Goal: Information Seeking & Learning: Learn about a topic

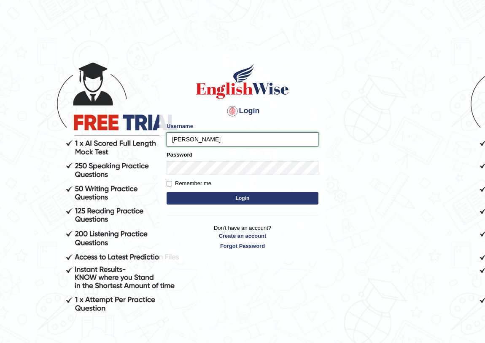
click at [204, 139] on input "natalie_nguyen" at bounding box center [242, 139] width 152 height 14
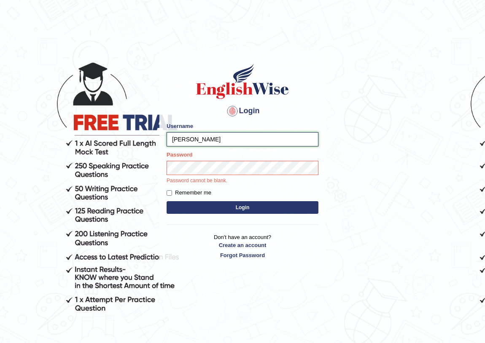
click at [204, 139] on input "natalie_nguyen" at bounding box center [242, 139] width 152 height 14
drag, startPoint x: 224, startPoint y: 142, endPoint x: 193, endPoint y: 140, distance: 30.8
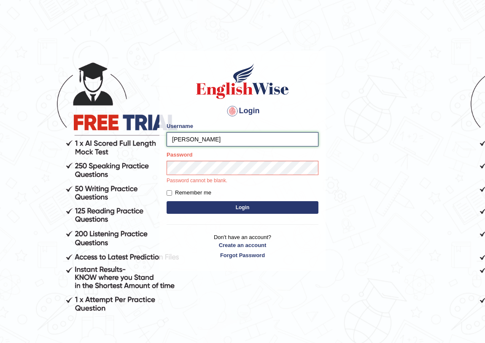
click at [193, 140] on input "natalie_nguyen" at bounding box center [242, 139] width 152 height 14
type input "natalie_parramatta"
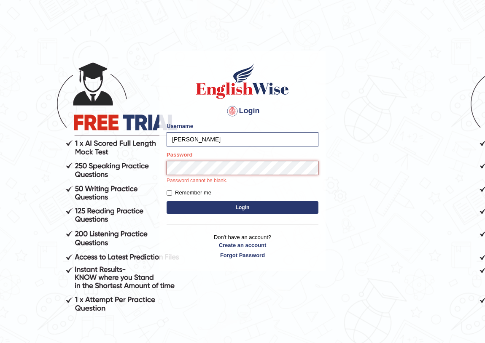
click at [166, 201] on button "Login" at bounding box center [242, 207] width 152 height 13
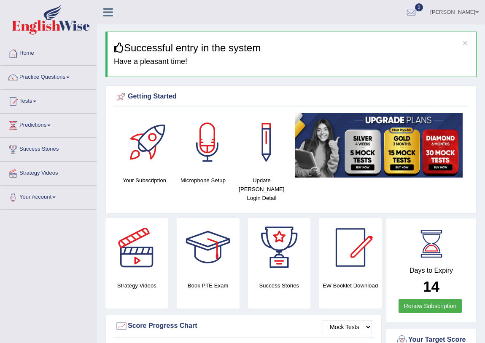
click at [70, 79] on link "Practice Questions" at bounding box center [48, 76] width 96 height 21
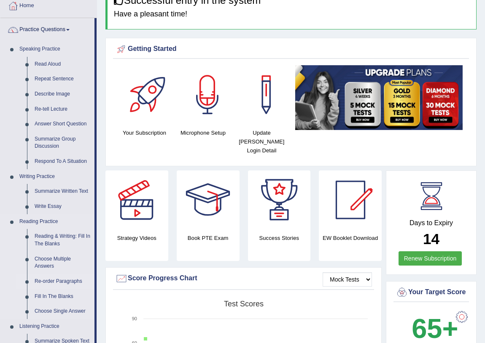
scroll to position [38, 0]
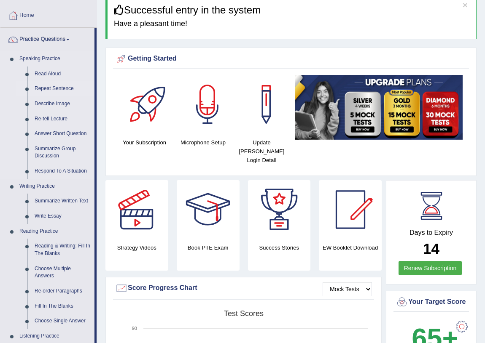
click at [56, 83] on link "Repeat Sentence" at bounding box center [63, 88] width 64 height 15
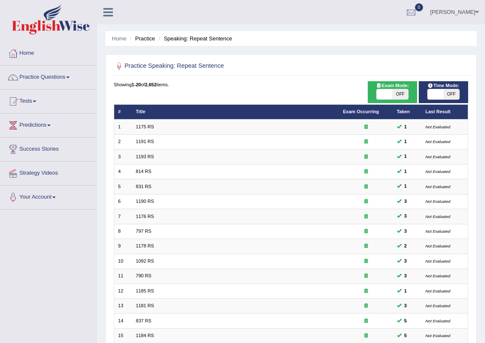
click at [438, 97] on span at bounding box center [435, 94] width 16 height 10
checkbox input "true"
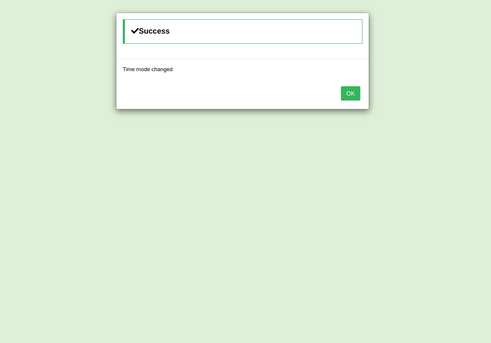
click at [354, 96] on button "OK" at bounding box center [350, 93] width 19 height 14
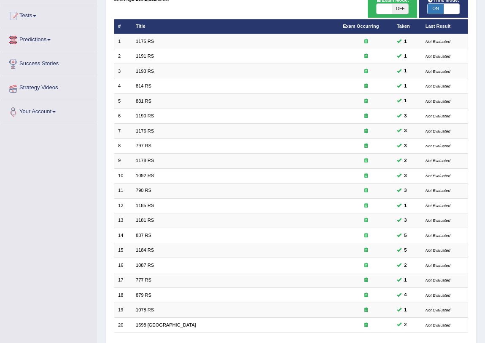
scroll to position [142, 0]
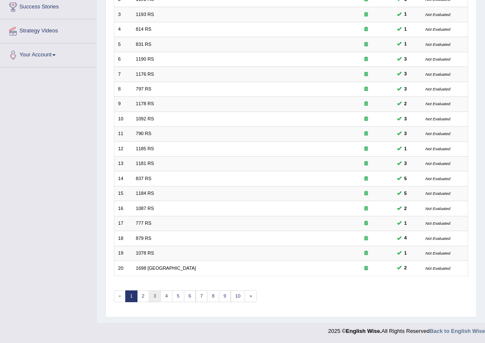
click at [152, 297] on link "3" at bounding box center [155, 297] width 12 height 12
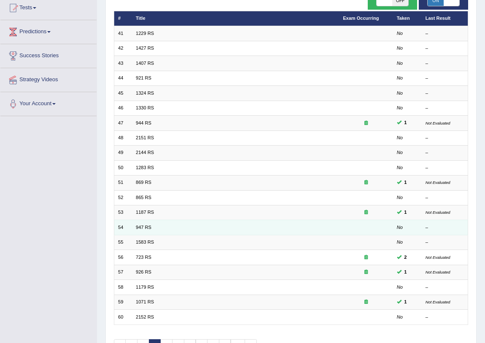
scroll to position [142, 0]
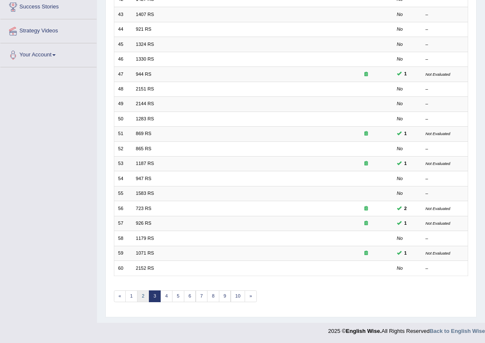
click at [142, 294] on link "2" at bounding box center [143, 297] width 12 height 12
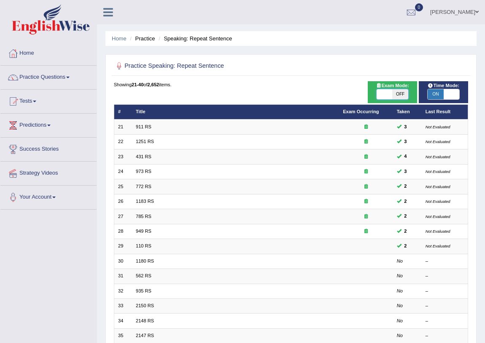
click at [387, 92] on span at bounding box center [384, 94] width 16 height 10
checkbox input "true"
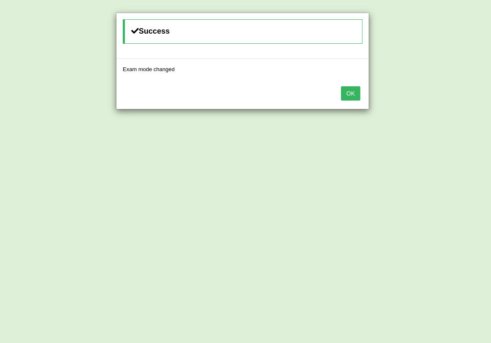
click at [347, 94] on button "OK" at bounding box center [350, 93] width 19 height 14
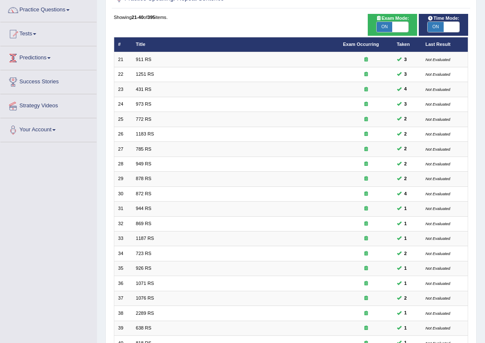
scroll to position [142, 0]
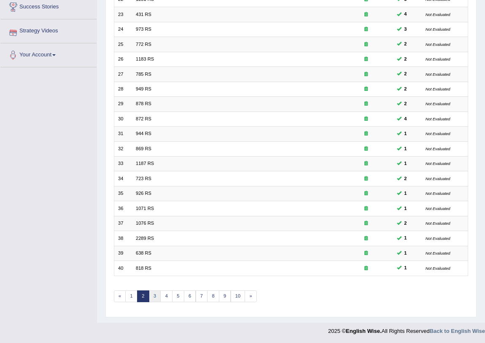
click at [154, 291] on link "3" at bounding box center [155, 297] width 12 height 12
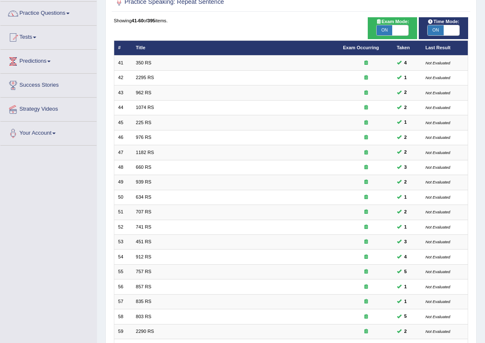
scroll to position [142, 0]
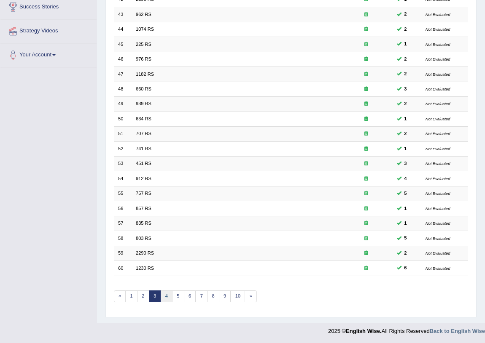
click at [167, 295] on link "4" at bounding box center [166, 297] width 12 height 12
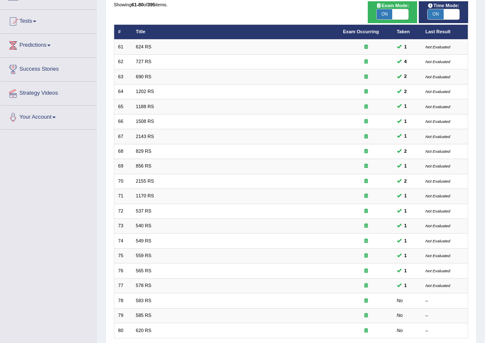
scroll to position [142, 0]
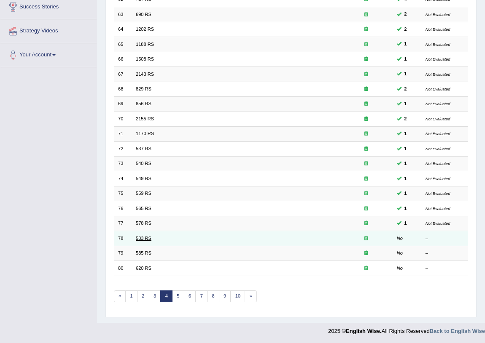
click at [148, 239] on link "583 RS" at bounding box center [144, 238] width 16 height 5
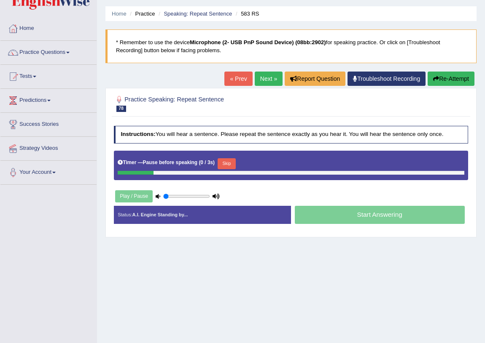
scroll to position [38, 0]
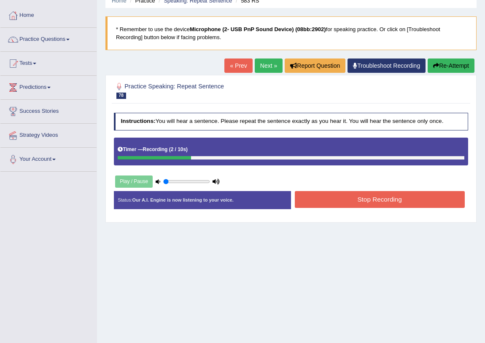
click at [399, 191] on div "Start Answering" at bounding box center [379, 191] width 177 height 0
click at [394, 196] on button "Stop Recording" at bounding box center [380, 199] width 170 height 16
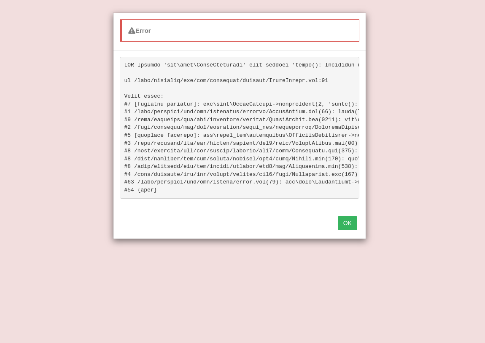
click at [357, 232] on div "OK" at bounding box center [239, 224] width 252 height 30
click at [350, 231] on button "OK" at bounding box center [347, 223] width 19 height 14
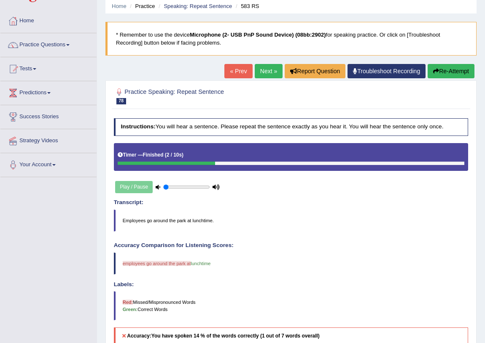
scroll to position [22, 0]
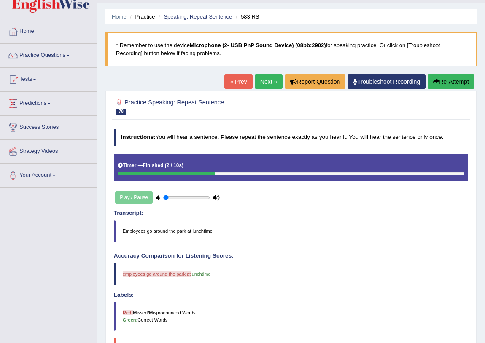
click at [449, 87] on button "Re-Attempt" at bounding box center [450, 82] width 47 height 14
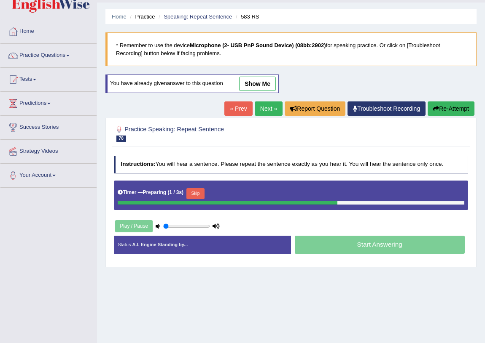
click at [202, 188] on button "Skip" at bounding box center [195, 193] width 18 height 11
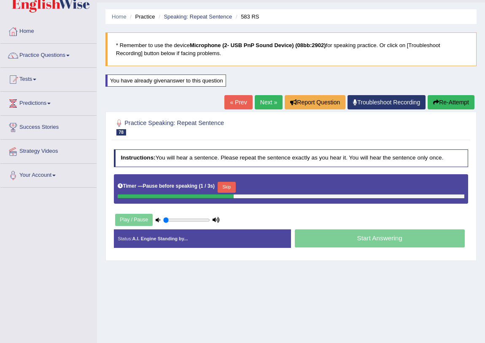
click at [232, 184] on button "Skip" at bounding box center [226, 187] width 18 height 11
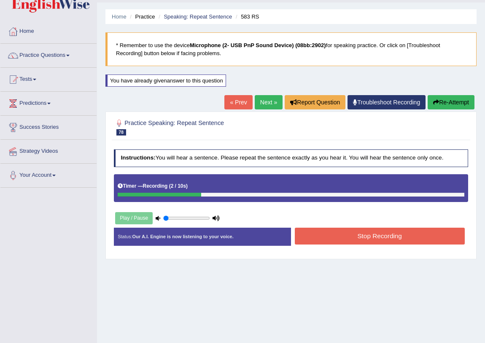
click at [389, 215] on div "Instructions: You will hear a sentence. Please repeat the sentence exactly as y…" at bounding box center [291, 201] width 358 height 110
click at [377, 236] on button "Stop Recording" at bounding box center [380, 236] width 170 height 16
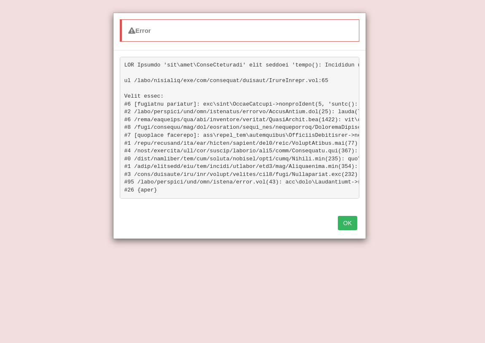
click at [336, 223] on div "OK" at bounding box center [239, 224] width 252 height 30
click at [356, 231] on button "OK" at bounding box center [347, 223] width 19 height 14
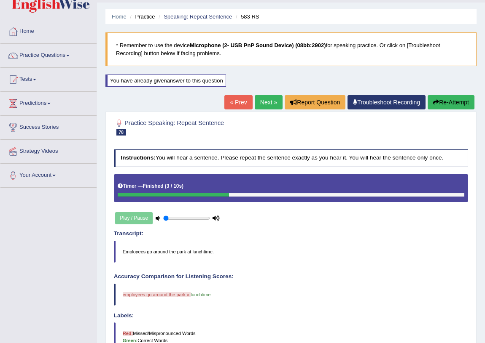
click at [274, 102] on link "Next »" at bounding box center [269, 102] width 28 height 14
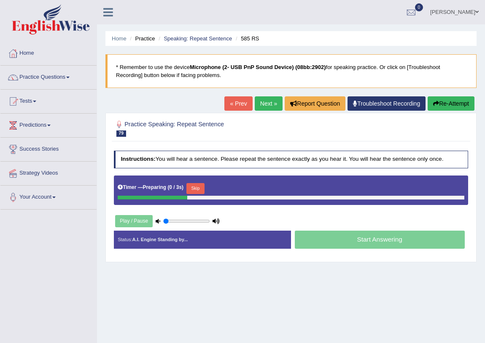
scroll to position [38, 0]
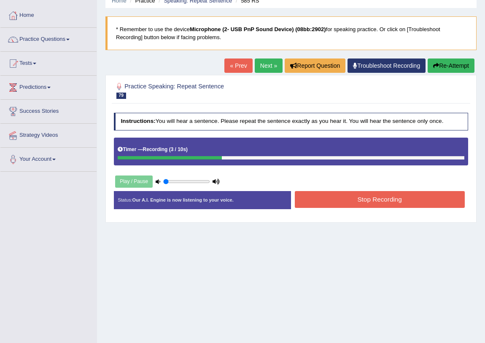
click at [353, 198] on button "Stop Recording" at bounding box center [380, 199] width 170 height 16
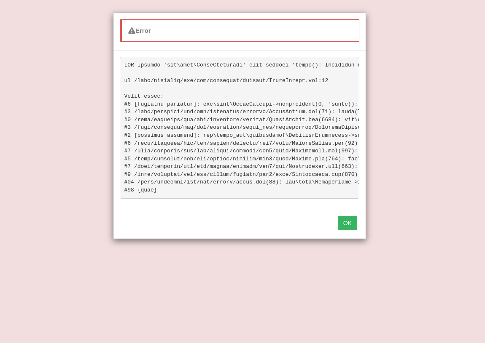
click at [349, 228] on button "OK" at bounding box center [347, 223] width 19 height 14
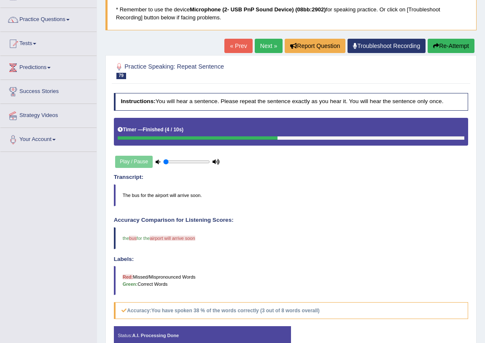
scroll to position [0, 0]
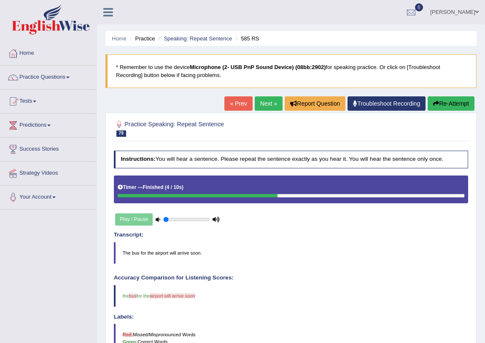
click at [443, 113] on div "Practice Speaking: Repeat Sentence 79 585 RS Instructions: You will hear a sent…" at bounding box center [290, 264] width 371 height 303
click at [442, 107] on button "Re-Attempt" at bounding box center [450, 104] width 47 height 14
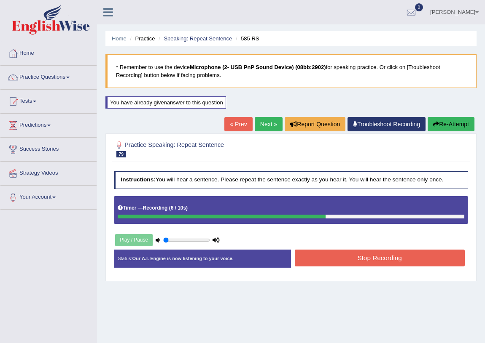
click at [327, 250] on button "Stop Recording" at bounding box center [380, 258] width 170 height 16
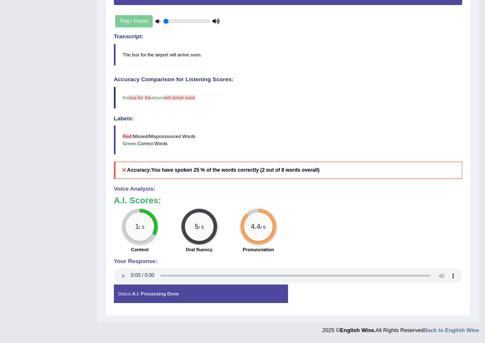
scroll to position [27, 0]
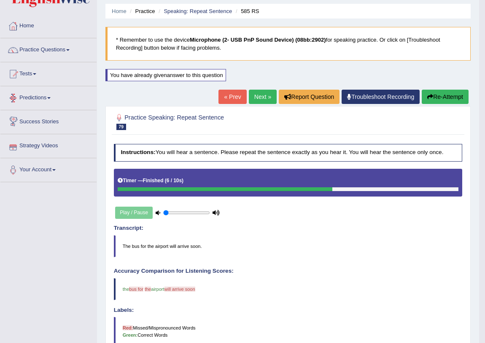
click at [255, 96] on link "Next »" at bounding box center [263, 97] width 28 height 14
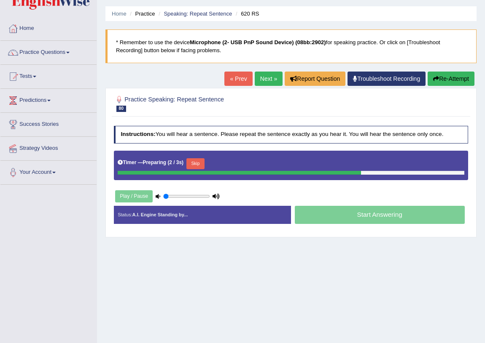
scroll to position [38, 0]
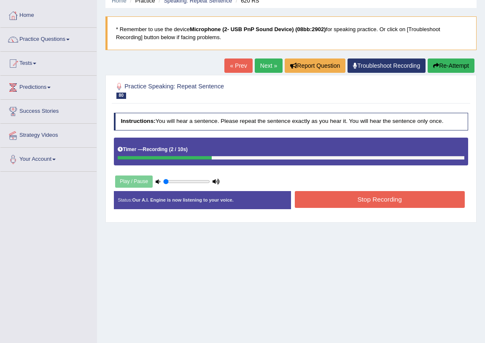
click at [376, 201] on button "Stop Recording" at bounding box center [380, 199] width 170 height 16
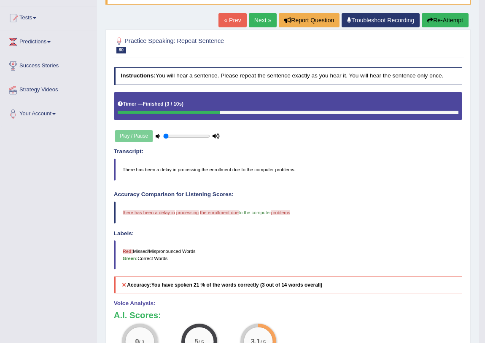
scroll to position [45, 0]
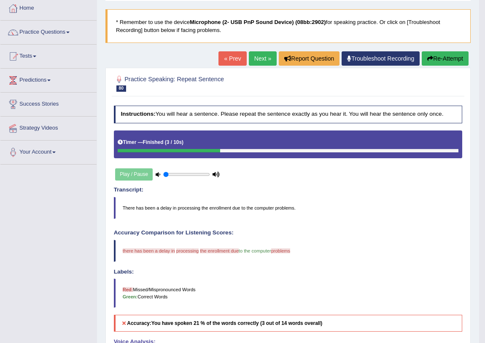
click at [429, 56] on icon "button" at bounding box center [430, 59] width 6 height 6
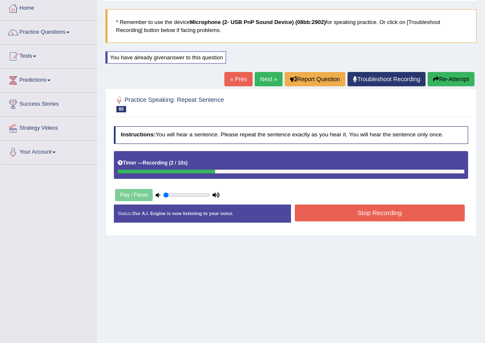
click at [350, 212] on button "Stop Recording" at bounding box center [380, 213] width 170 height 16
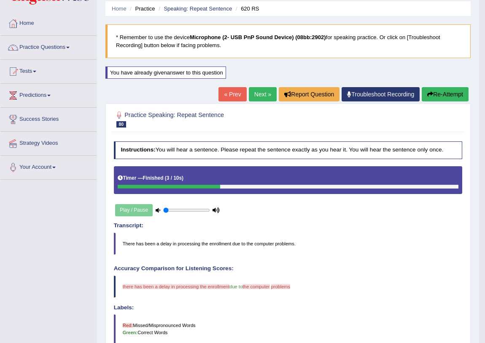
scroll to position [27, 0]
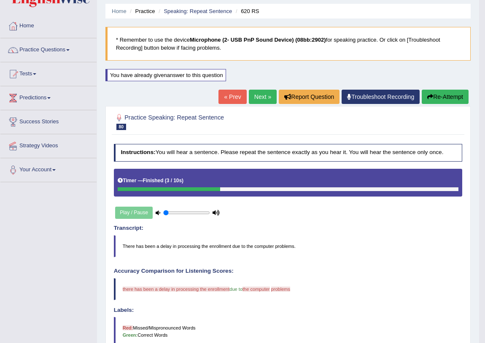
click at [444, 100] on button "Re-Attempt" at bounding box center [444, 97] width 47 height 14
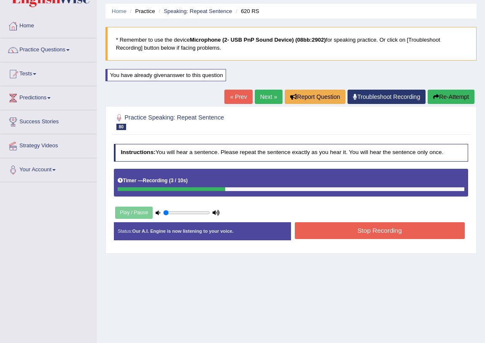
click at [331, 235] on button "Stop Recording" at bounding box center [380, 231] width 170 height 16
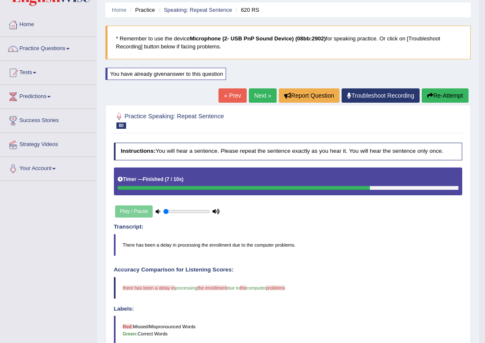
scroll to position [27, 0]
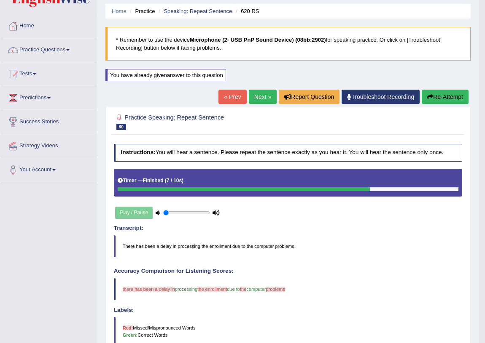
click at [451, 100] on button "Re-Attempt" at bounding box center [444, 97] width 47 height 14
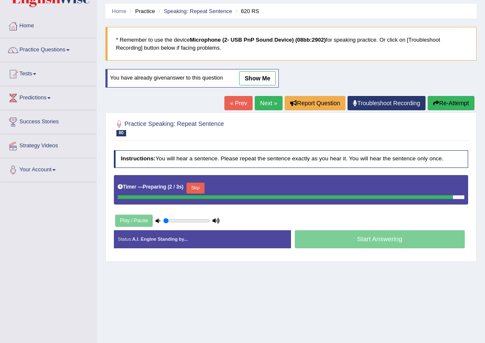
click at [201, 196] on div at bounding box center [285, 198] width 335 height 4
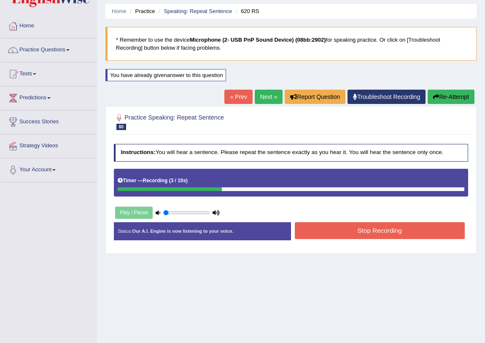
click at [359, 230] on button "Stop Recording" at bounding box center [380, 231] width 170 height 16
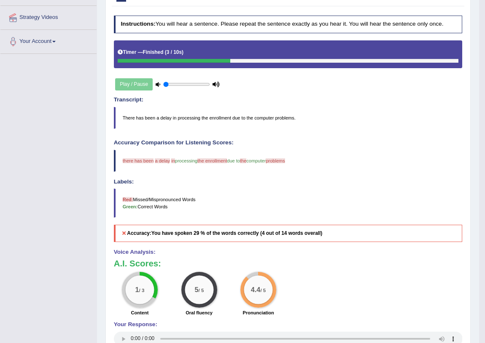
scroll to position [27, 0]
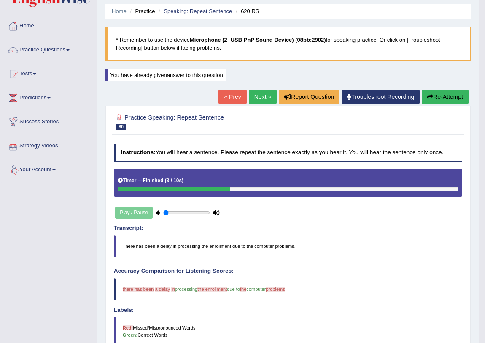
click at [263, 103] on link "Next »" at bounding box center [263, 97] width 28 height 14
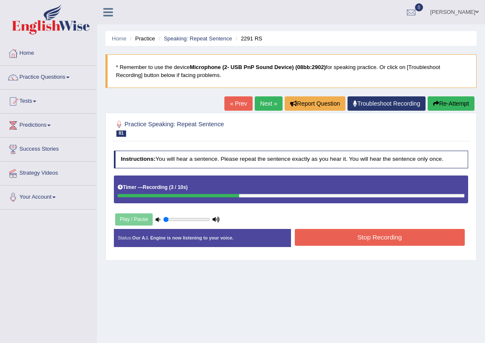
click at [350, 238] on button "Stop Recording" at bounding box center [380, 237] width 170 height 16
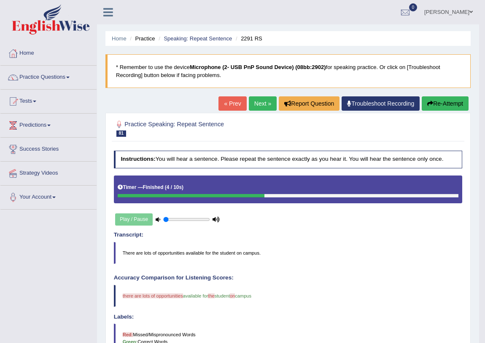
click at [433, 103] on button "Re-Attempt" at bounding box center [444, 104] width 47 height 14
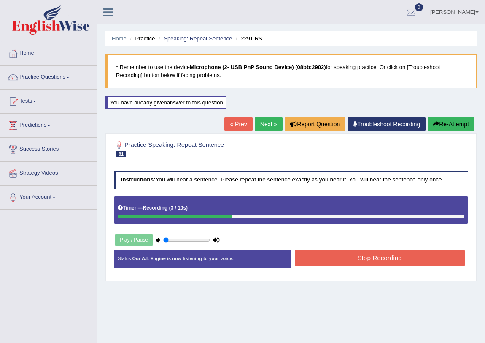
click at [409, 262] on button "Stop Recording" at bounding box center [380, 258] width 170 height 16
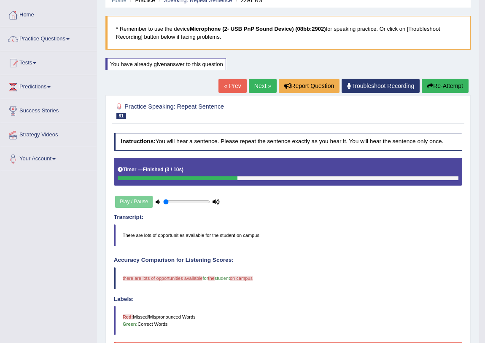
scroll to position [38, 0]
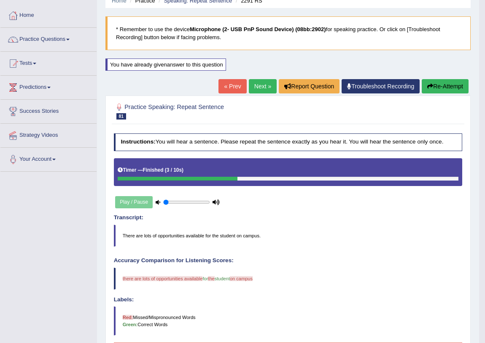
click at [450, 91] on button "Re-Attempt" at bounding box center [444, 86] width 47 height 14
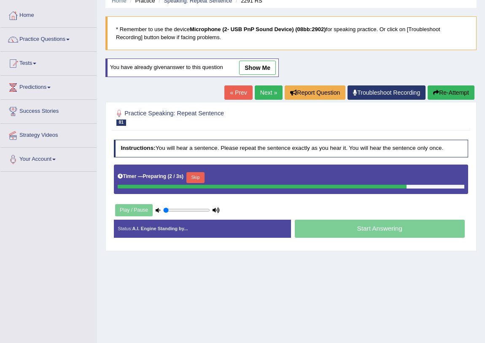
click at [197, 177] on button "Skip" at bounding box center [195, 177] width 18 height 11
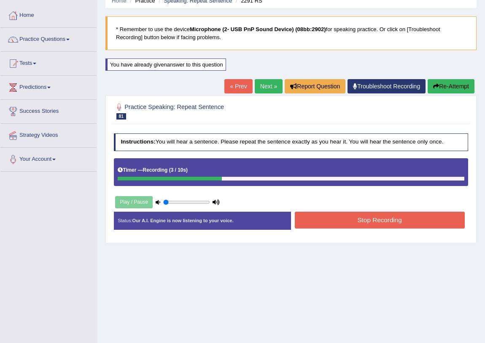
click at [333, 220] on button "Stop Recording" at bounding box center [380, 220] width 170 height 16
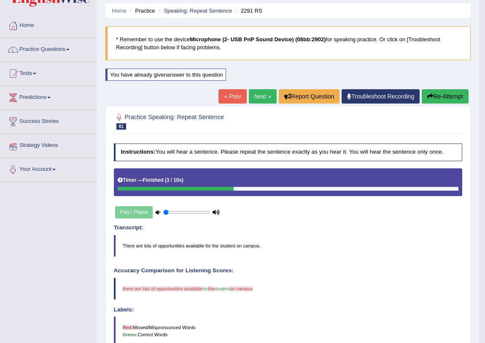
scroll to position [27, 0]
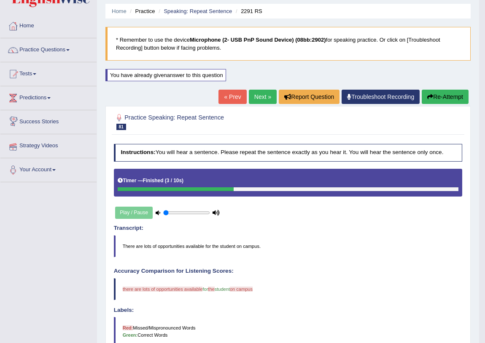
click at [431, 102] on button "Re-Attempt" at bounding box center [444, 97] width 47 height 14
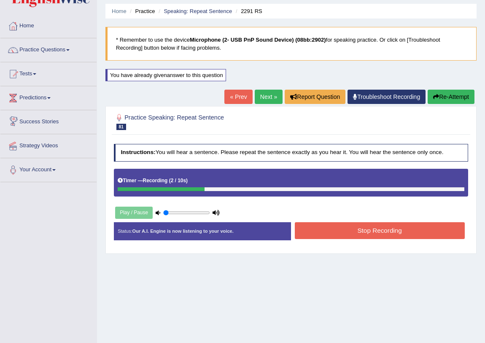
click at [314, 229] on button "Stop Recording" at bounding box center [380, 231] width 170 height 16
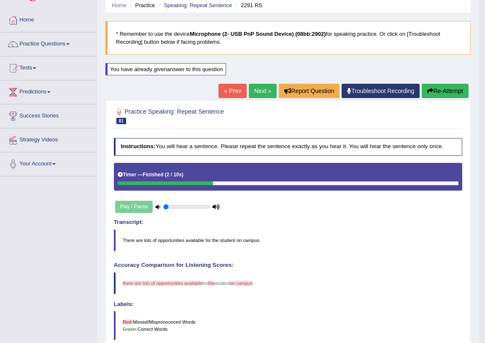
scroll to position [27, 0]
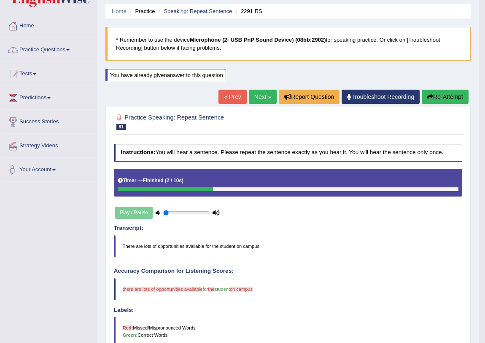
click at [263, 101] on link "Next »" at bounding box center [263, 97] width 28 height 14
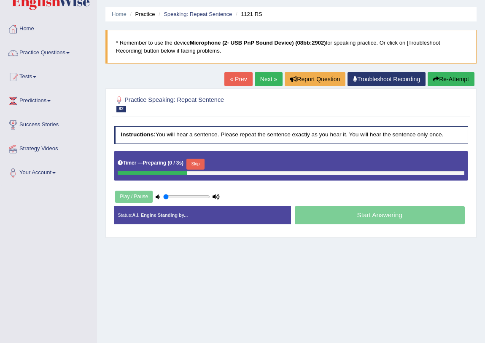
scroll to position [38, 0]
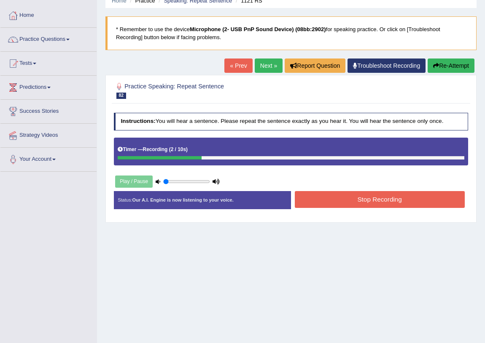
click at [370, 200] on button "Stop Recording" at bounding box center [380, 199] width 170 height 16
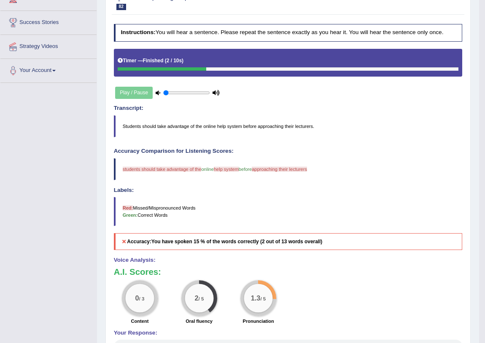
scroll to position [45, 0]
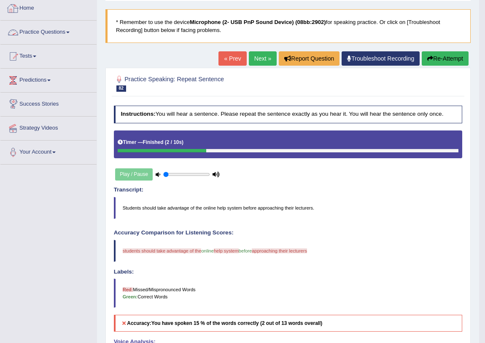
click at [67, 35] on link "Practice Questions" at bounding box center [48, 31] width 96 height 21
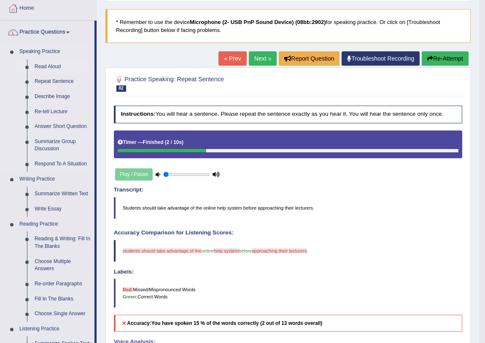
click at [44, 64] on link "Read Aloud" at bounding box center [63, 66] width 64 height 15
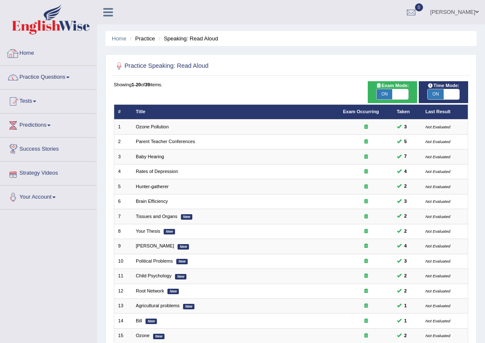
click at [55, 83] on link "Practice Questions" at bounding box center [48, 76] width 96 height 21
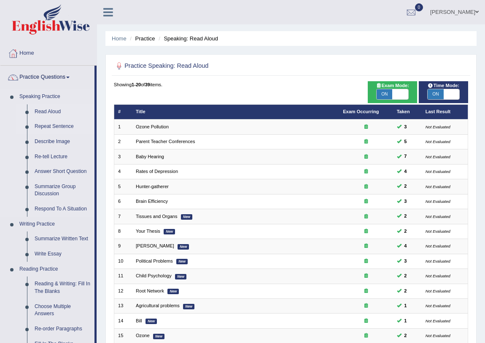
click at [56, 124] on link "Repeat Sentence" at bounding box center [63, 126] width 64 height 15
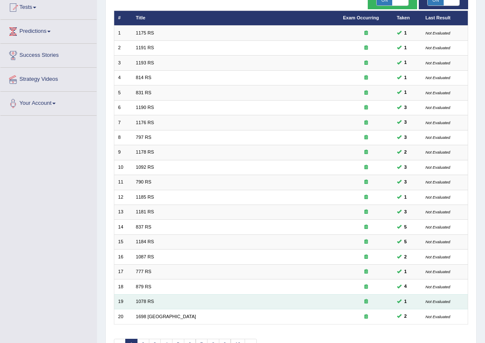
scroll to position [142, 0]
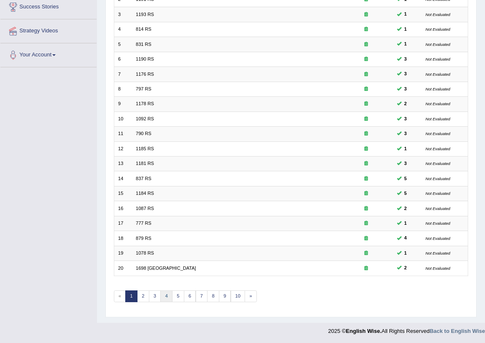
click at [167, 295] on link "4" at bounding box center [166, 297] width 12 height 12
click at [178, 294] on link "5" at bounding box center [178, 297] width 12 height 12
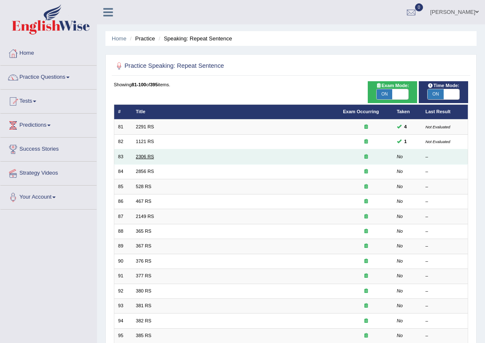
click at [152, 158] on link "2306 RS" at bounding box center [145, 156] width 18 height 5
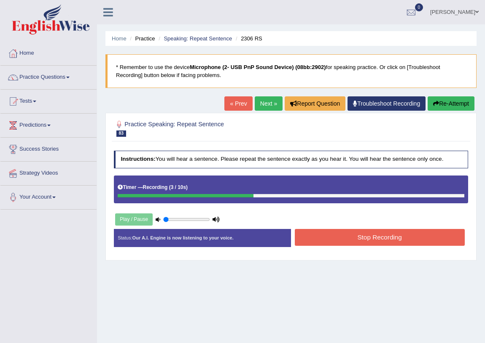
click at [369, 237] on button "Stop Recording" at bounding box center [380, 237] width 170 height 16
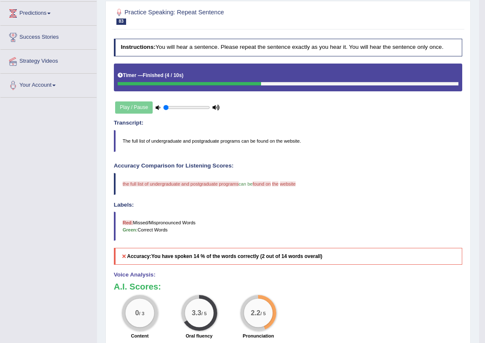
scroll to position [7, 0]
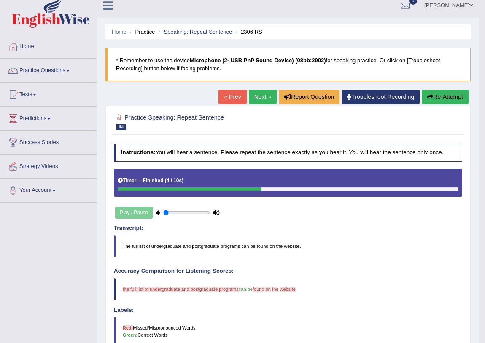
click at [445, 101] on button "Re-Attempt" at bounding box center [444, 97] width 47 height 14
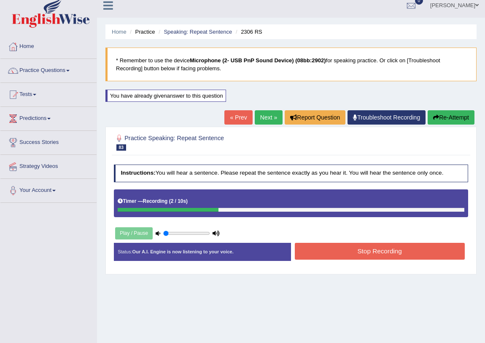
click at [323, 250] on button "Stop Recording" at bounding box center [380, 251] width 170 height 16
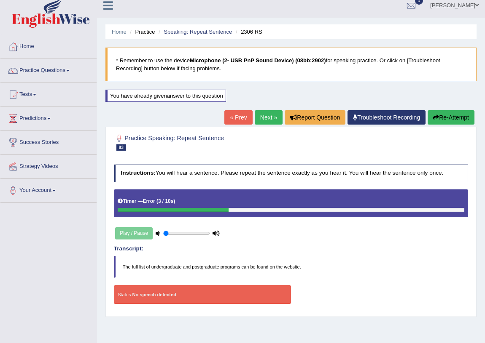
click at [442, 117] on button "Re-Attempt" at bounding box center [450, 117] width 47 height 14
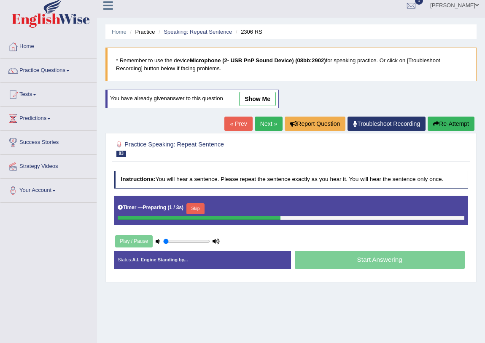
click at [199, 207] on button "Skip" at bounding box center [195, 209] width 18 height 11
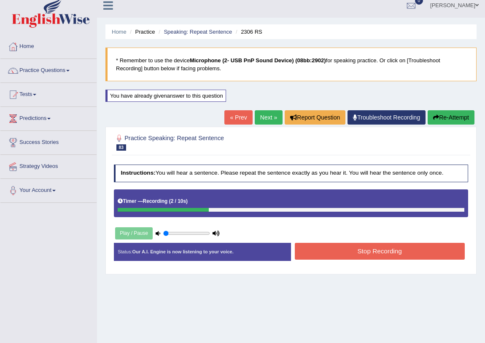
click at [353, 247] on button "Stop Recording" at bounding box center [380, 251] width 170 height 16
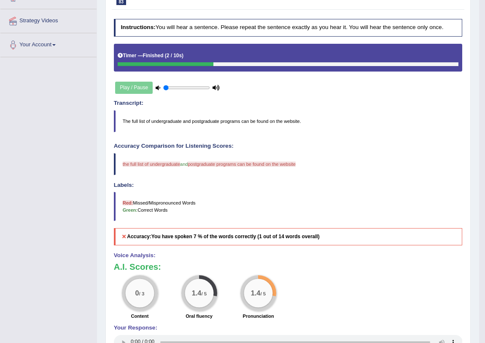
scroll to position [83, 0]
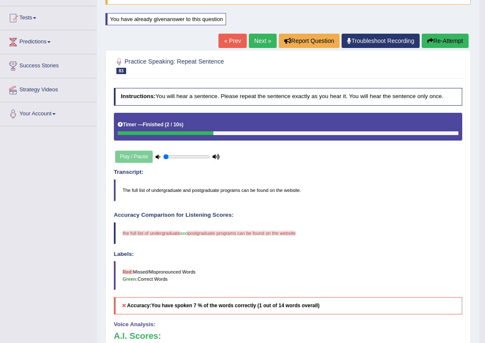
click at [260, 35] on link "Next »" at bounding box center [263, 41] width 28 height 14
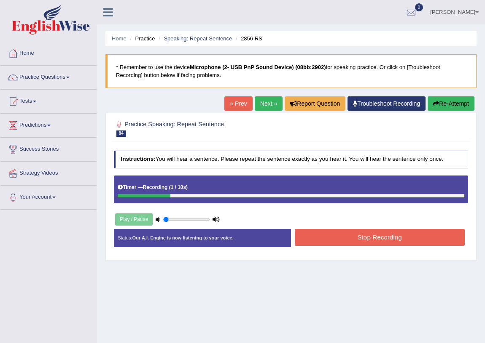
click at [379, 231] on button "Stop Recording" at bounding box center [380, 237] width 170 height 16
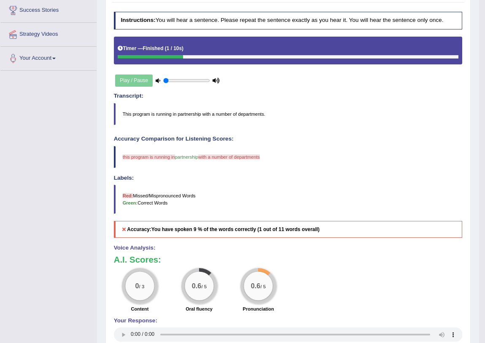
scroll to position [38, 0]
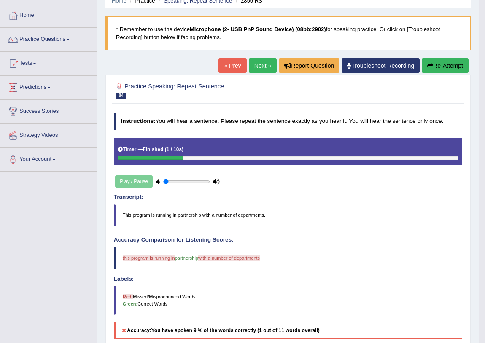
click at [432, 63] on button "Re-Attempt" at bounding box center [444, 66] width 47 height 14
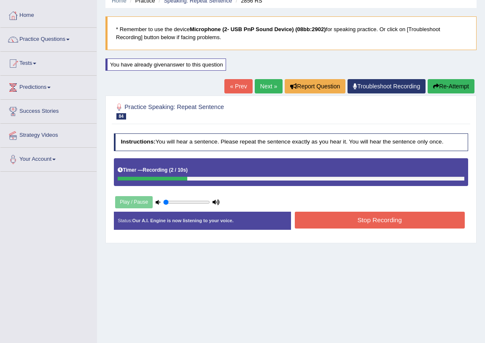
click at [378, 227] on button "Stop Recording" at bounding box center [380, 220] width 170 height 16
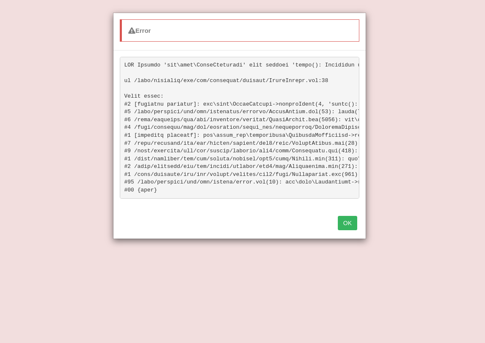
click at [343, 225] on button "OK" at bounding box center [347, 223] width 19 height 14
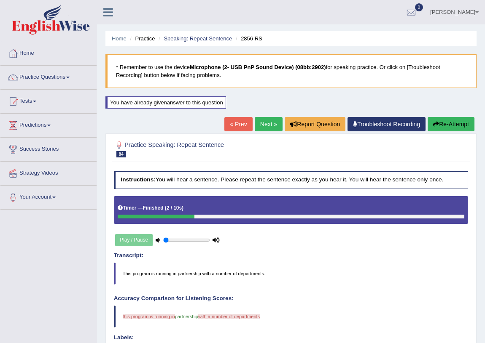
click at [445, 126] on button "Re-Attempt" at bounding box center [450, 124] width 47 height 14
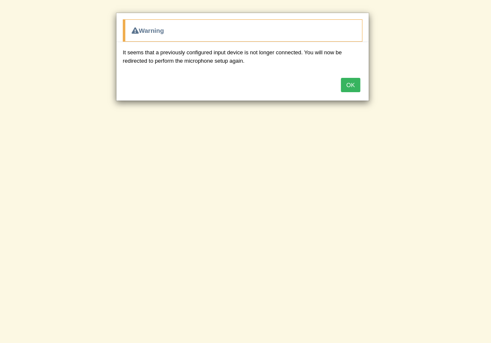
click at [351, 83] on button "OK" at bounding box center [350, 85] width 19 height 14
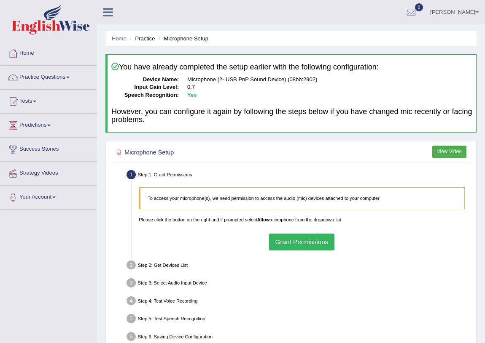
click at [275, 237] on button "Grant Permissions" at bounding box center [301, 242] width 65 height 16
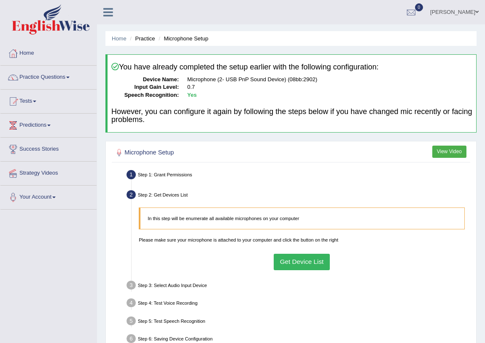
click at [289, 261] on button "Get Device List" at bounding box center [302, 262] width 56 height 16
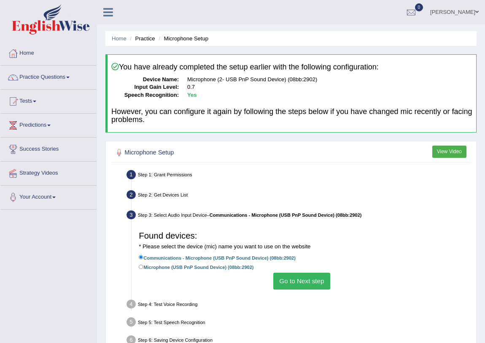
click at [291, 282] on button "Go to Next step" at bounding box center [301, 281] width 57 height 16
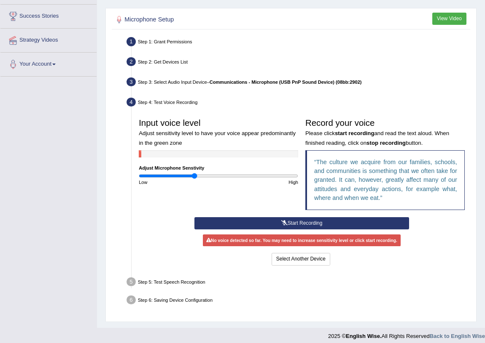
scroll to position [138, 0]
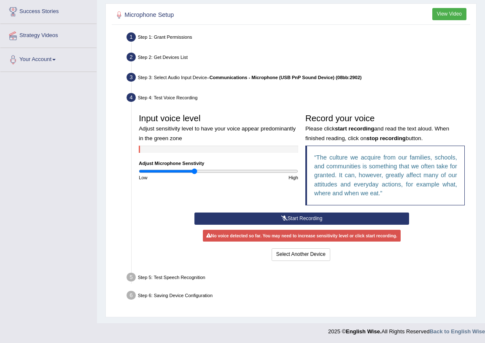
click at [298, 218] on button "Start Recording" at bounding box center [301, 219] width 215 height 12
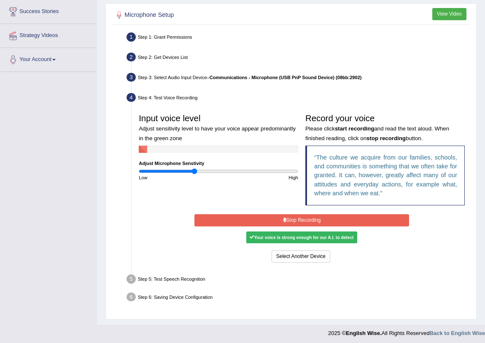
click at [298, 218] on button "Stop Recording" at bounding box center [301, 221] width 215 height 12
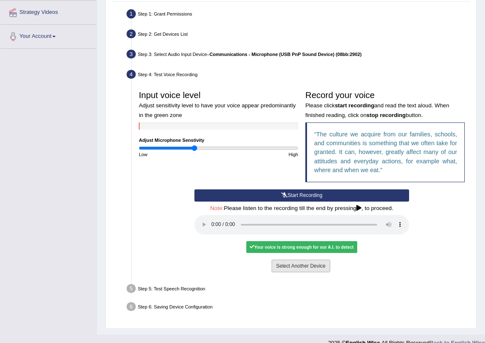
scroll to position [173, 0]
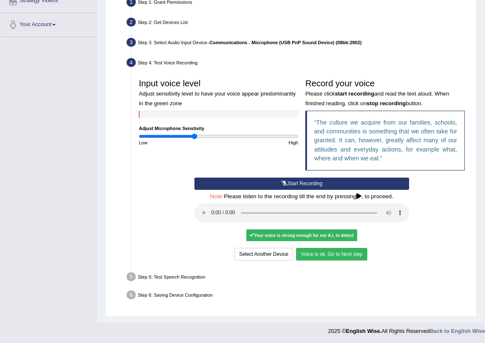
click at [337, 256] on button "Voice is ok. Go to Next step" at bounding box center [331, 254] width 71 height 12
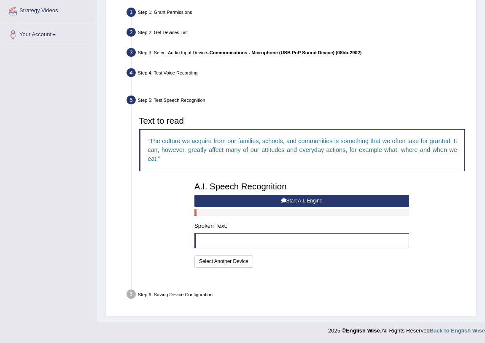
scroll to position [145, 0]
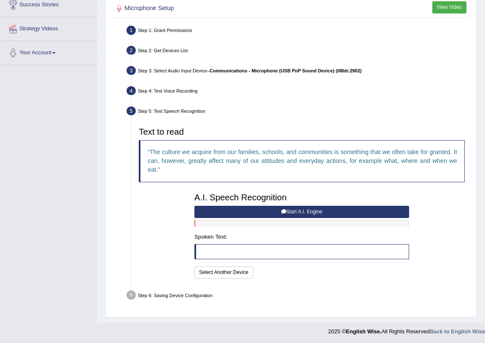
click at [278, 211] on button "Start A.I. Engine" at bounding box center [301, 212] width 215 height 12
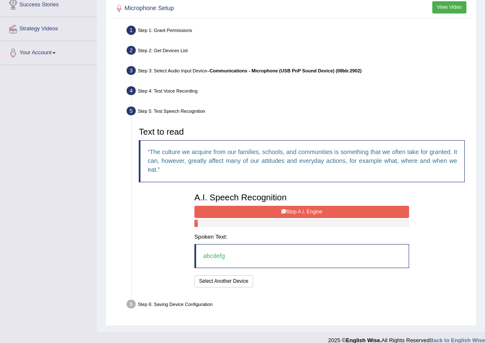
click at [306, 213] on button "Stop A.I. Engine" at bounding box center [301, 212] width 215 height 12
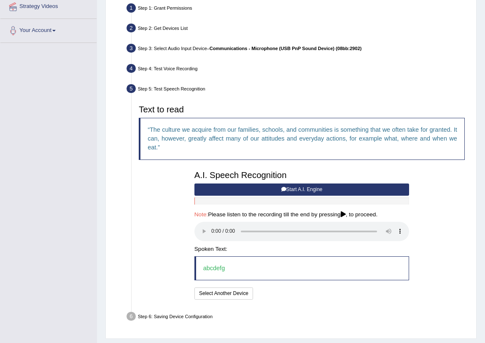
scroll to position [188, 0]
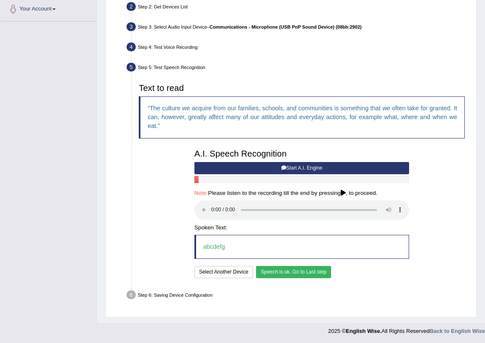
click at [312, 274] on button "Speech is ok. Go to Last step" at bounding box center [293, 272] width 75 height 12
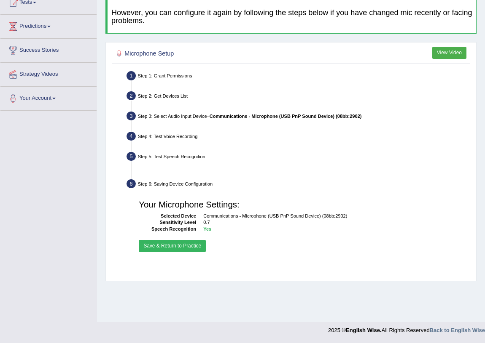
scroll to position [99, 0]
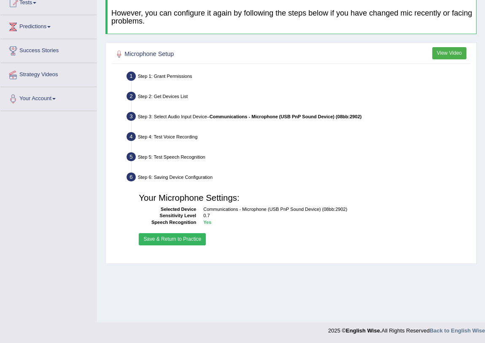
click at [170, 236] on button "Save & Return to Practice" at bounding box center [172, 239] width 67 height 12
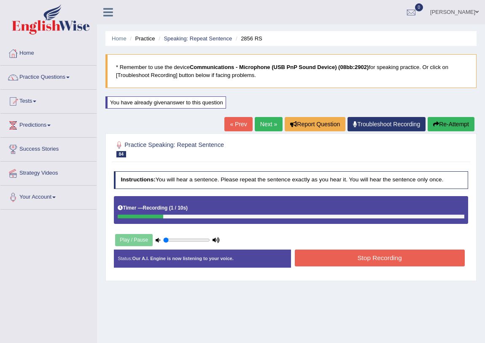
click at [387, 266] on button "Stop Recording" at bounding box center [380, 258] width 170 height 16
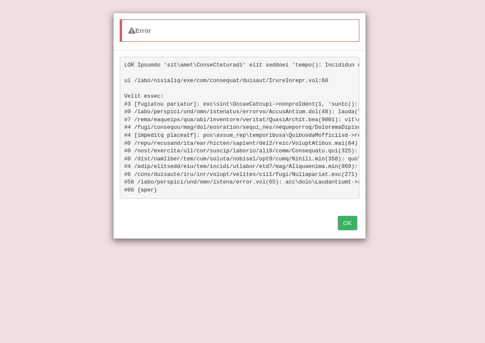
click at [343, 228] on button "OK" at bounding box center [347, 223] width 19 height 14
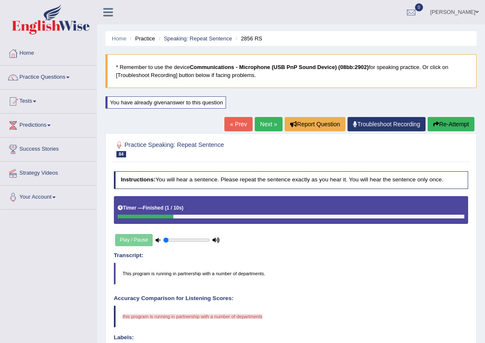
click at [434, 120] on button "Re-Attempt" at bounding box center [450, 124] width 47 height 14
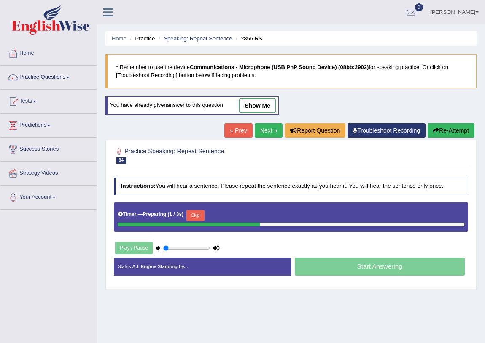
click at [204, 215] on button "Skip" at bounding box center [195, 215] width 18 height 11
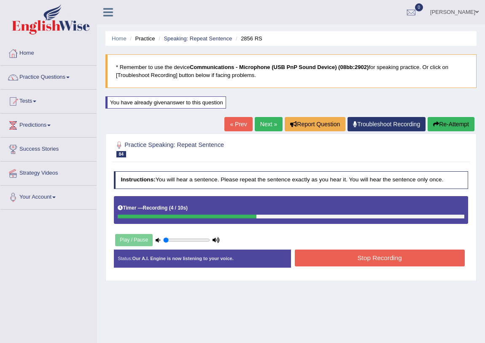
click at [365, 260] on button "Stop Recording" at bounding box center [380, 258] width 170 height 16
click at [340, 258] on button "Stop Recording" at bounding box center [380, 258] width 170 height 16
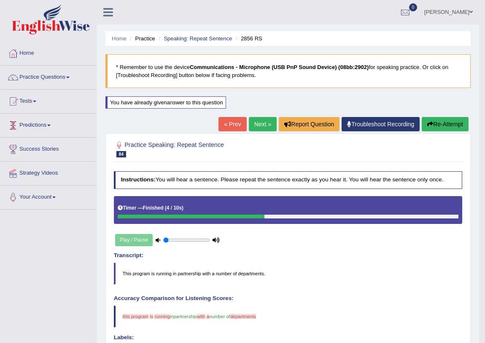
click at [263, 123] on link "Next »" at bounding box center [263, 124] width 28 height 14
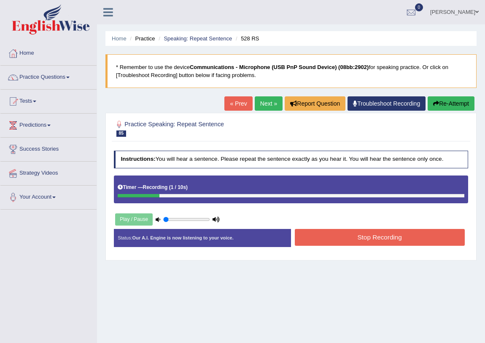
click at [332, 236] on button "Stop Recording" at bounding box center [380, 237] width 170 height 16
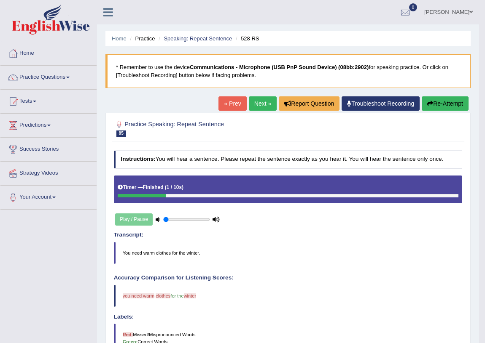
click at [255, 105] on link "Next »" at bounding box center [263, 104] width 28 height 14
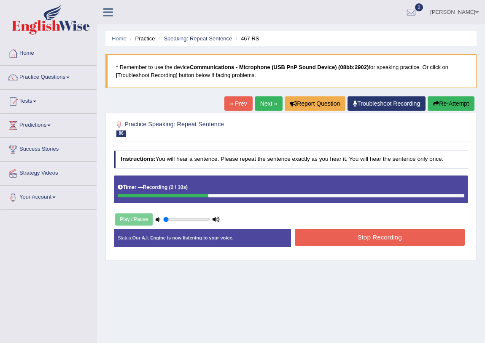
click at [336, 236] on button "Stop Recording" at bounding box center [380, 237] width 170 height 16
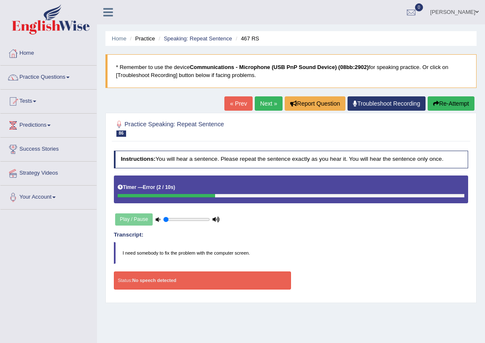
click at [444, 107] on button "Re-Attempt" at bounding box center [450, 104] width 47 height 14
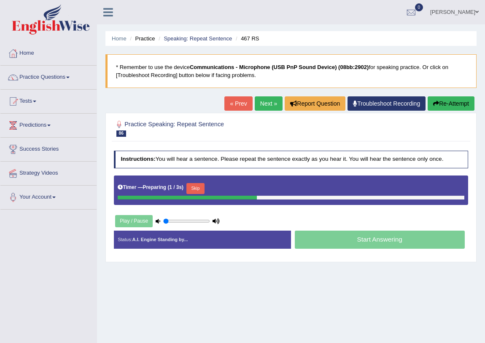
click at [201, 185] on button "Skip" at bounding box center [195, 188] width 18 height 11
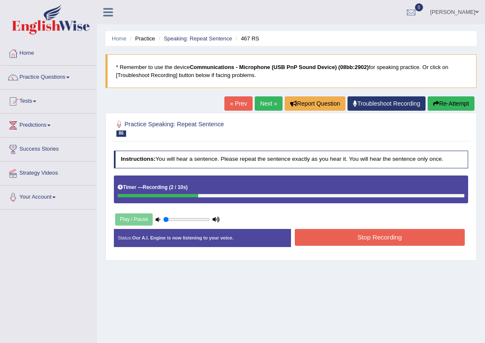
click at [376, 238] on button "Stop Recording" at bounding box center [380, 237] width 170 height 16
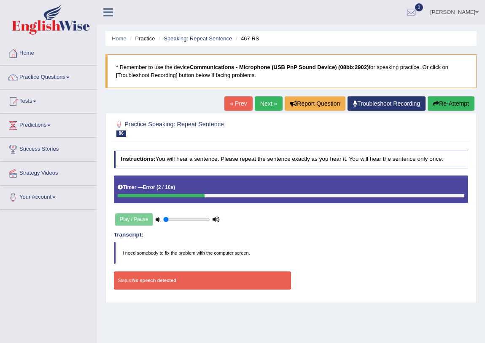
click at [446, 90] on div "Home Practice Speaking: Repeat Sentence 467 RS * Remember to use the device Com…" at bounding box center [291, 210] width 388 height 421
click at [446, 103] on button "Re-Attempt" at bounding box center [450, 104] width 47 height 14
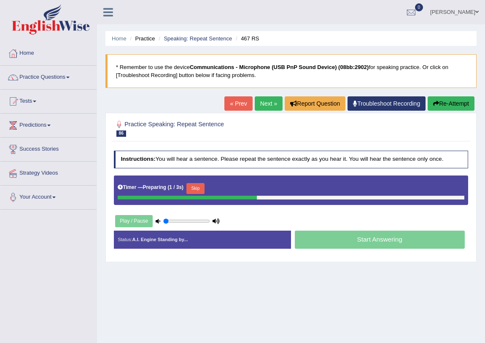
click at [196, 189] on button "Skip" at bounding box center [195, 188] width 18 height 11
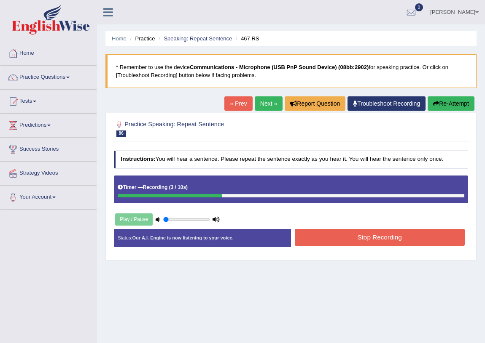
click at [362, 234] on button "Stop Recording" at bounding box center [380, 237] width 170 height 16
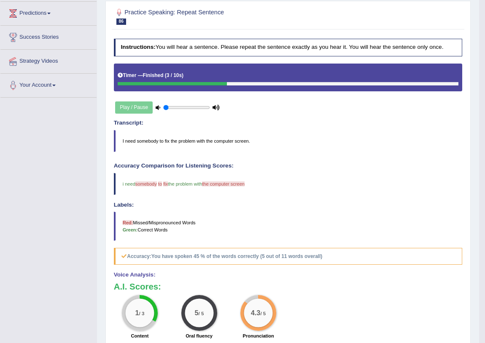
scroll to position [38, 0]
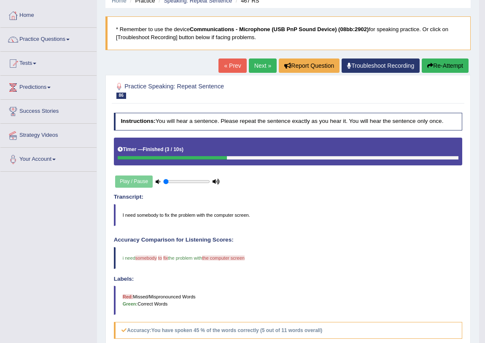
click at [260, 66] on link "Next »" at bounding box center [263, 66] width 28 height 14
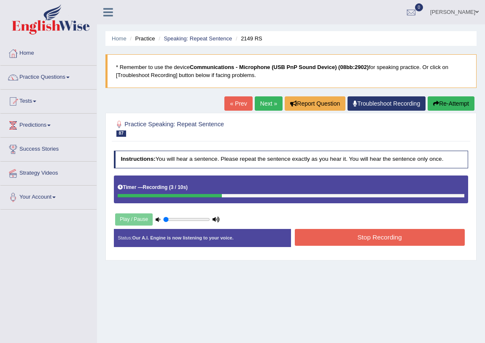
click at [350, 233] on button "Stop Recording" at bounding box center [380, 237] width 170 height 16
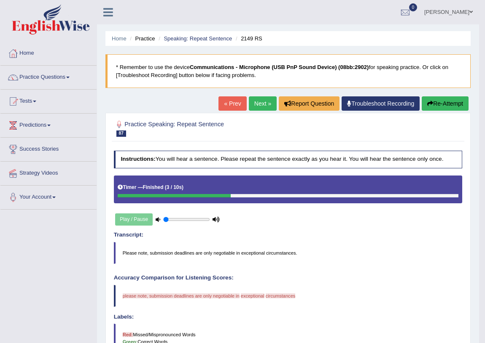
click at [455, 107] on button "Re-Attempt" at bounding box center [444, 104] width 47 height 14
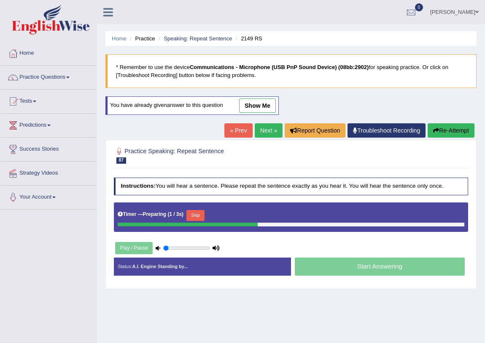
click at [203, 212] on button "Skip" at bounding box center [195, 215] width 18 height 11
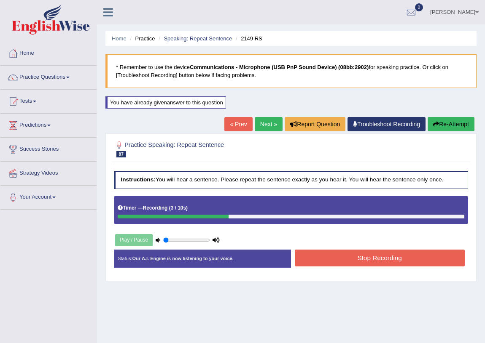
click at [377, 254] on button "Stop Recording" at bounding box center [380, 258] width 170 height 16
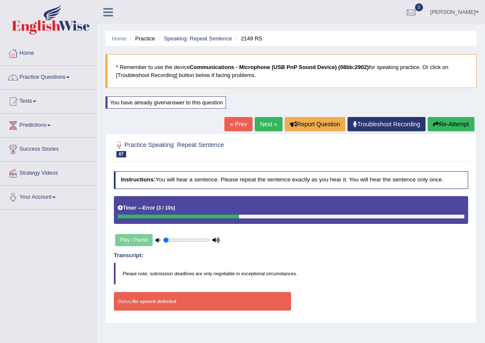
click at [438, 122] on button "Re-Attempt" at bounding box center [450, 124] width 47 height 14
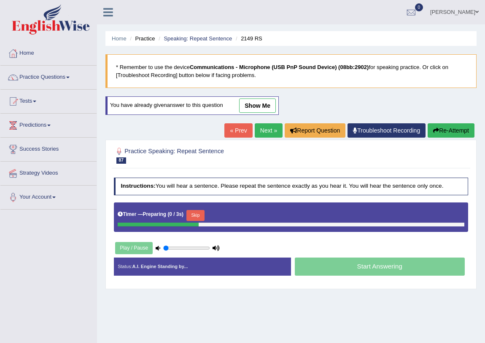
click at [193, 210] on button "Skip" at bounding box center [195, 215] width 18 height 11
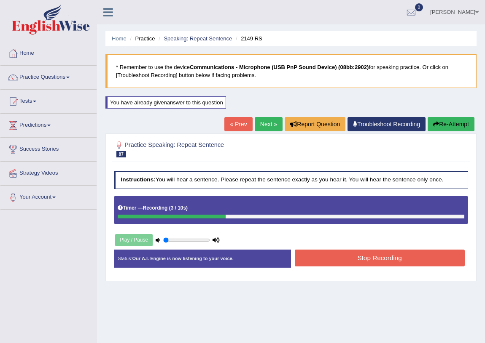
click at [337, 261] on button "Stop Recording" at bounding box center [380, 258] width 170 height 16
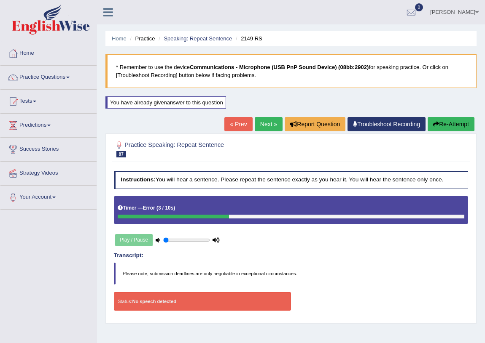
click at [462, 127] on button "Re-Attempt" at bounding box center [450, 124] width 47 height 14
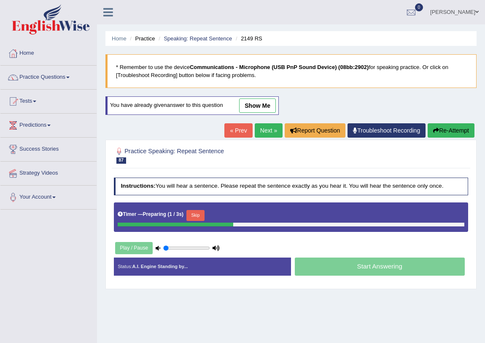
click at [199, 211] on button "Skip" at bounding box center [195, 215] width 18 height 11
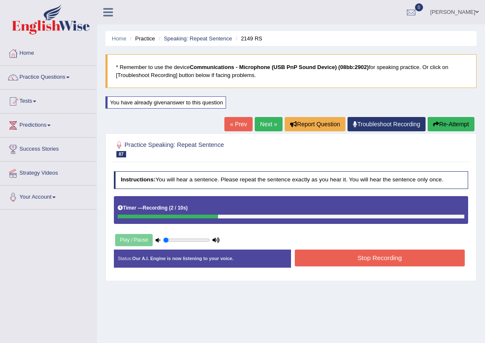
click at [328, 258] on button "Stop Recording" at bounding box center [380, 258] width 170 height 16
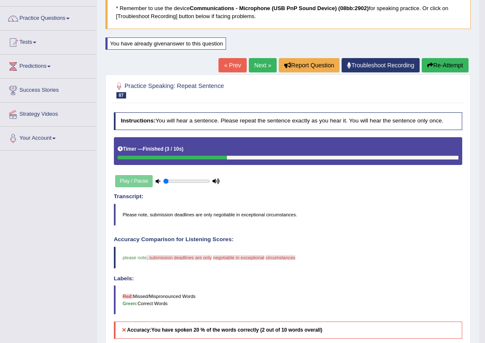
scroll to position [38, 0]
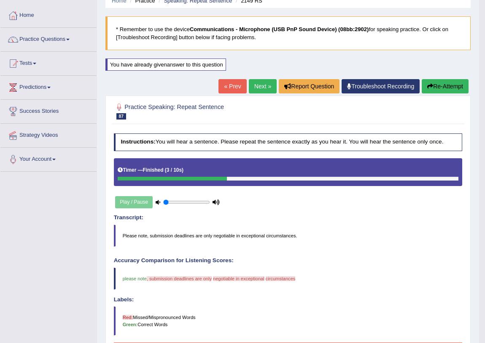
click at [269, 85] on link "Next »" at bounding box center [263, 86] width 28 height 14
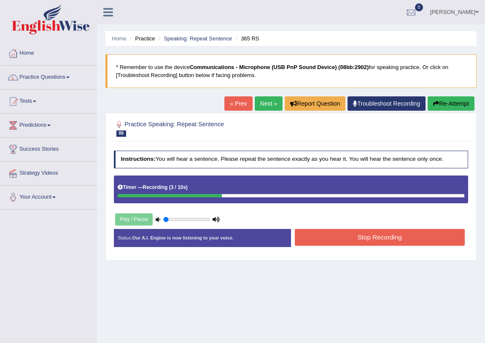
click at [359, 235] on button "Stop Recording" at bounding box center [380, 237] width 170 height 16
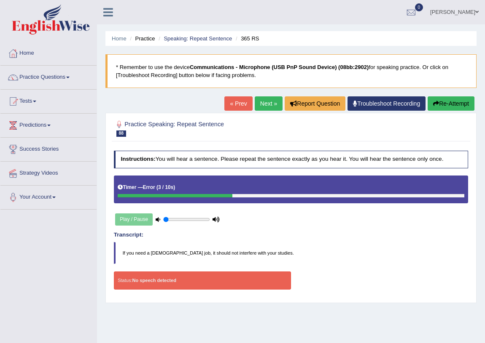
click at [459, 97] on button "Re-Attempt" at bounding box center [450, 104] width 47 height 14
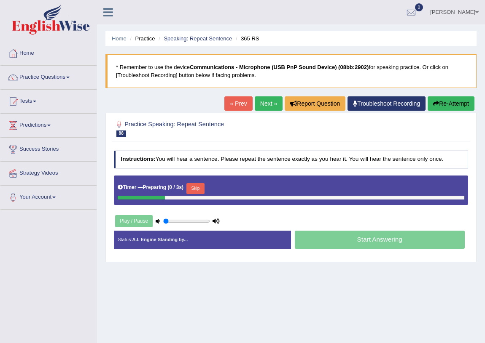
click at [201, 186] on button "Skip" at bounding box center [195, 188] width 18 height 11
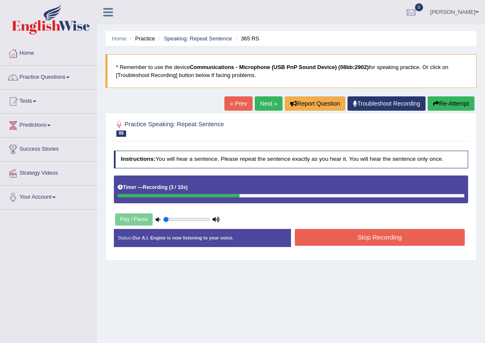
click at [357, 240] on button "Stop Recording" at bounding box center [380, 237] width 170 height 16
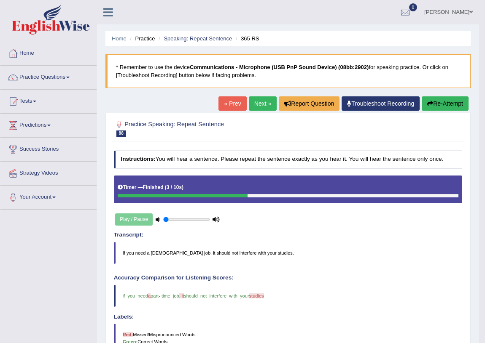
click at [257, 107] on link "Next »" at bounding box center [263, 104] width 28 height 14
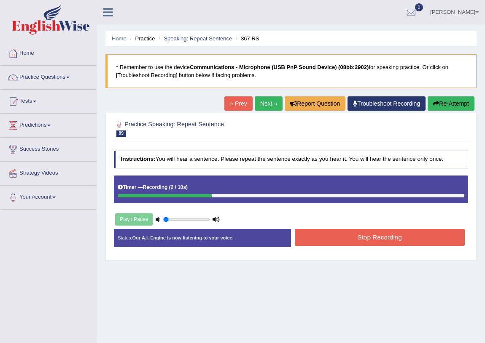
click at [352, 240] on button "Stop Recording" at bounding box center [380, 237] width 170 height 16
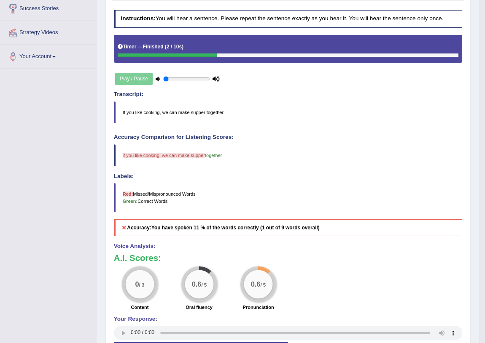
scroll to position [83, 0]
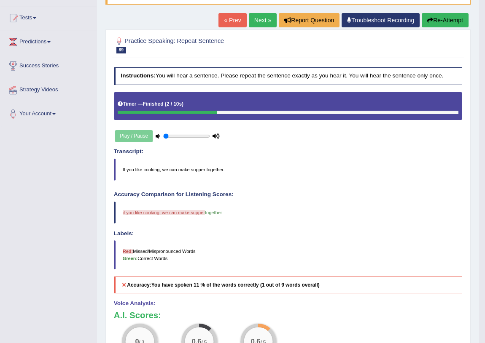
click at [437, 20] on button "Re-Attempt" at bounding box center [444, 20] width 47 height 14
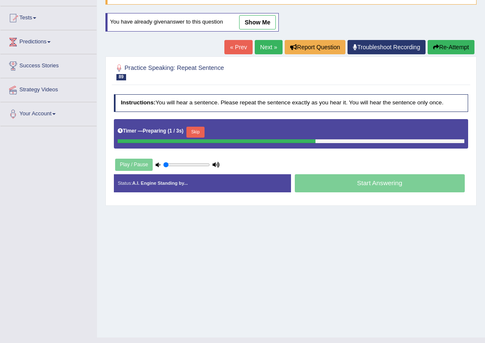
click at [204, 128] on button "Skip" at bounding box center [195, 132] width 18 height 11
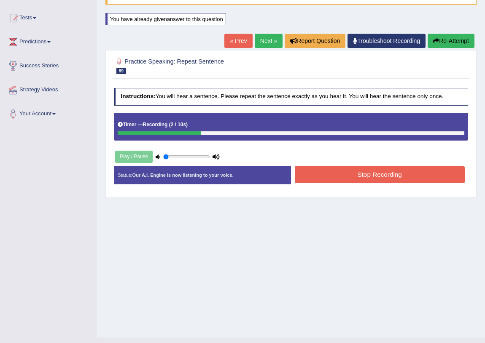
click at [352, 178] on button "Stop Recording" at bounding box center [380, 174] width 170 height 16
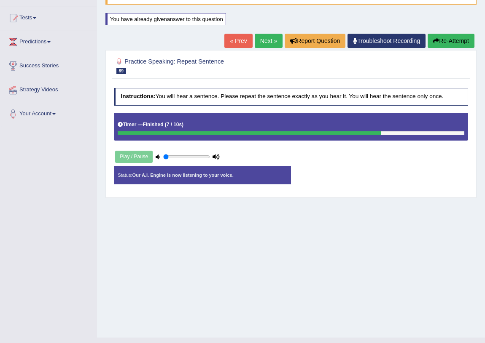
click at [148, 158] on div "Play / Pause" at bounding box center [167, 157] width 107 height 18
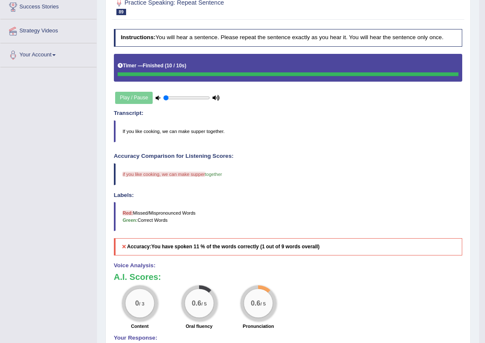
scroll to position [66, 0]
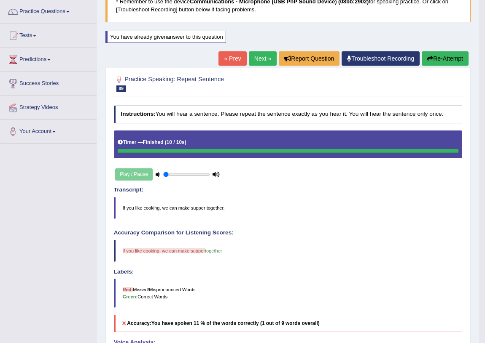
click at [447, 57] on button "Re-Attempt" at bounding box center [444, 58] width 47 height 14
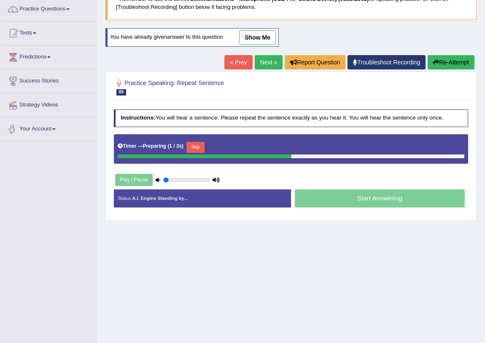
click at [181, 149] on div "Timer — Preparing ( 1 / 3s ) Skip" at bounding box center [291, 147] width 346 height 14
click at [193, 148] on button "Skip" at bounding box center [195, 147] width 18 height 11
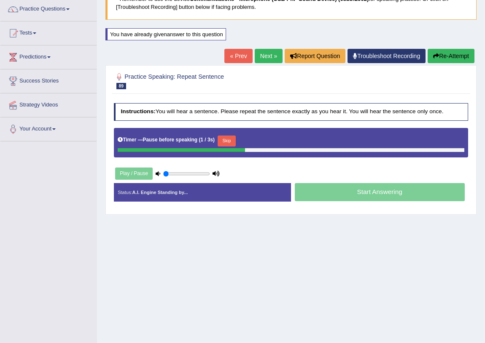
click at [230, 137] on button "Skip" at bounding box center [226, 141] width 18 height 11
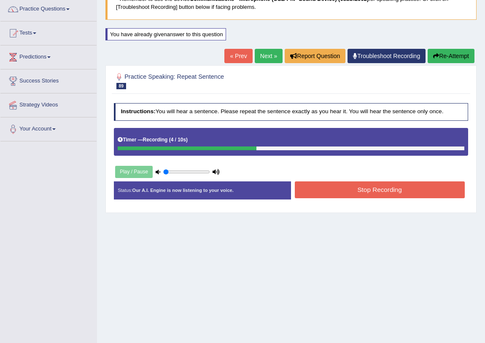
click at [336, 187] on button "Stop Recording" at bounding box center [380, 190] width 170 height 16
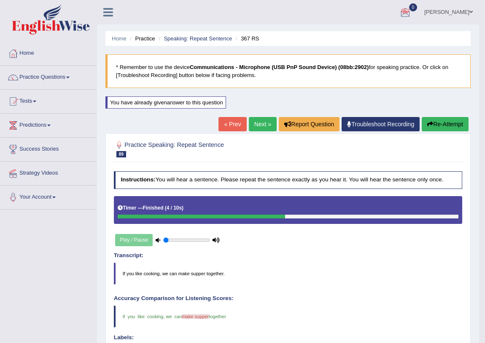
click at [253, 122] on link "Next »" at bounding box center [263, 124] width 28 height 14
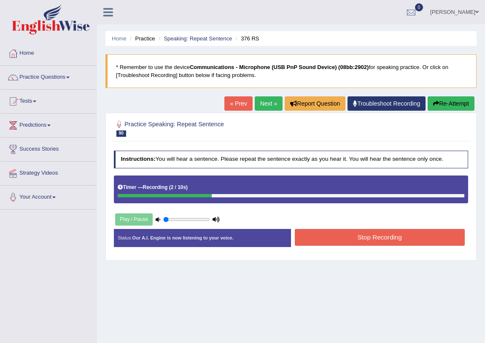
click at [362, 239] on button "Stop Recording" at bounding box center [380, 237] width 170 height 16
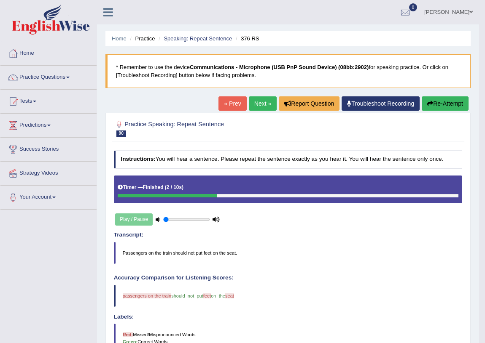
click at [257, 98] on link "Next »" at bounding box center [263, 104] width 28 height 14
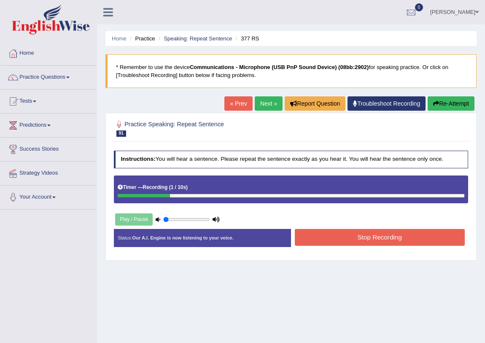
click at [351, 236] on button "Stop Recording" at bounding box center [380, 237] width 170 height 16
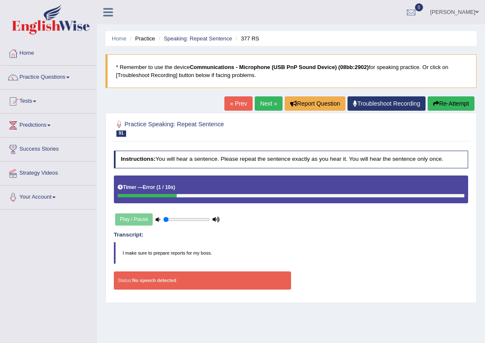
click at [444, 110] on button "Re-Attempt" at bounding box center [450, 104] width 47 height 14
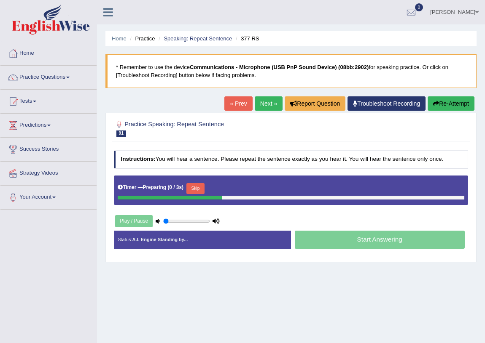
click at [201, 188] on button "Skip" at bounding box center [195, 188] width 18 height 11
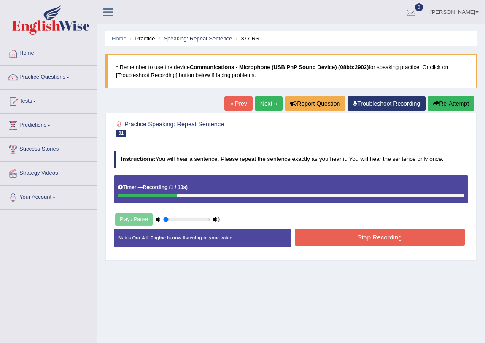
click at [385, 241] on button "Stop Recording" at bounding box center [380, 237] width 170 height 16
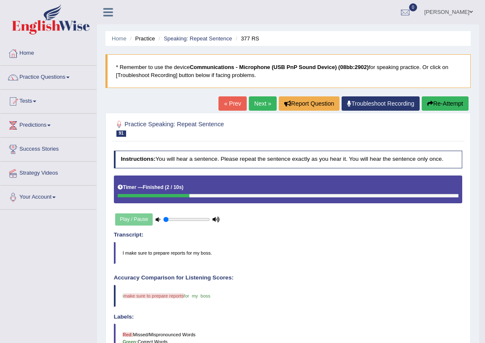
click at [256, 102] on link "Next »" at bounding box center [263, 104] width 28 height 14
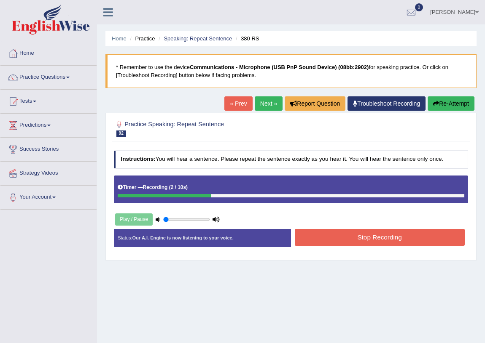
click at [370, 240] on button "Stop Recording" at bounding box center [380, 237] width 170 height 16
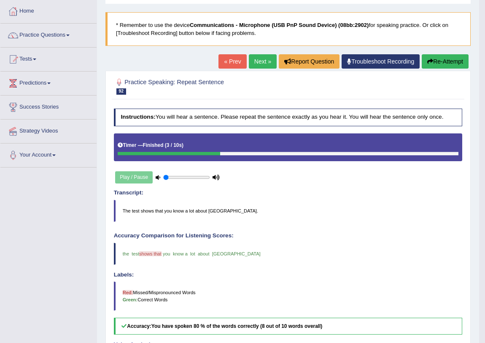
scroll to position [38, 0]
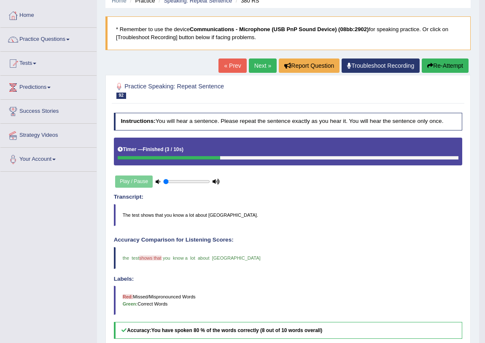
click at [261, 67] on link "Next »" at bounding box center [263, 66] width 28 height 14
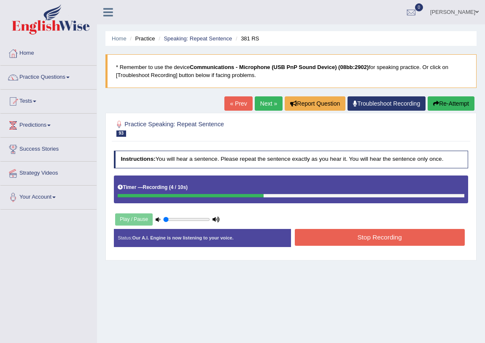
click at [319, 238] on button "Stop Recording" at bounding box center [380, 237] width 170 height 16
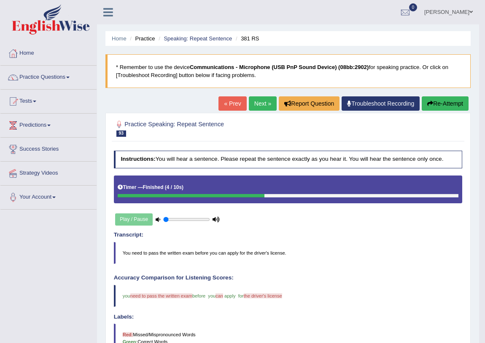
click at [259, 102] on link "Next »" at bounding box center [263, 104] width 28 height 14
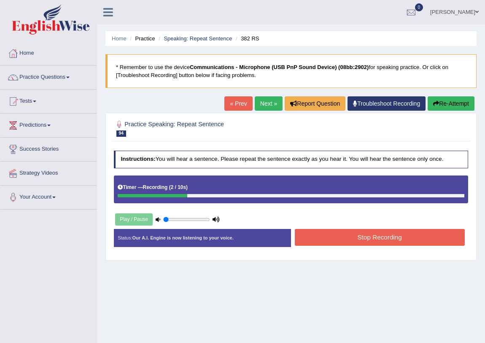
click at [315, 240] on button "Stop Recording" at bounding box center [380, 237] width 170 height 16
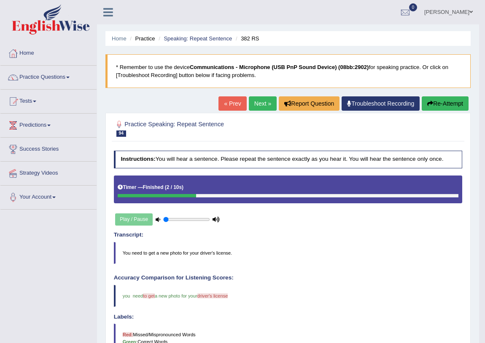
click at [258, 103] on link "Next »" at bounding box center [263, 104] width 28 height 14
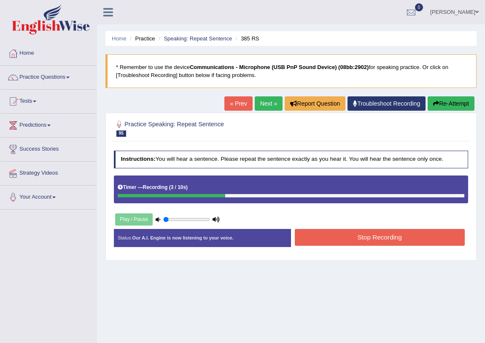
click at [362, 233] on button "Stop Recording" at bounding box center [380, 237] width 170 height 16
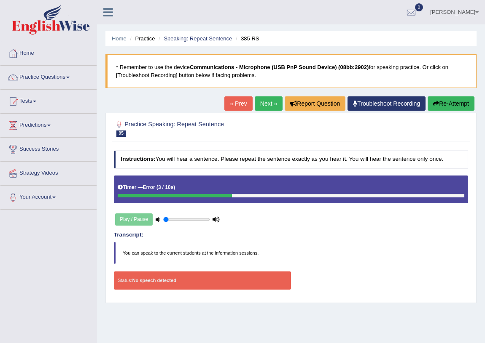
click at [459, 105] on button "Re-Attempt" at bounding box center [450, 104] width 47 height 14
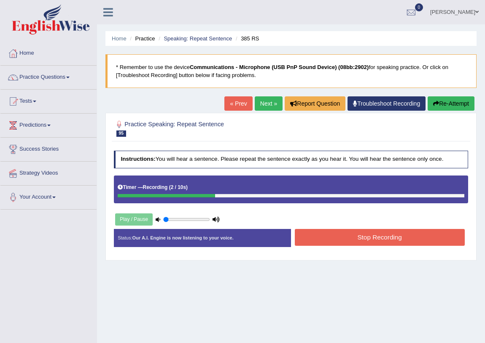
click at [371, 232] on button "Stop Recording" at bounding box center [380, 237] width 170 height 16
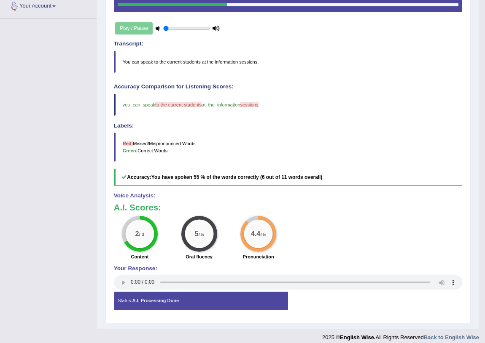
scroll to position [38, 0]
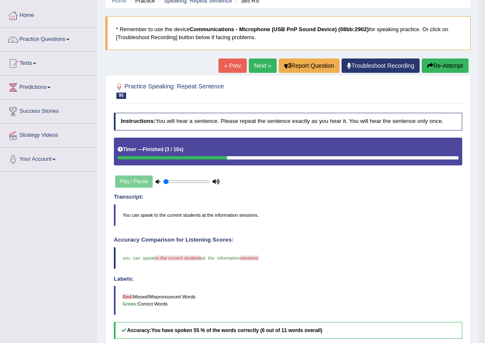
click at [260, 67] on link "Next »" at bounding box center [263, 66] width 28 height 14
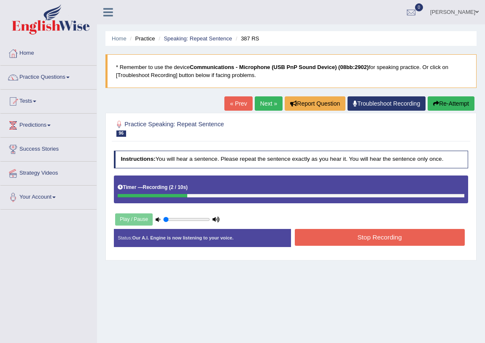
click at [341, 232] on button "Stop Recording" at bounding box center [380, 237] width 170 height 16
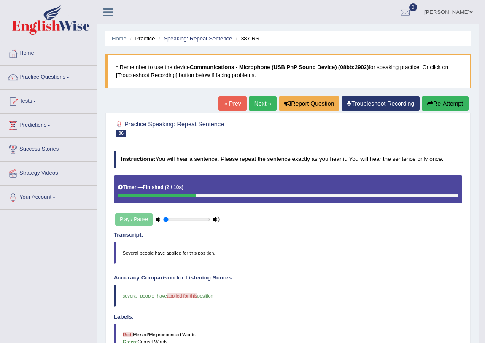
click at [257, 108] on link "Next »" at bounding box center [263, 104] width 28 height 14
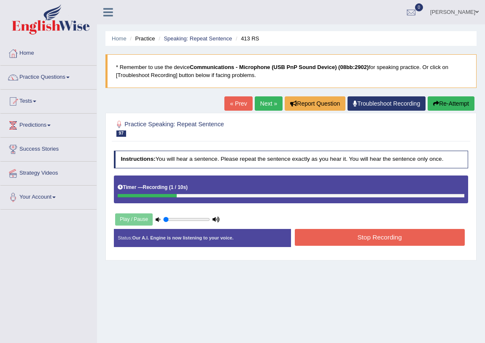
click at [316, 241] on button "Stop Recording" at bounding box center [380, 237] width 170 height 16
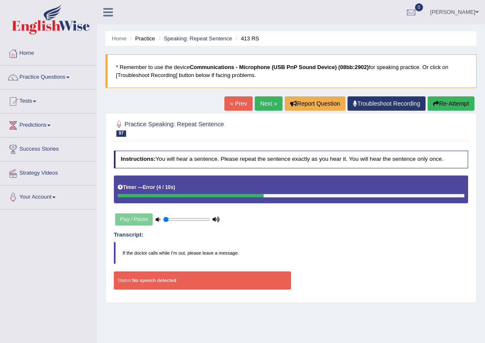
click at [450, 106] on button "Re-Attempt" at bounding box center [450, 104] width 47 height 14
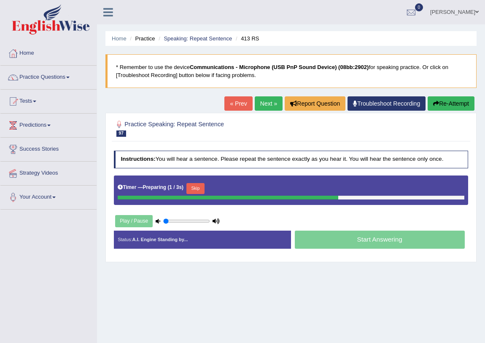
click at [194, 189] on button "Skip" at bounding box center [195, 188] width 18 height 11
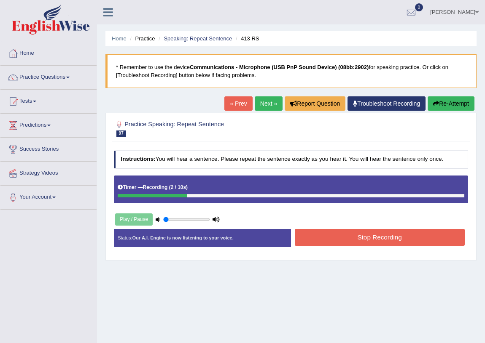
click at [354, 232] on button "Stop Recording" at bounding box center [380, 237] width 170 height 16
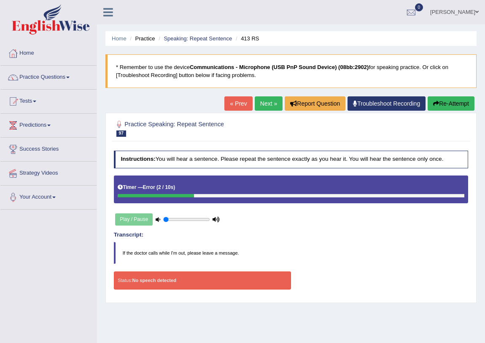
click at [452, 102] on button "Re-Attempt" at bounding box center [450, 104] width 47 height 14
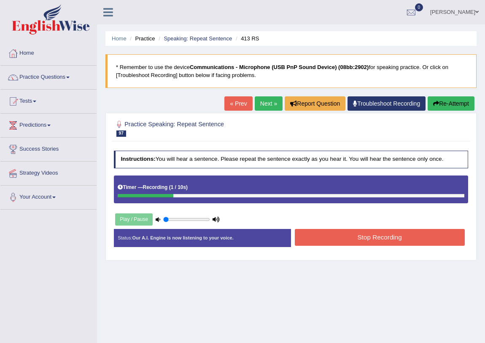
click at [318, 239] on button "Stop Recording" at bounding box center [380, 237] width 170 height 16
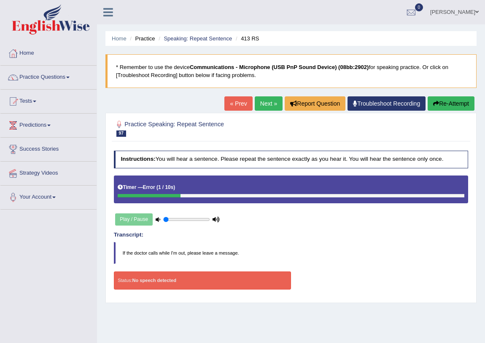
click at [433, 102] on icon "button" at bounding box center [436, 104] width 6 height 6
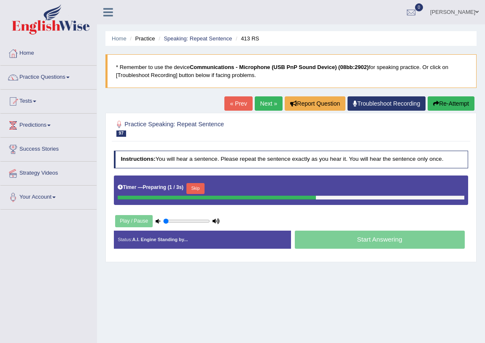
click at [198, 185] on button "Skip" at bounding box center [195, 188] width 18 height 11
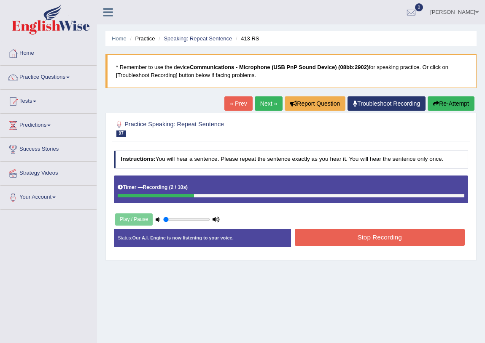
click at [329, 241] on button "Stop Recording" at bounding box center [380, 237] width 170 height 16
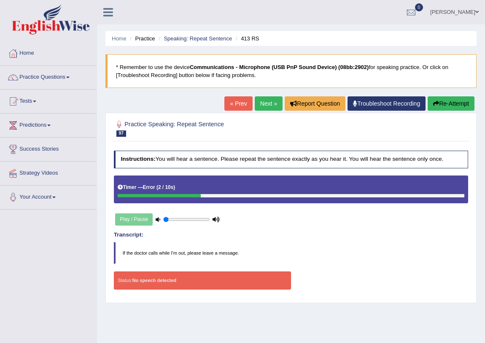
click at [266, 99] on link "Next »" at bounding box center [269, 104] width 28 height 14
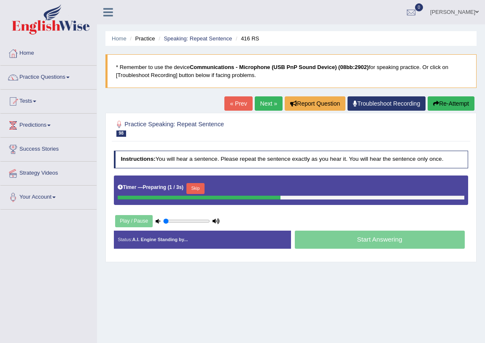
click at [199, 185] on button "Skip" at bounding box center [195, 188] width 18 height 11
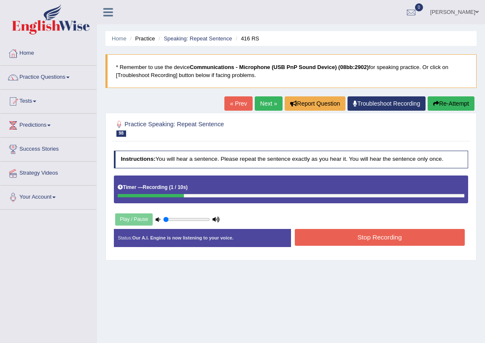
click at [349, 239] on button "Stop Recording" at bounding box center [380, 237] width 170 height 16
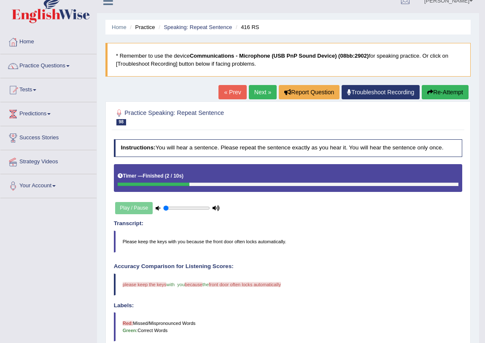
scroll to position [7, 0]
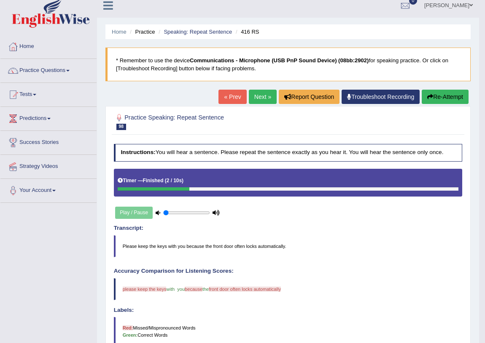
click at [441, 99] on button "Re-Attempt" at bounding box center [444, 97] width 47 height 14
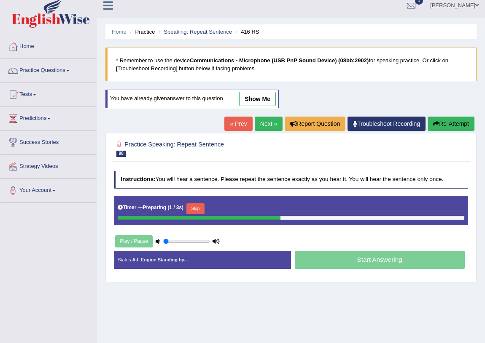
click at [444, 126] on button "Re-Attempt" at bounding box center [450, 124] width 47 height 14
click at [194, 205] on button "Skip" at bounding box center [195, 209] width 18 height 11
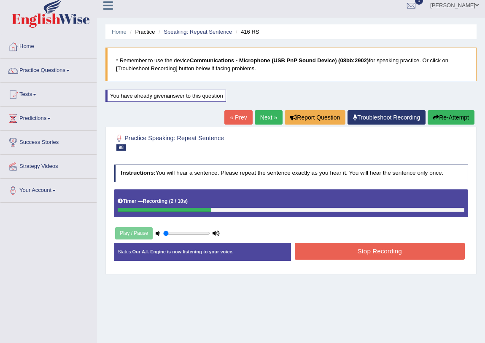
click at [309, 247] on button "Stop Recording" at bounding box center [380, 251] width 170 height 16
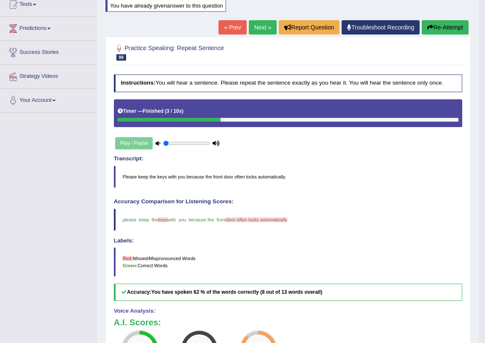
scroll to position [7, 0]
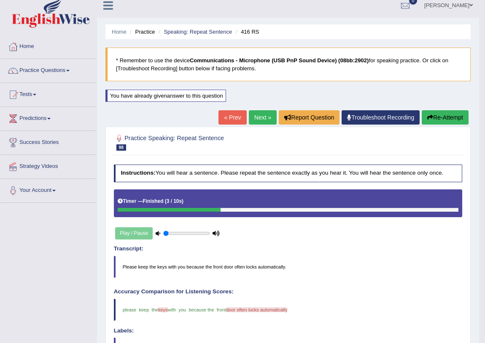
click at [258, 113] on link "Next »" at bounding box center [263, 117] width 28 height 14
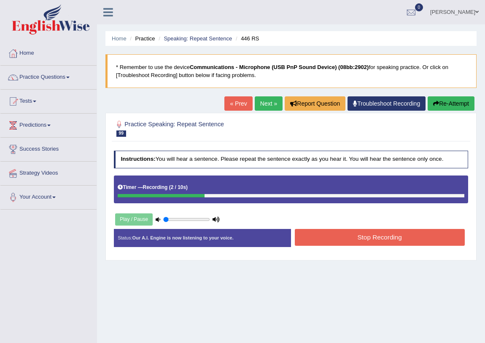
click at [335, 243] on button "Stop Recording" at bounding box center [380, 237] width 170 height 16
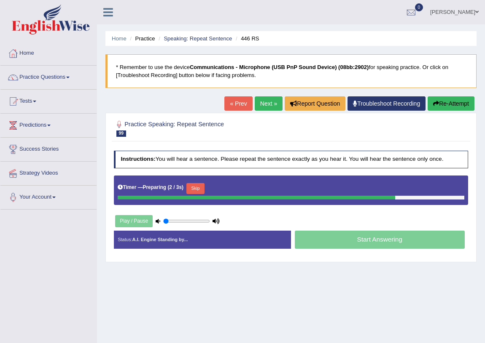
click at [202, 186] on button "Skip" at bounding box center [195, 188] width 18 height 11
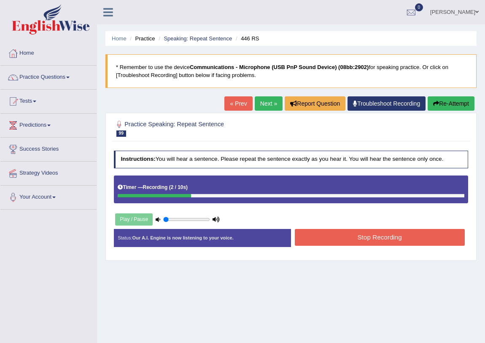
click at [351, 241] on button "Stop Recording" at bounding box center [380, 237] width 170 height 16
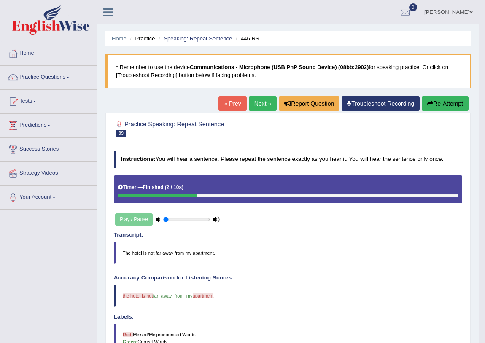
click at [266, 104] on link "Next »" at bounding box center [263, 104] width 28 height 14
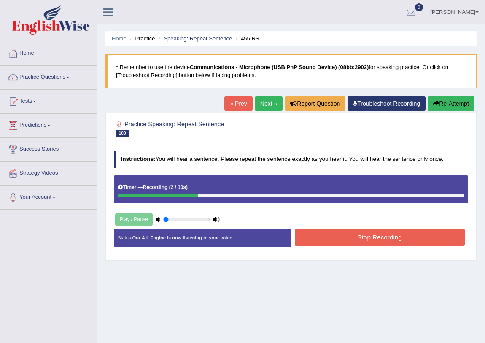
click at [338, 234] on button "Stop Recording" at bounding box center [380, 237] width 170 height 16
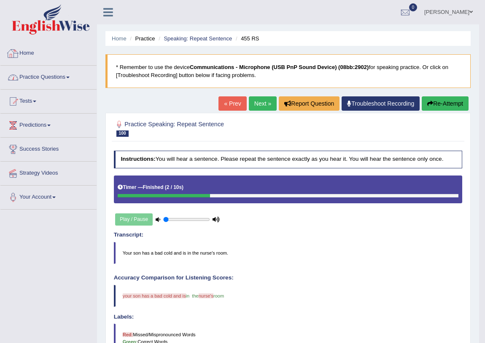
click at [37, 83] on link "Practice Questions" at bounding box center [48, 76] width 96 height 21
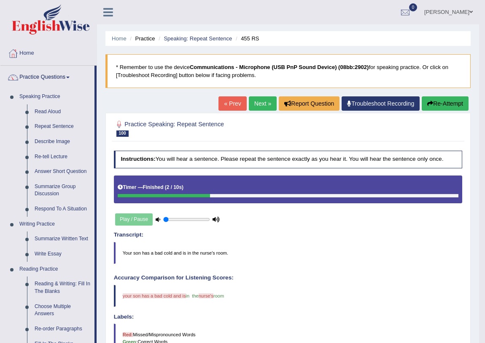
click at [37, 83] on link "Practice Questions" at bounding box center [47, 76] width 94 height 21
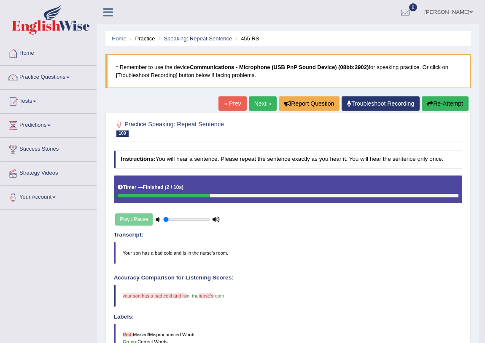
click at [262, 101] on link "Next »" at bounding box center [263, 104] width 28 height 14
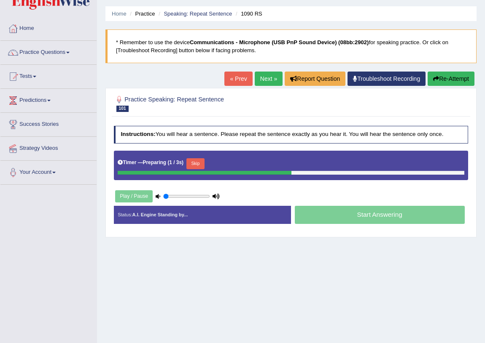
scroll to position [38, 0]
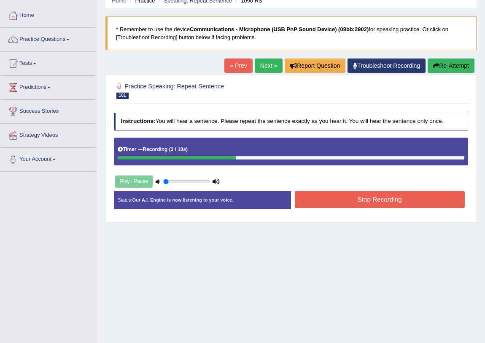
click at [356, 201] on button "Stop Recording" at bounding box center [380, 199] width 170 height 16
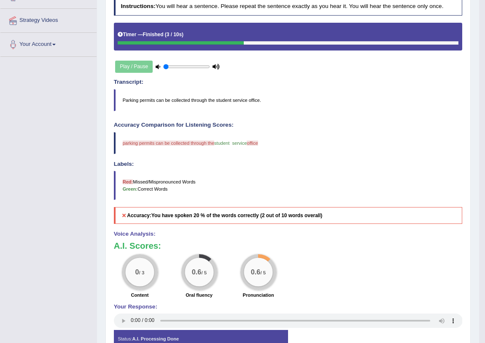
scroll to position [0, 0]
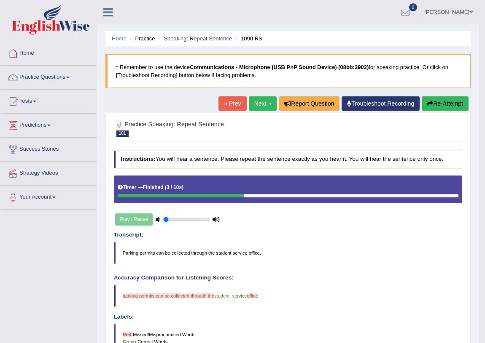
click at [447, 97] on button "Re-Attempt" at bounding box center [444, 104] width 47 height 14
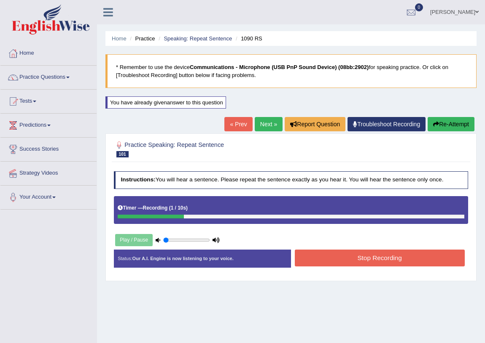
click at [306, 263] on button "Stop Recording" at bounding box center [380, 258] width 170 height 16
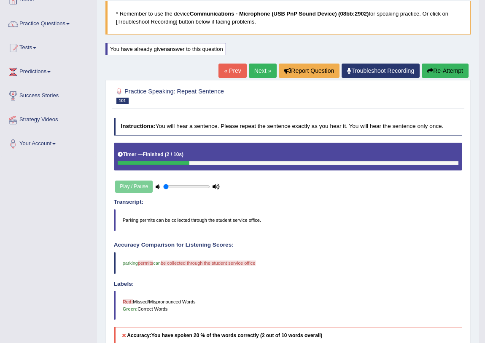
scroll to position [38, 0]
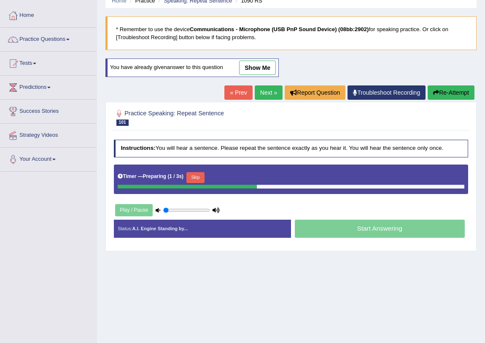
click at [188, 174] on div "Timer — Preparing ( 1 / 3s ) Skip" at bounding box center [291, 178] width 346 height 14
click at [190, 175] on button "Skip" at bounding box center [195, 177] width 18 height 11
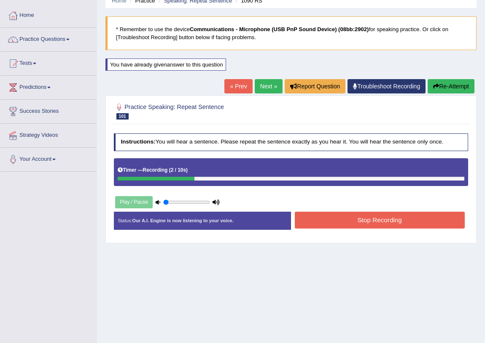
click at [345, 219] on button "Stop Recording" at bounding box center [380, 220] width 170 height 16
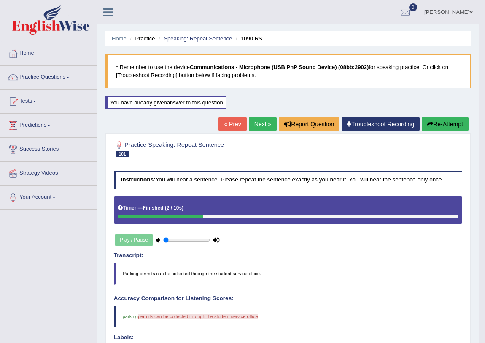
click at [429, 126] on icon "button" at bounding box center [430, 124] width 6 height 6
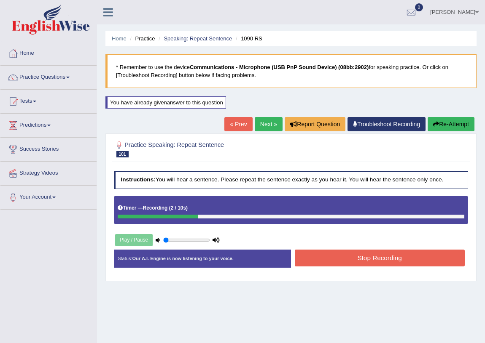
click at [311, 255] on button "Stop Recording" at bounding box center [380, 258] width 170 height 16
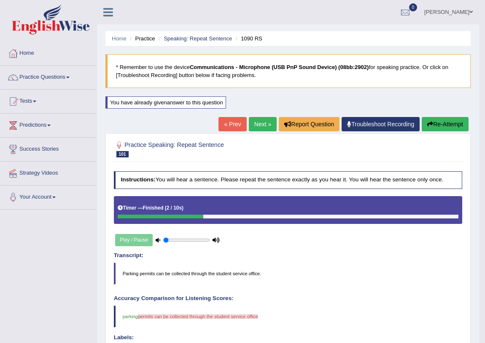
click at [255, 126] on link "Next »" at bounding box center [263, 124] width 28 height 14
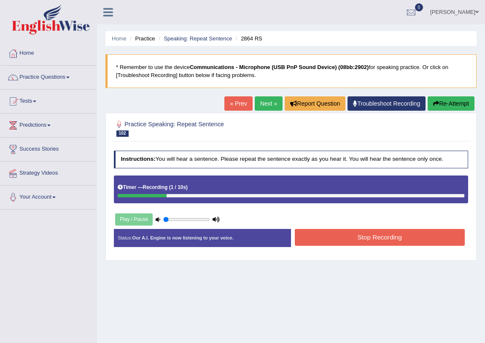
click at [358, 236] on button "Stop Recording" at bounding box center [380, 237] width 170 height 16
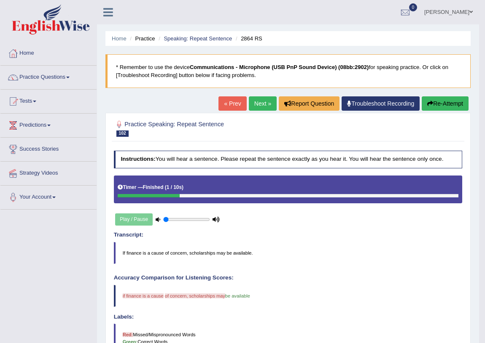
click at [427, 105] on icon "button" at bounding box center [430, 104] width 6 height 6
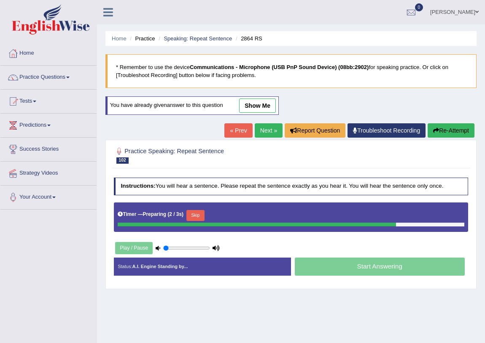
click at [195, 206] on div "Timer — Preparing ( 2 / 3s ) Skip" at bounding box center [291, 218] width 354 height 30
click at [201, 223] on div at bounding box center [285, 225] width 335 height 4
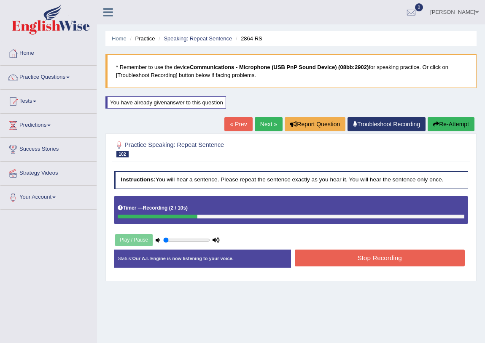
click at [318, 261] on button "Stop Recording" at bounding box center [380, 258] width 170 height 16
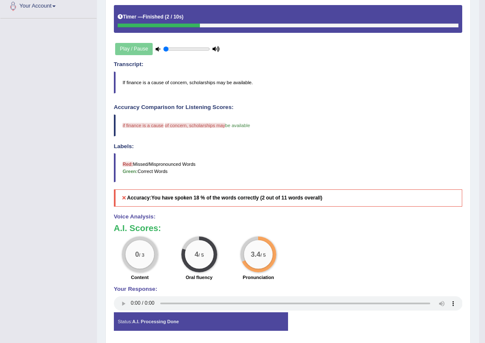
scroll to position [38, 0]
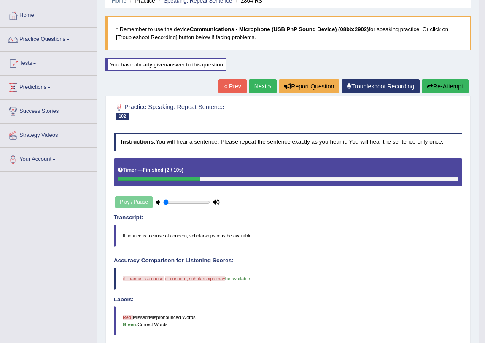
click at [262, 86] on link "Next »" at bounding box center [263, 86] width 28 height 14
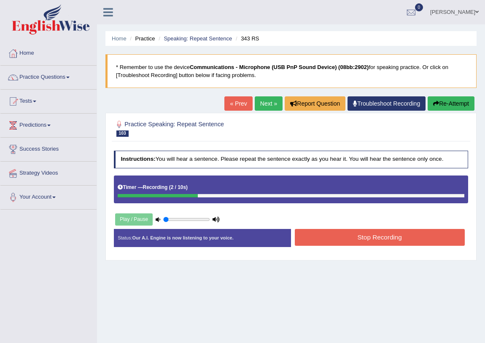
click at [352, 235] on button "Stop Recording" at bounding box center [380, 237] width 170 height 16
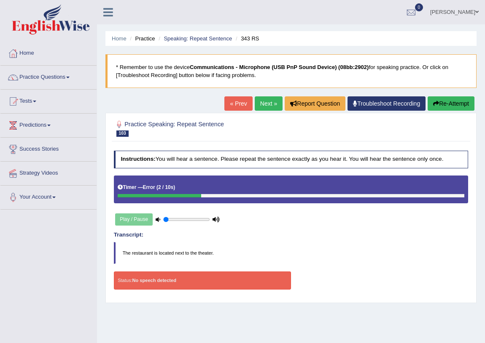
click at [440, 100] on button "Re-Attempt" at bounding box center [450, 104] width 47 height 14
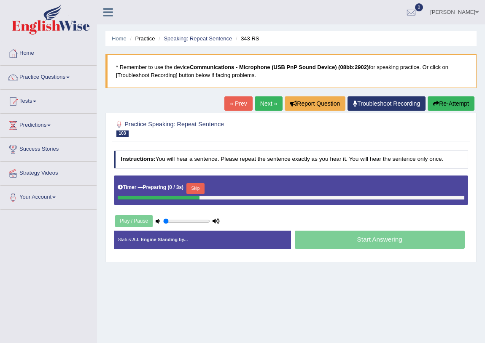
click at [196, 193] on button "Skip" at bounding box center [195, 188] width 18 height 11
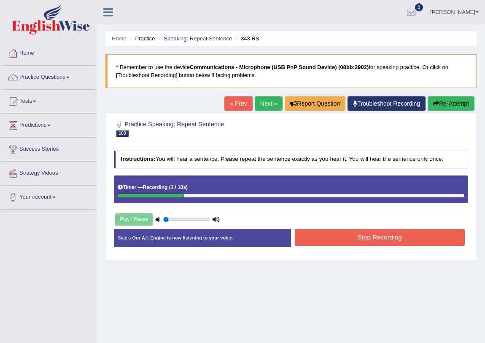
click at [309, 234] on button "Stop Recording" at bounding box center [380, 237] width 170 height 16
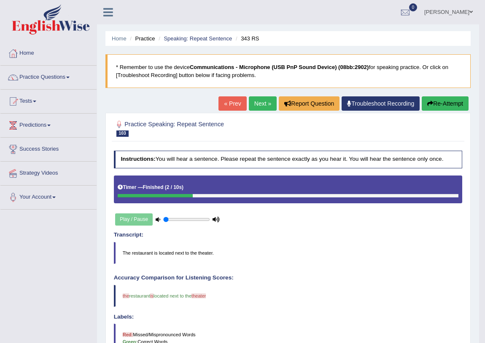
click at [251, 110] on link "Next »" at bounding box center [263, 104] width 28 height 14
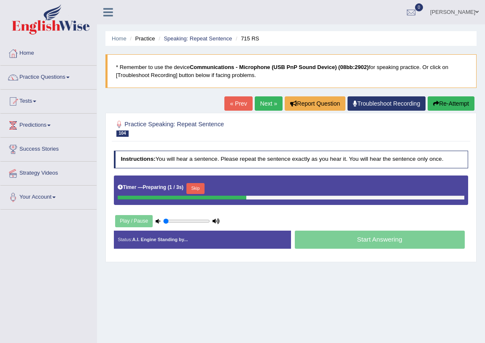
click at [194, 185] on button "Skip" at bounding box center [195, 188] width 18 height 11
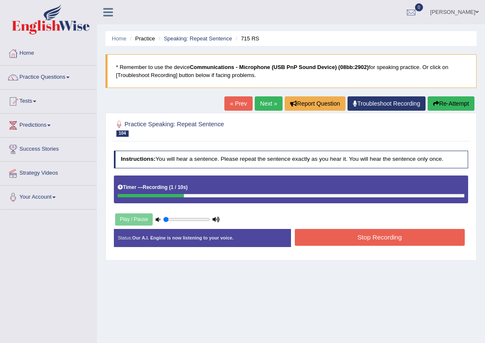
click at [316, 236] on button "Stop Recording" at bounding box center [380, 237] width 170 height 16
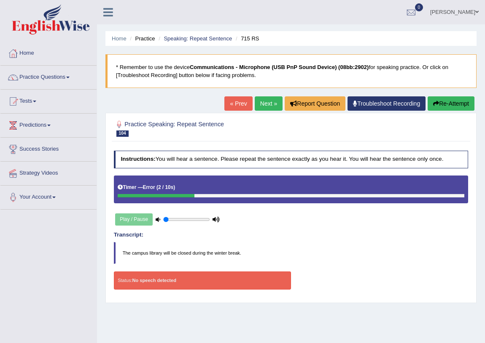
click at [445, 105] on button "Re-Attempt" at bounding box center [450, 104] width 47 height 14
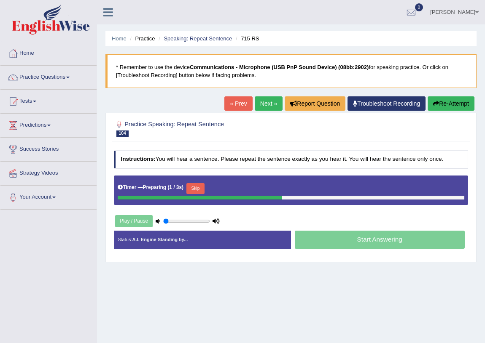
click at [200, 190] on button "Skip" at bounding box center [195, 188] width 18 height 11
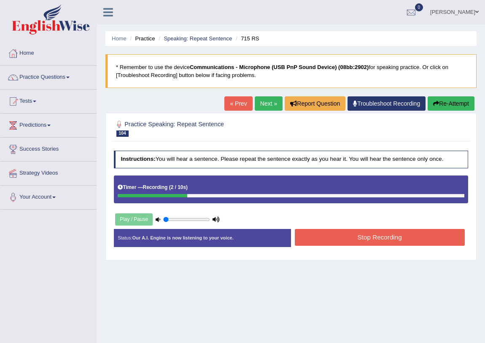
click at [322, 233] on button "Stop Recording" at bounding box center [380, 237] width 170 height 16
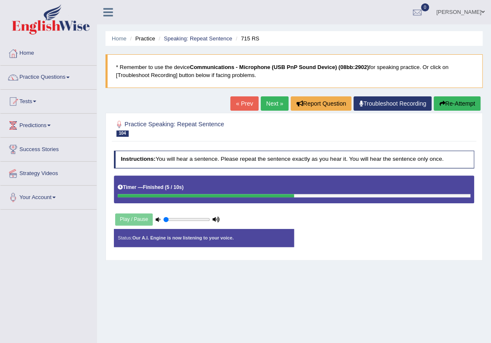
click at [442, 106] on button "Re-Attempt" at bounding box center [456, 104] width 47 height 14
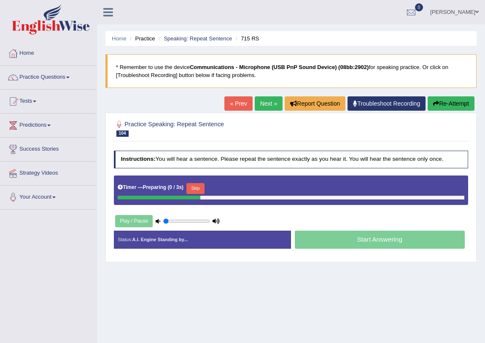
click at [204, 187] on button "Skip" at bounding box center [195, 188] width 18 height 11
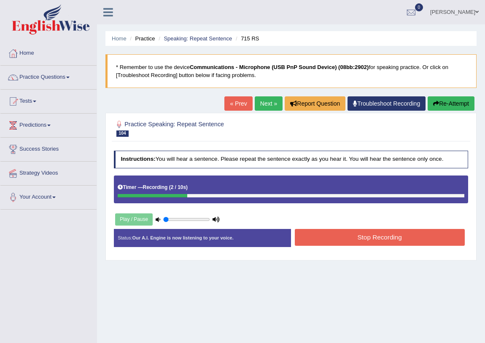
click at [366, 236] on button "Stop Recording" at bounding box center [380, 237] width 170 height 16
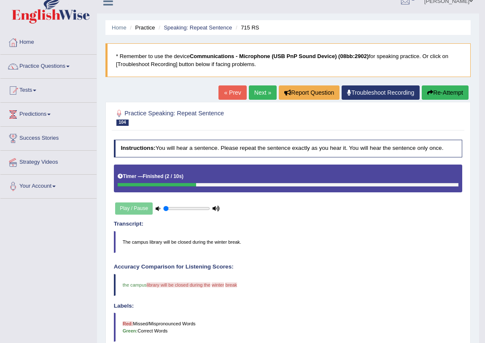
scroll to position [7, 0]
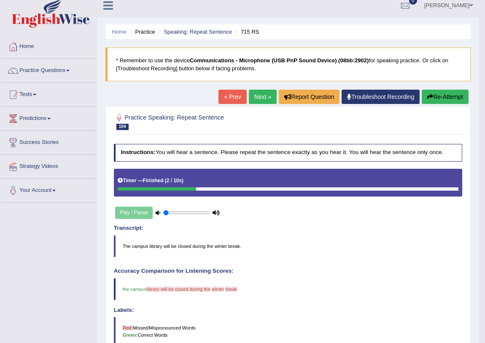
click at [454, 97] on button "Re-Attempt" at bounding box center [444, 97] width 47 height 14
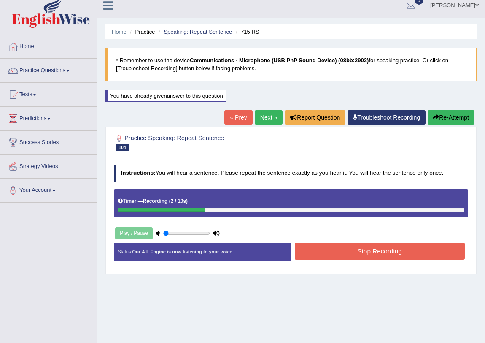
click at [312, 249] on button "Stop Recording" at bounding box center [380, 251] width 170 height 16
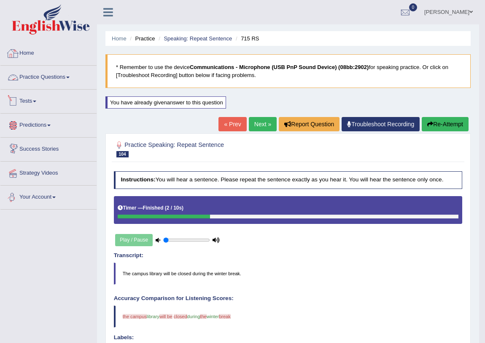
click at [43, 83] on link "Practice Questions" at bounding box center [48, 76] width 96 height 21
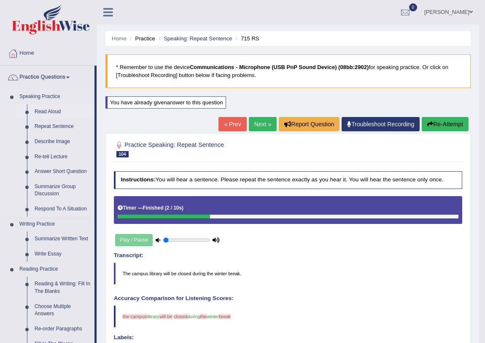
click at [46, 113] on link "Read Aloud" at bounding box center [63, 112] width 64 height 15
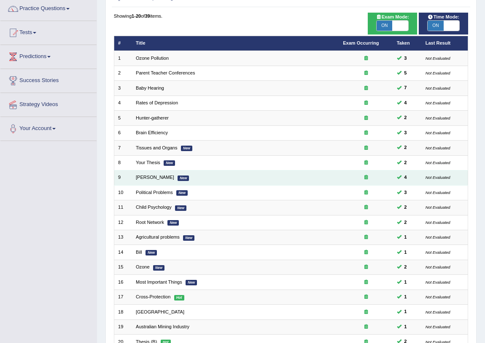
scroll to position [142, 0]
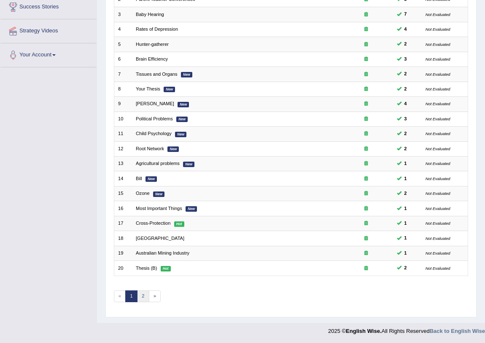
click at [144, 292] on link "2" at bounding box center [143, 297] width 12 height 12
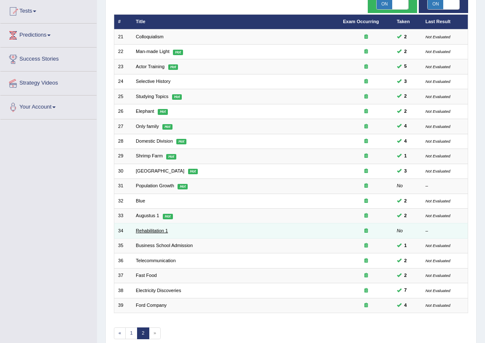
scroll to position [115, 0]
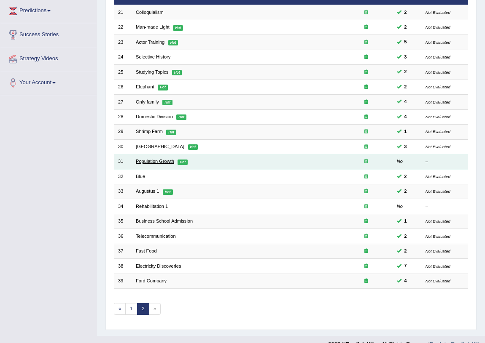
click at [155, 159] on link "Population Growth" at bounding box center [155, 161] width 38 height 5
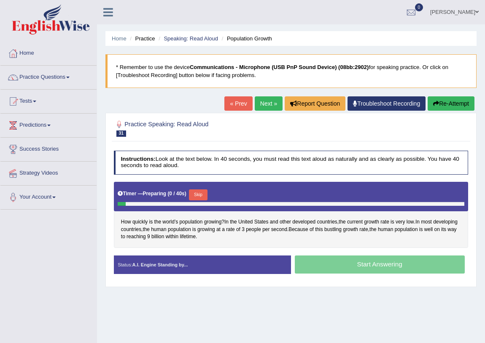
scroll to position [38, 0]
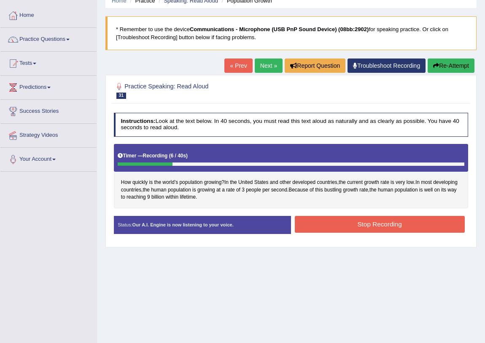
click at [357, 216] on button "Stop Recording" at bounding box center [380, 224] width 170 height 16
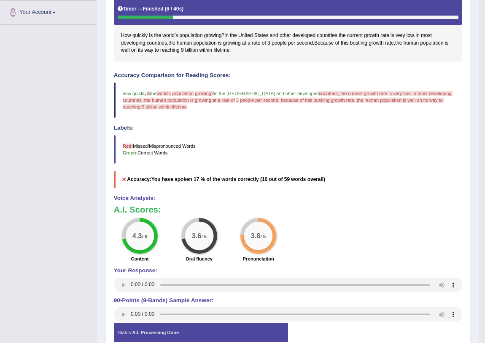
scroll to position [71, 0]
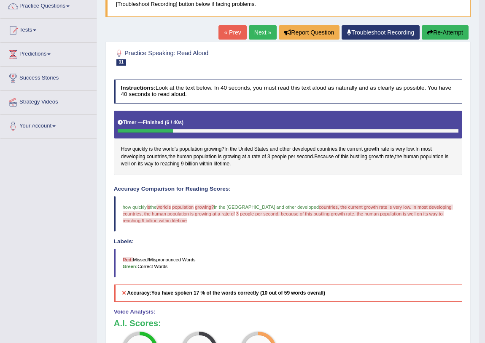
click at [446, 32] on button "Re-Attempt" at bounding box center [444, 32] width 47 height 14
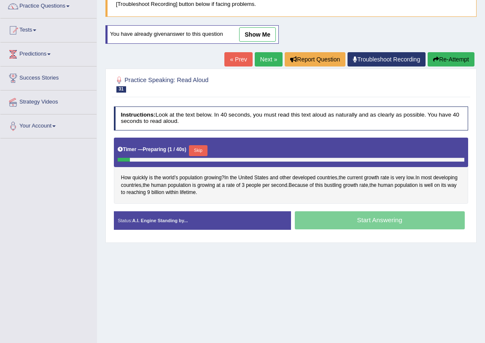
click at [196, 144] on div "Timer — Preparing ( 1 / 40s ) Skip" at bounding box center [291, 151] width 346 height 14
click at [198, 153] on button "Skip" at bounding box center [198, 150] width 18 height 11
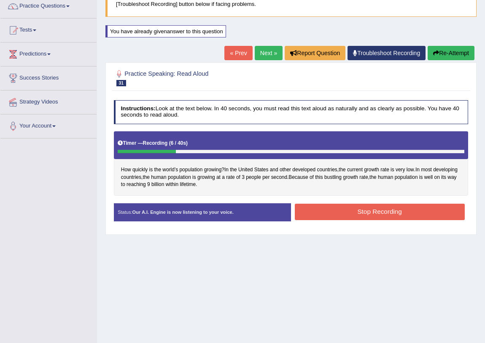
click at [324, 210] on button "Stop Recording" at bounding box center [380, 212] width 170 height 16
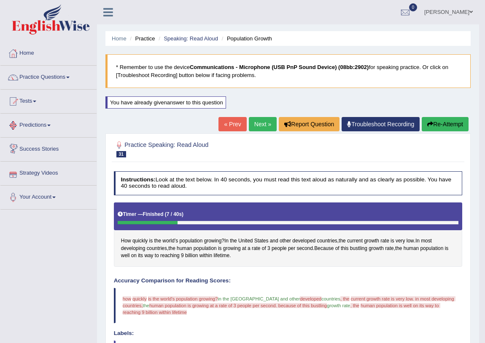
click at [264, 122] on link "Next »" at bounding box center [263, 124] width 28 height 14
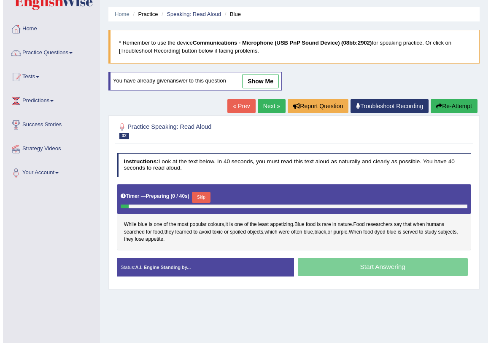
scroll to position [38, 0]
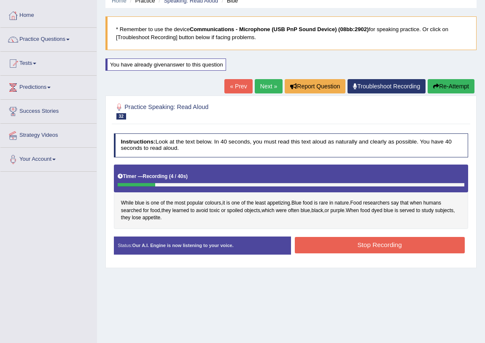
click at [321, 242] on button "Stop Recording" at bounding box center [380, 245] width 170 height 16
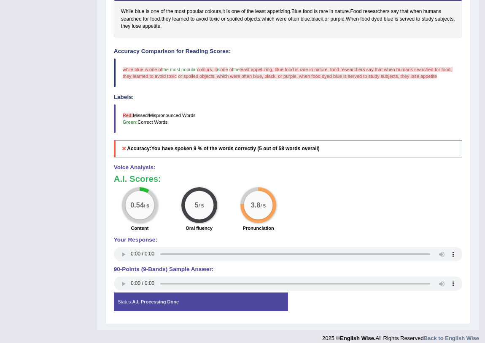
scroll to position [76, 0]
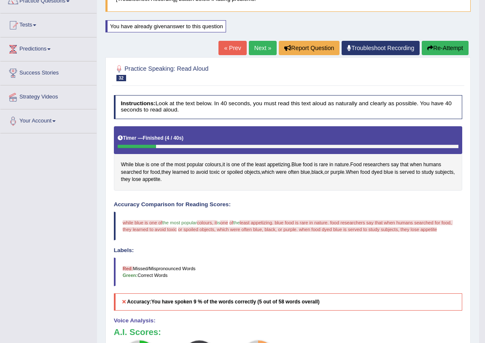
click at [255, 51] on link "Next »" at bounding box center [263, 48] width 28 height 14
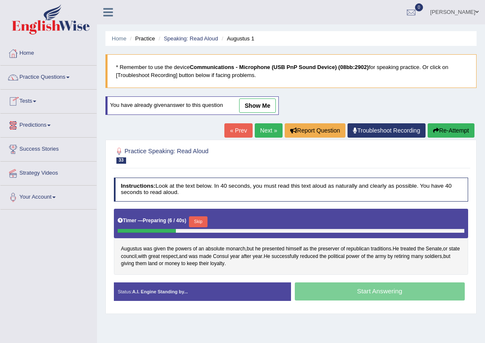
click at [271, 132] on link "Next »" at bounding box center [269, 130] width 28 height 14
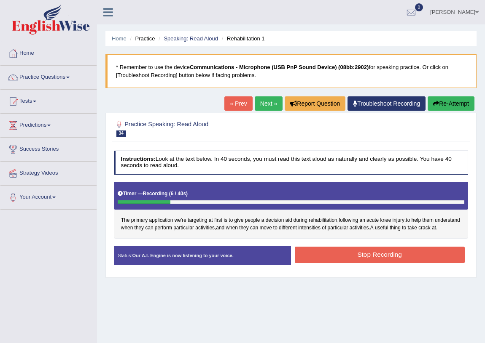
click at [341, 263] on button "Stop Recording" at bounding box center [380, 255] width 170 height 16
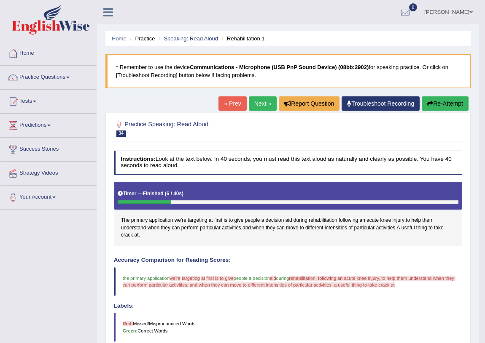
click at [255, 105] on link "Next »" at bounding box center [263, 104] width 28 height 14
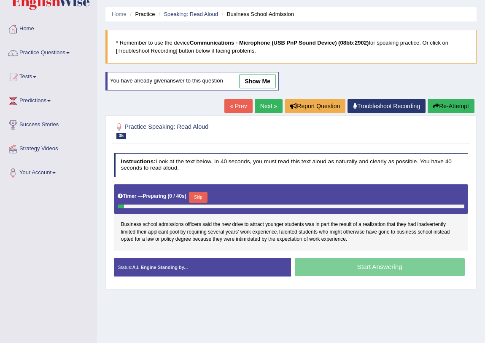
scroll to position [38, 0]
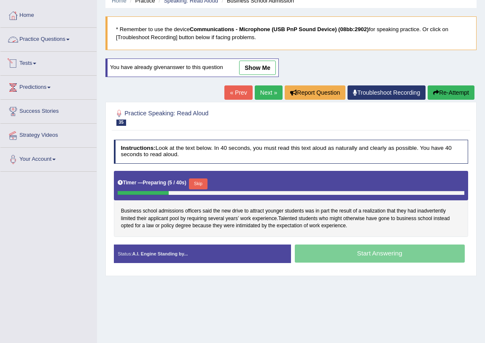
click at [35, 40] on link "Practice Questions" at bounding box center [48, 38] width 96 height 21
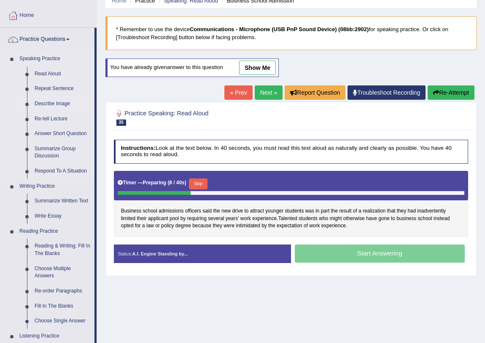
click at [44, 102] on link "Describe Image" at bounding box center [63, 104] width 64 height 15
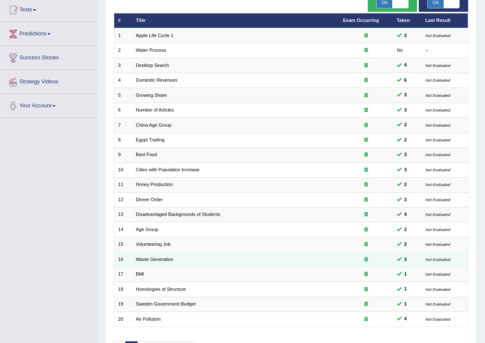
scroll to position [142, 0]
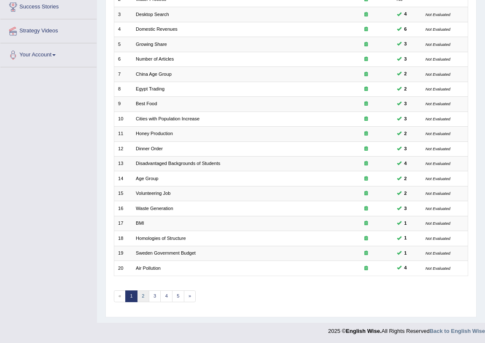
click at [143, 295] on link "2" at bounding box center [143, 297] width 12 height 12
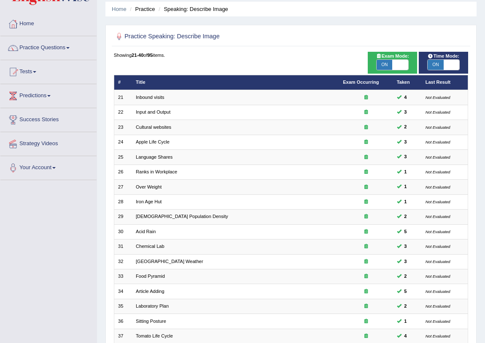
scroll to position [142, 0]
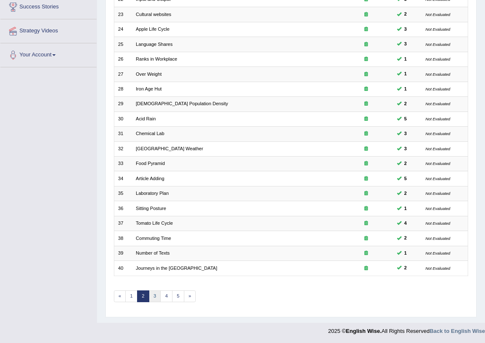
click at [158, 294] on link "3" at bounding box center [155, 297] width 12 height 12
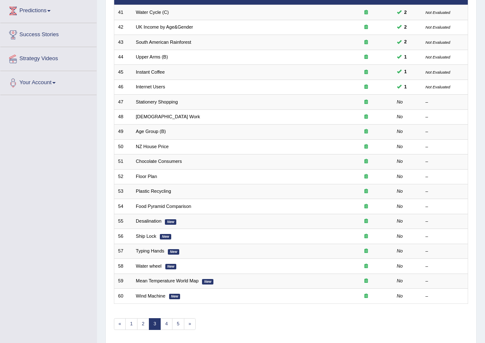
scroll to position [76, 0]
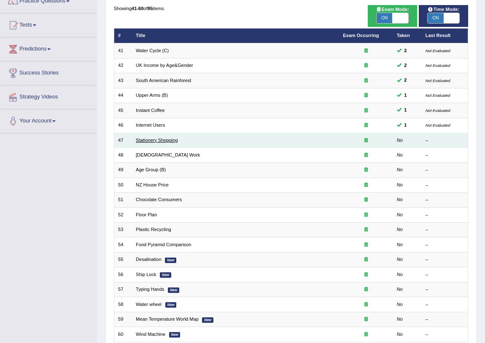
click at [172, 139] on link "Stationery Shopping" at bounding box center [157, 140] width 42 height 5
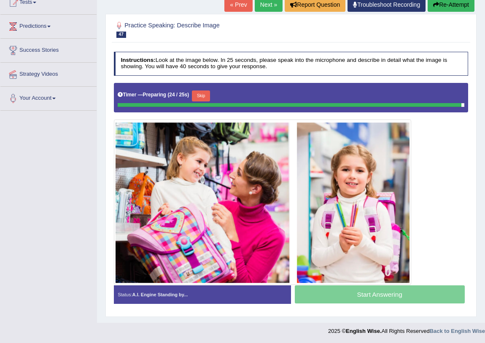
scroll to position [99, 0]
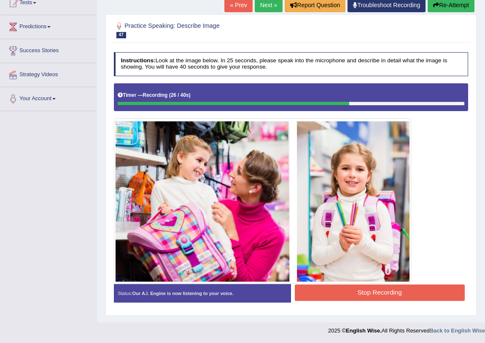
click at [344, 292] on button "Stop Recording" at bounding box center [380, 293] width 170 height 16
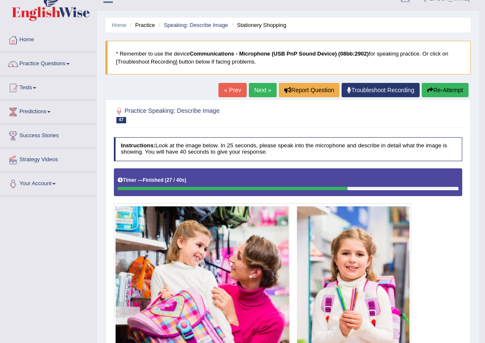
scroll to position [13, 0]
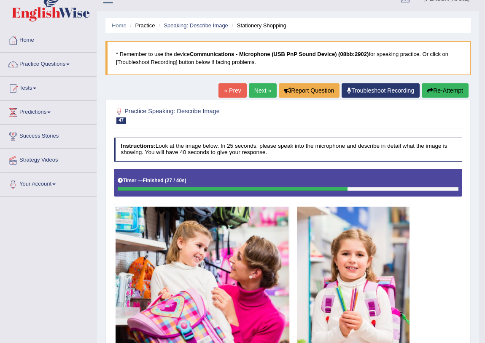
click at [251, 92] on link "Next »" at bounding box center [263, 90] width 28 height 14
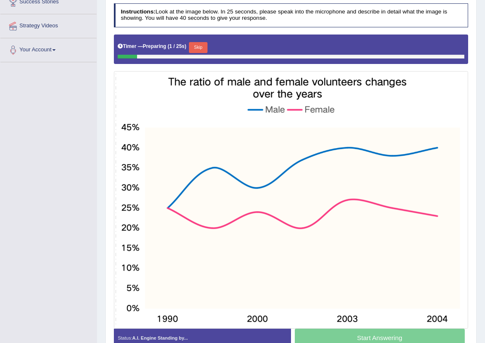
scroll to position [153, 0]
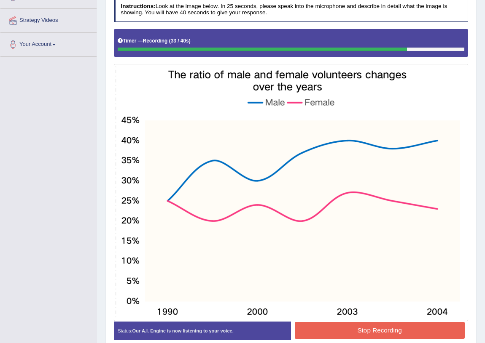
click at [372, 332] on button "Stop Recording" at bounding box center [380, 330] width 170 height 16
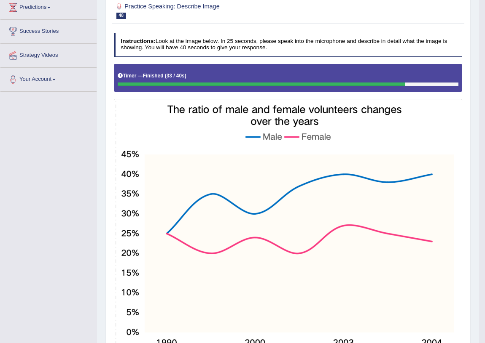
scroll to position [25, 0]
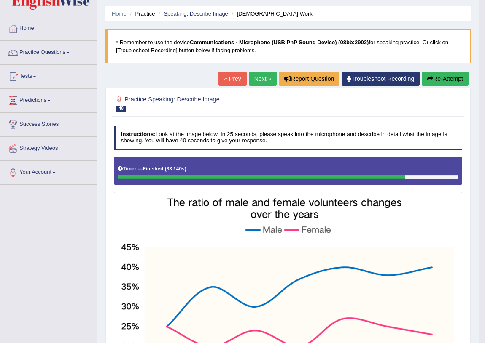
click at [263, 75] on link "Next »" at bounding box center [263, 79] width 28 height 14
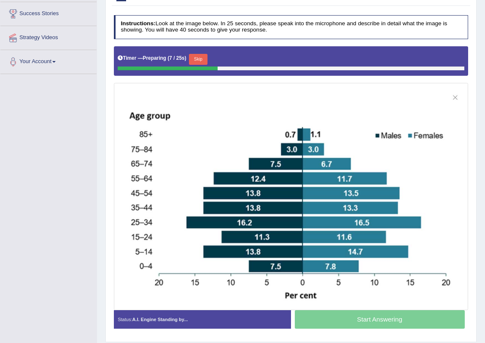
scroll to position [153, 0]
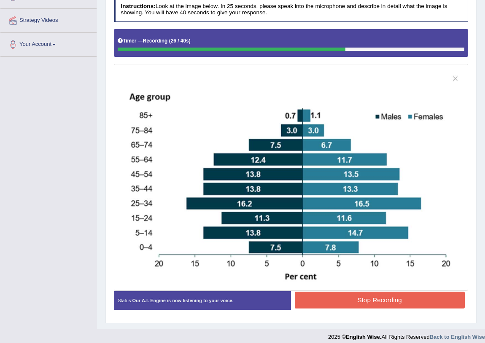
click at [348, 297] on button "Stop Recording" at bounding box center [380, 300] width 170 height 16
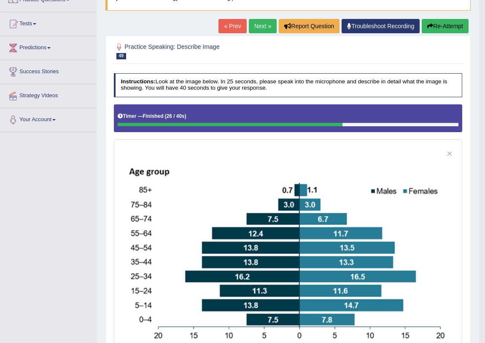
scroll to position [72, 0]
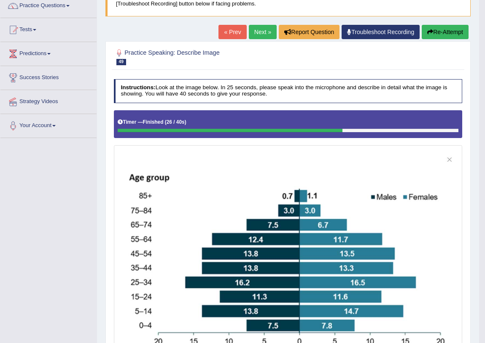
click at [266, 34] on link "Next »" at bounding box center [263, 32] width 28 height 14
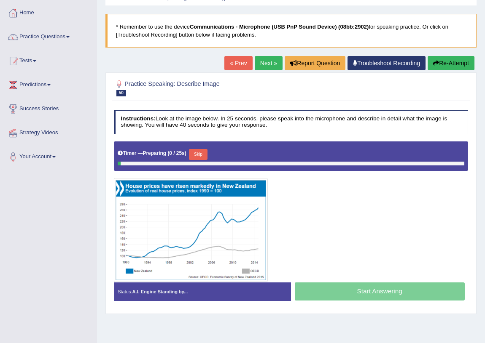
scroll to position [99, 0]
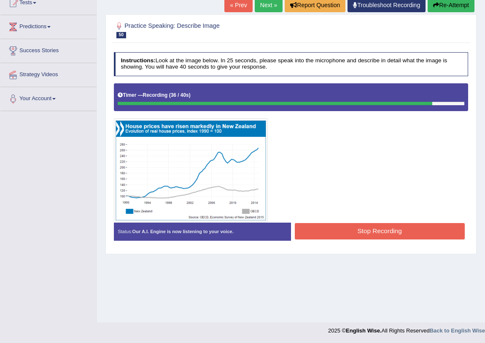
click at [363, 236] on button "Stop Recording" at bounding box center [380, 231] width 170 height 16
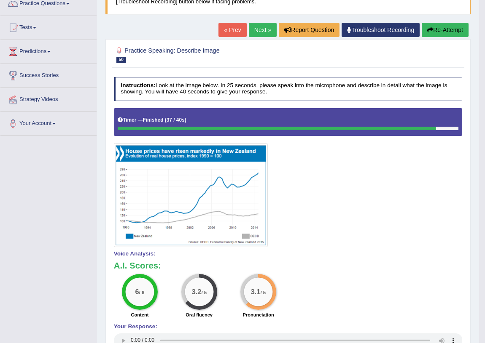
scroll to position [60, 0]
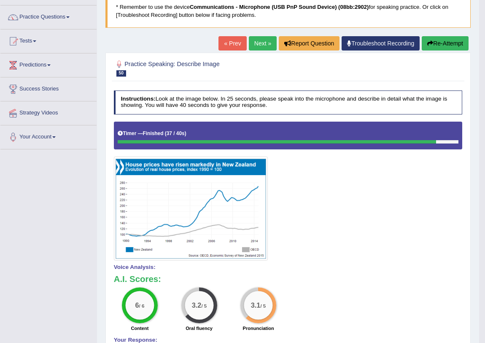
click at [249, 44] on link "Next »" at bounding box center [263, 43] width 28 height 14
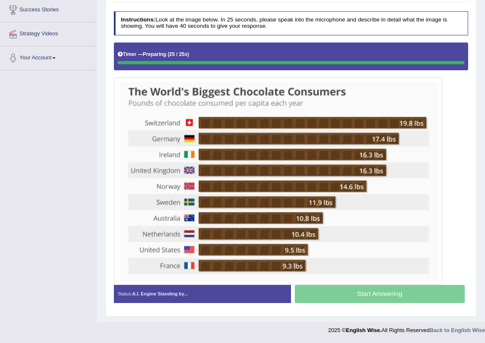
scroll to position [139, 0]
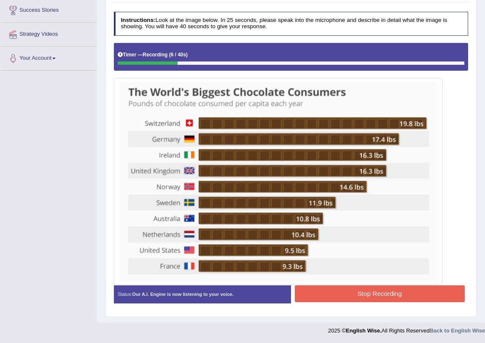
click at [412, 292] on button "Stop Recording" at bounding box center [380, 294] width 170 height 16
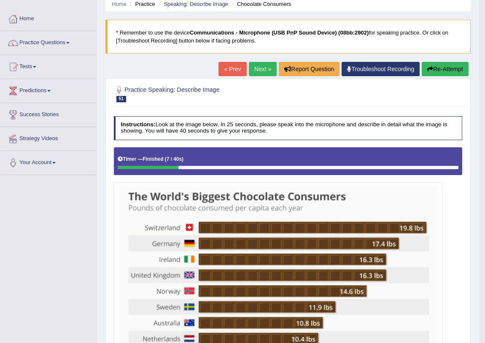
scroll to position [24, 0]
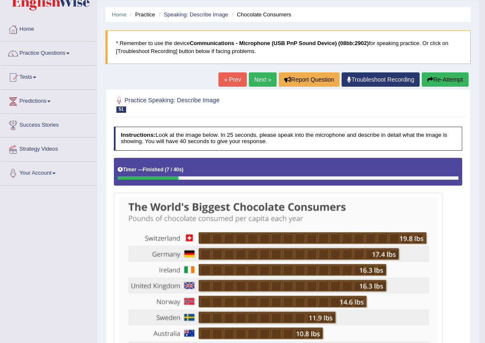
click at [443, 77] on button "Re-Attempt" at bounding box center [444, 79] width 47 height 14
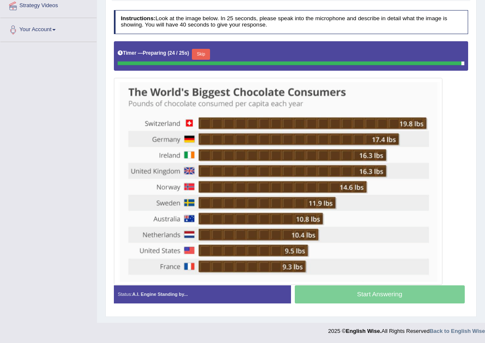
scroll to position [160, 0]
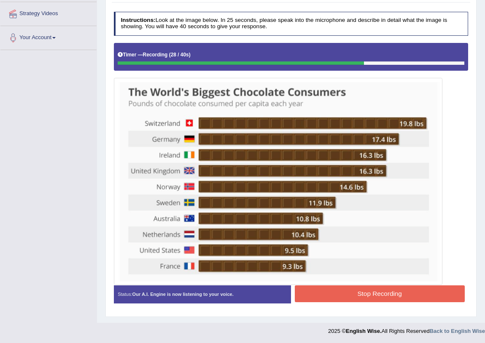
click at [367, 290] on button "Stop Recording" at bounding box center [380, 294] width 170 height 16
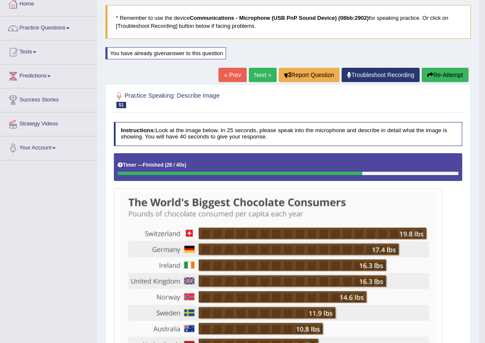
scroll to position [45, 0]
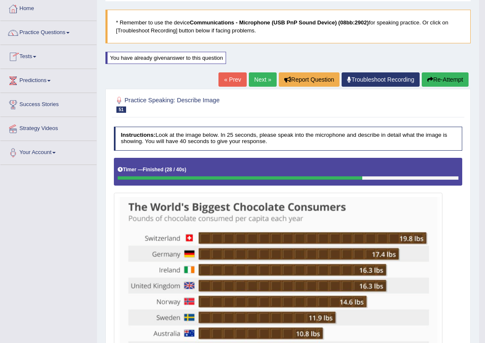
click at [256, 75] on link "Next »" at bounding box center [263, 79] width 28 height 14
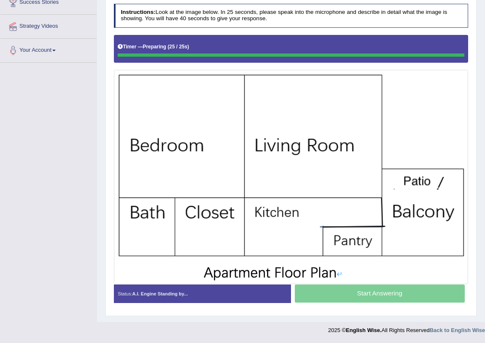
scroll to position [147, 0]
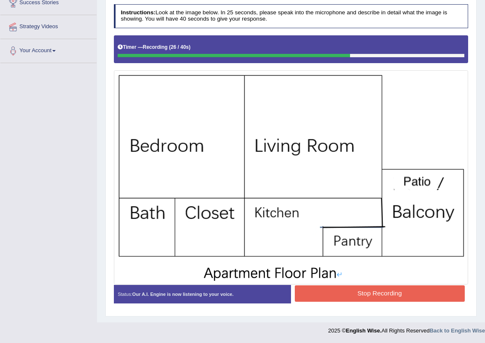
click at [360, 295] on button "Stop Recording" at bounding box center [380, 294] width 170 height 16
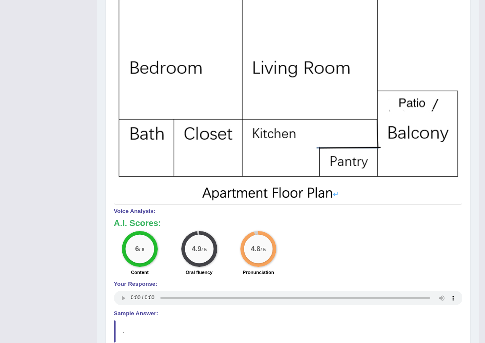
scroll to position [32, 0]
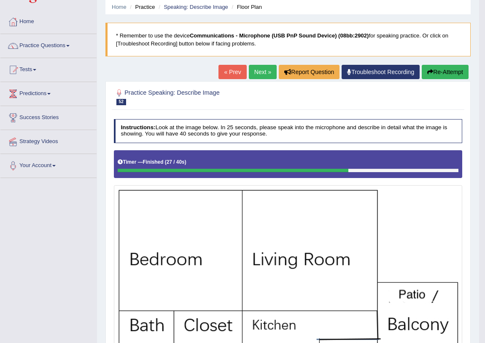
click at [260, 71] on link "Next »" at bounding box center [263, 72] width 28 height 14
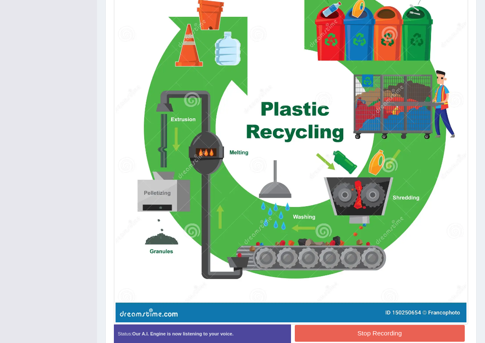
scroll to position [305, 0]
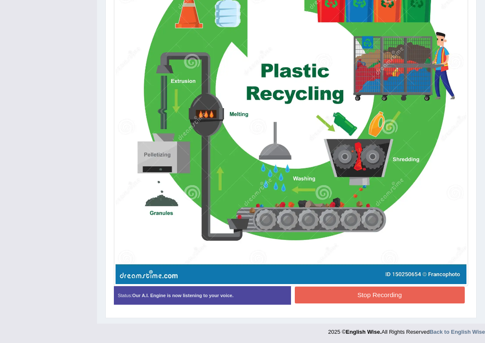
click at [404, 290] on button "Stop Recording" at bounding box center [380, 295] width 170 height 16
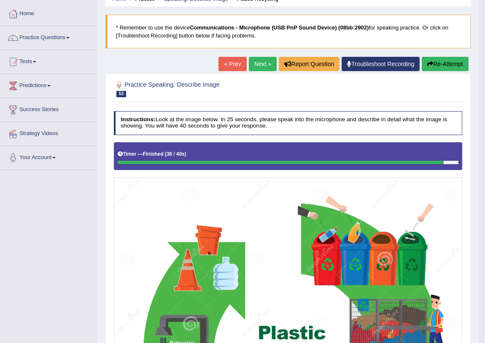
scroll to position [37, 0]
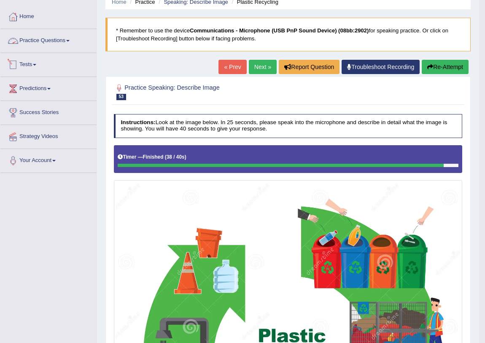
click at [46, 42] on link "Practice Questions" at bounding box center [48, 39] width 96 height 21
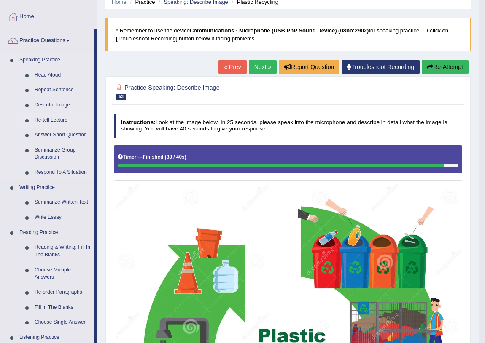
click at [51, 122] on link "Re-tell Lecture" at bounding box center [63, 120] width 64 height 15
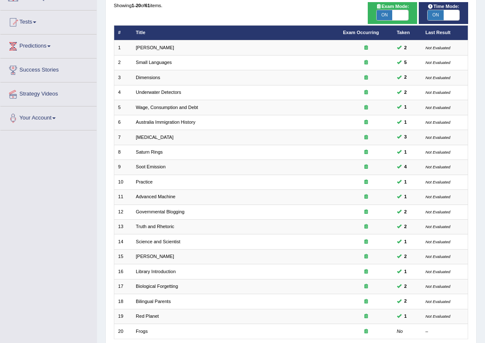
scroll to position [142, 0]
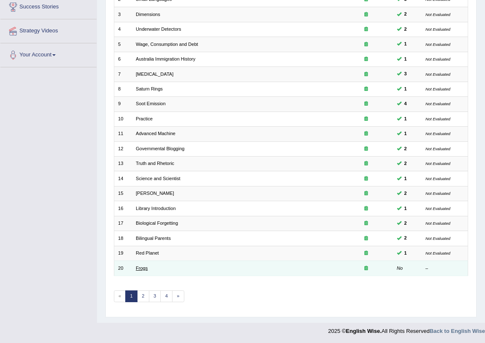
click at [143, 268] on link "Frogs" at bounding box center [142, 268] width 12 height 5
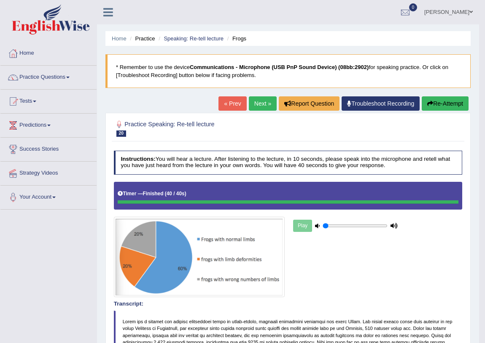
click at [440, 100] on button "Re-Attempt" at bounding box center [444, 104] width 47 height 14
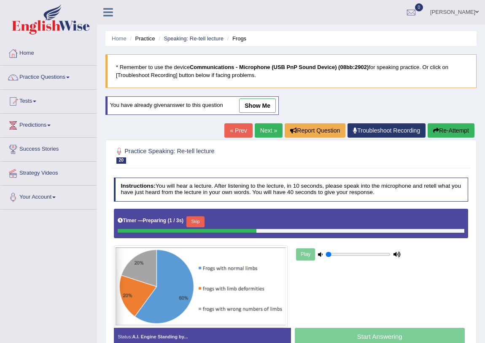
click at [197, 219] on button "Skip" at bounding box center [195, 222] width 18 height 11
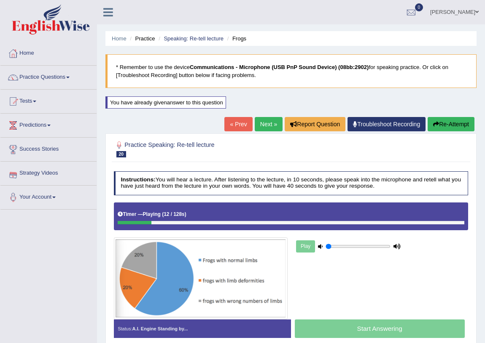
drag, startPoint x: 149, startPoint y: 221, endPoint x: 324, endPoint y: 225, distance: 175.4
click at [324, 225] on div "Timer — Playing ( 12 / 128s ) Skip" at bounding box center [291, 217] width 354 height 28
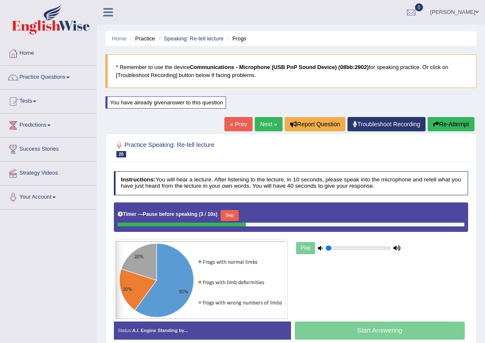
click at [237, 214] on button "Skip" at bounding box center [229, 215] width 18 height 11
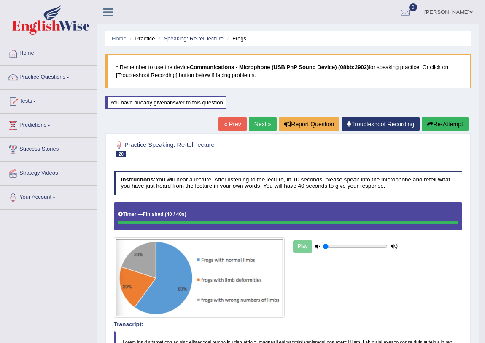
click at [250, 123] on link "Next »" at bounding box center [263, 124] width 28 height 14
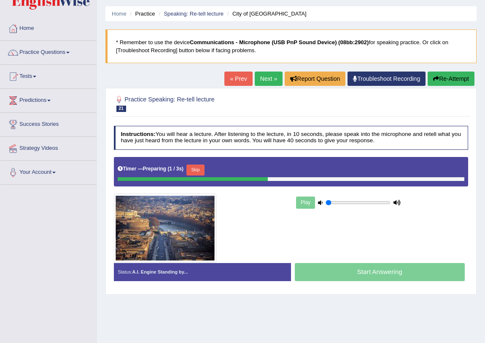
scroll to position [38, 0]
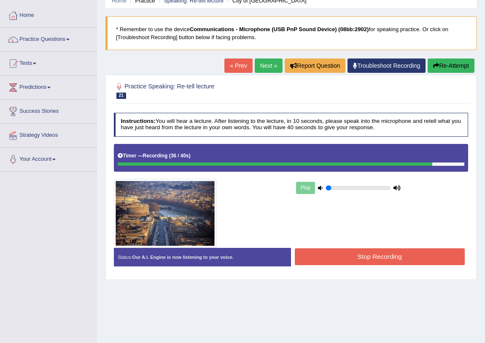
click at [337, 258] on button "Stop Recording" at bounding box center [380, 257] width 170 height 16
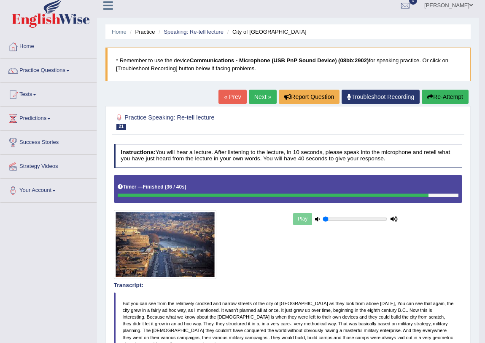
scroll to position [0, 0]
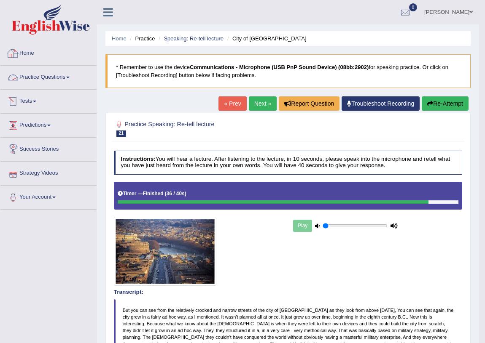
click at [39, 79] on link "Practice Questions" at bounding box center [48, 76] width 96 height 21
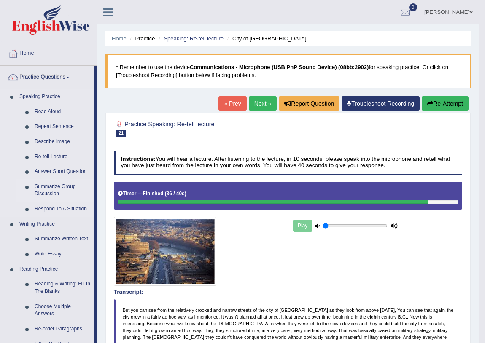
click at [47, 185] on link "Summarize Group Discussion" at bounding box center [63, 191] width 64 height 22
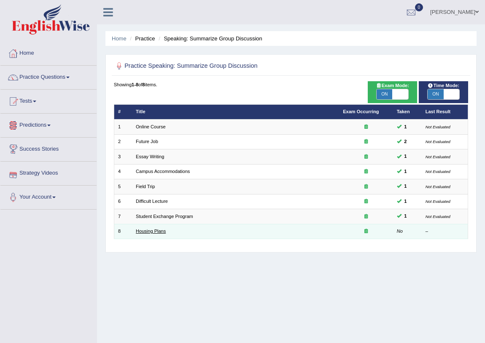
click at [147, 229] on link "Housing Plans" at bounding box center [151, 231] width 30 height 5
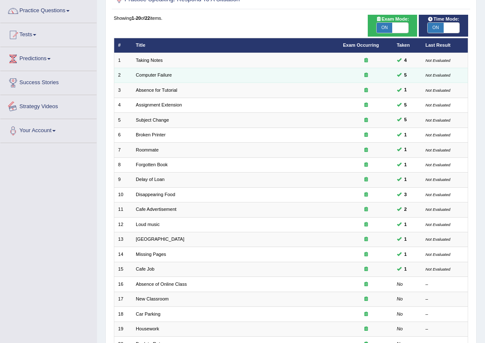
scroll to position [142, 0]
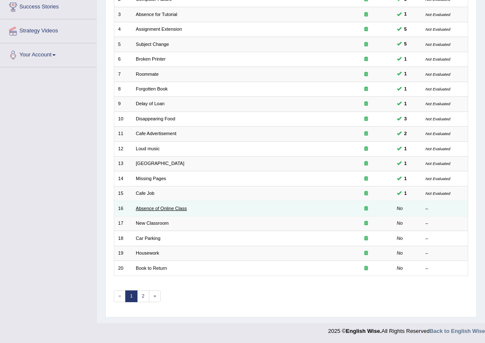
click at [158, 210] on link "Absence of Online Class" at bounding box center [161, 208] width 51 height 5
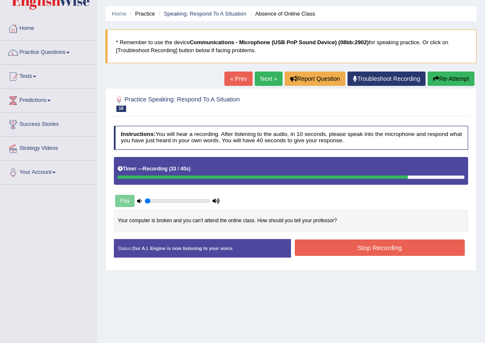
scroll to position [38, 0]
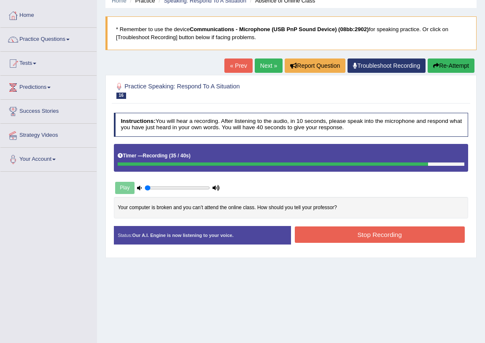
click at [357, 232] on button "Stop Recording" at bounding box center [380, 235] width 170 height 16
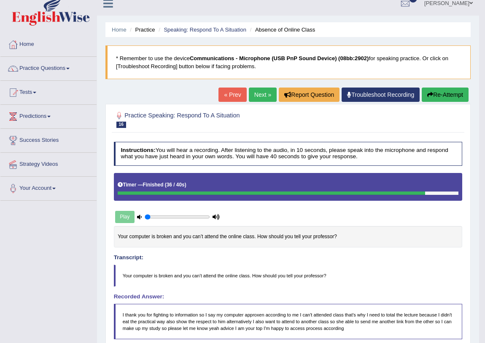
scroll to position [0, 0]
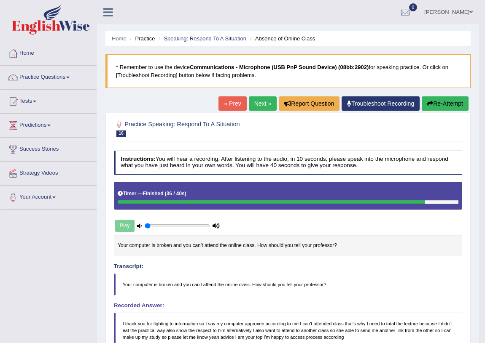
click at [438, 97] on button "Re-Attempt" at bounding box center [444, 104] width 47 height 14
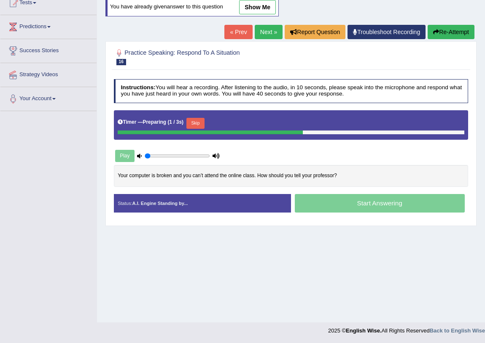
click at [190, 125] on button "Skip" at bounding box center [195, 123] width 18 height 11
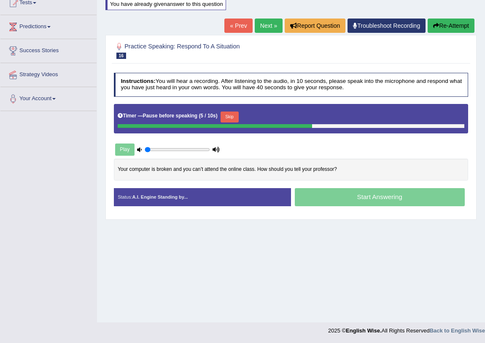
click at [230, 112] on button "Skip" at bounding box center [229, 117] width 18 height 11
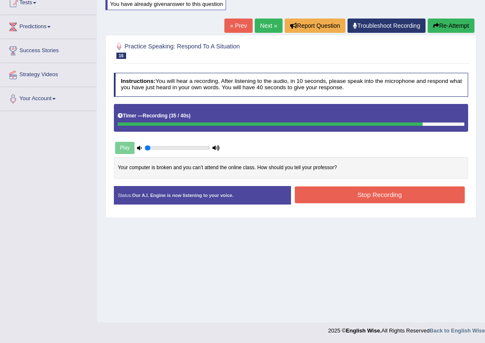
click at [311, 187] on button "Stop Recording" at bounding box center [380, 195] width 170 height 16
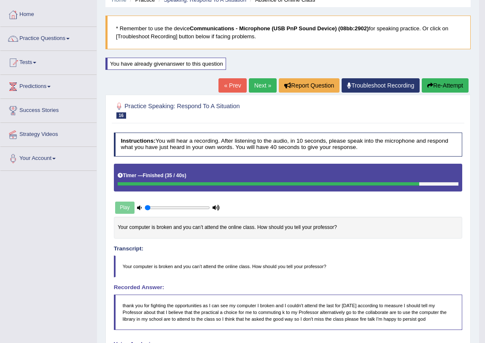
scroll to position [19, 0]
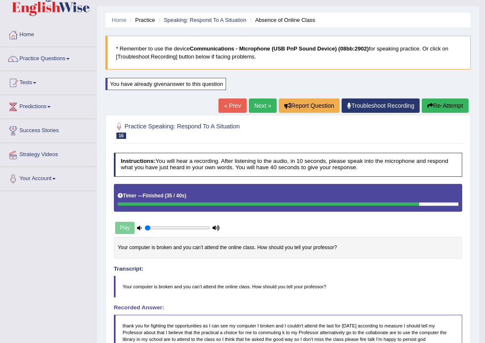
click at [252, 110] on link "Next »" at bounding box center [263, 106] width 28 height 14
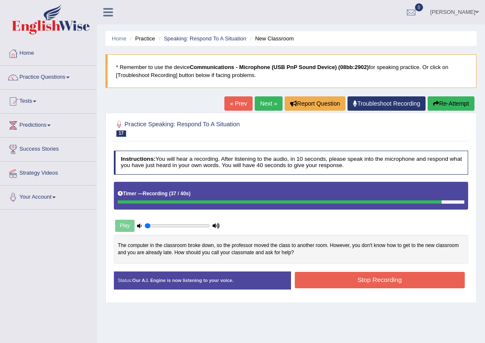
click at [373, 281] on button "Stop Recording" at bounding box center [380, 280] width 170 height 16
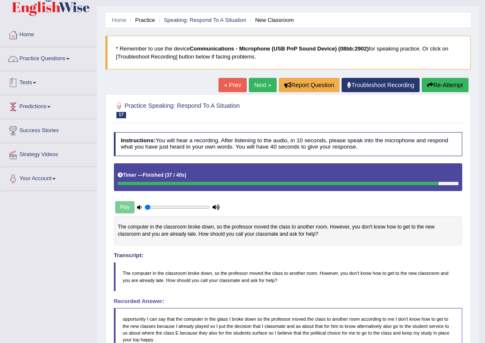
scroll to position [8, 0]
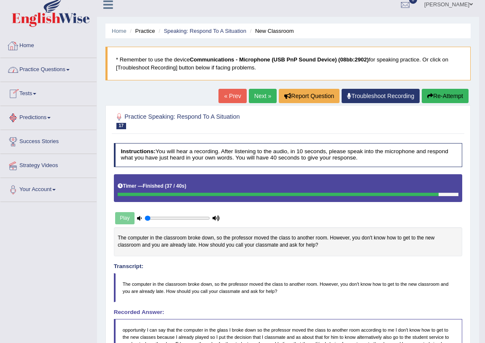
click at [44, 69] on link "Practice Questions" at bounding box center [48, 68] width 96 height 21
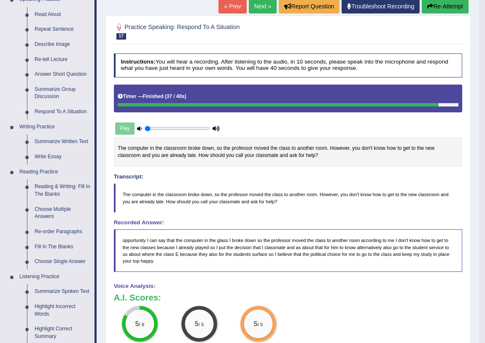
scroll to position [84, 0]
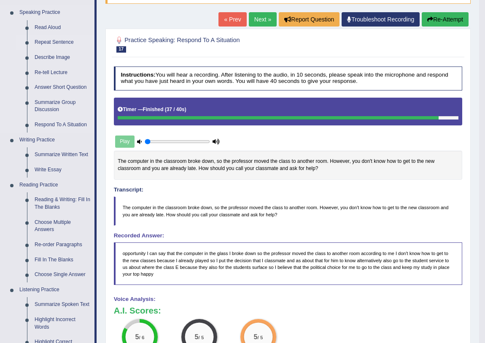
click at [54, 45] on link "Repeat Sentence" at bounding box center [63, 42] width 64 height 15
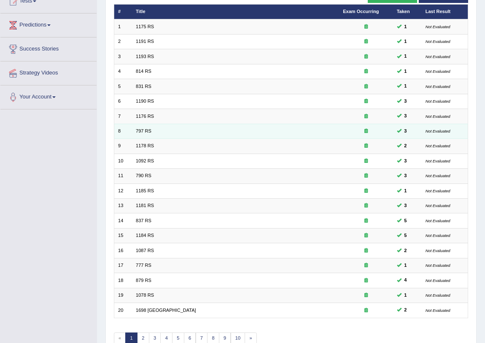
scroll to position [142, 0]
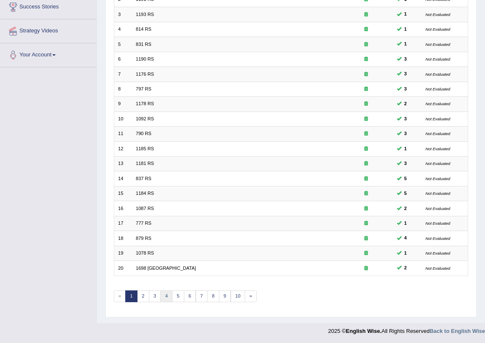
click at [163, 293] on link "4" at bounding box center [166, 297] width 12 height 12
click at [174, 295] on link "5" at bounding box center [178, 297] width 12 height 12
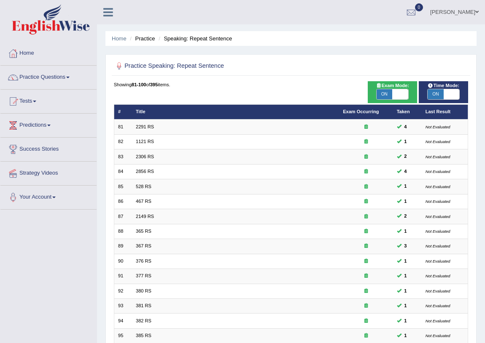
scroll to position [142, 0]
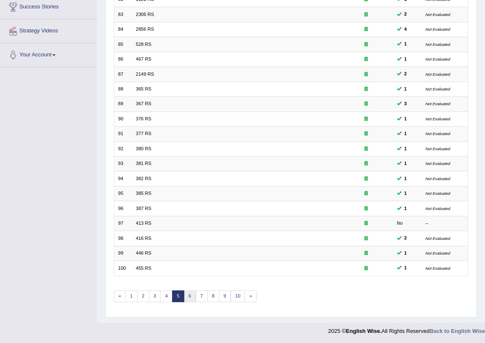
click at [187, 293] on link "6" at bounding box center [190, 297] width 12 height 12
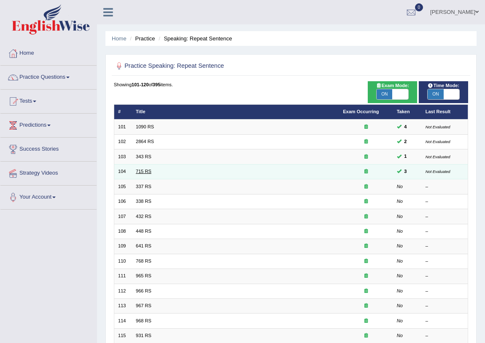
click at [139, 172] on link "715 RS" at bounding box center [144, 171] width 16 height 5
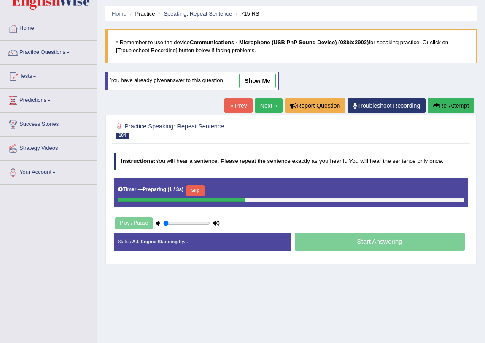
scroll to position [38, 0]
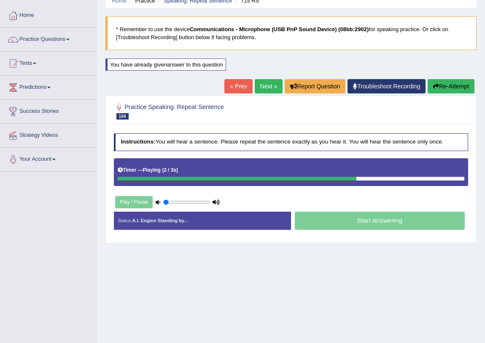
click at [209, 63] on div "You have already given answer to this question" at bounding box center [165, 65] width 121 height 12
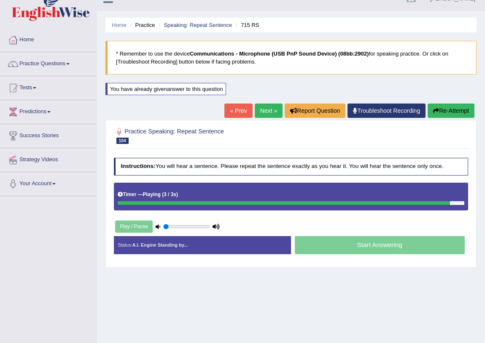
scroll to position [0, 0]
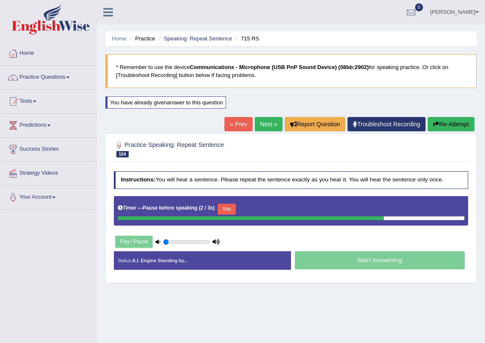
click at [225, 121] on link "« Prev" at bounding box center [238, 124] width 28 height 14
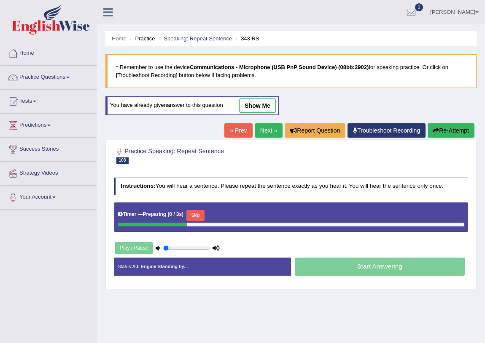
click at [263, 106] on link "show me" at bounding box center [257, 106] width 37 height 14
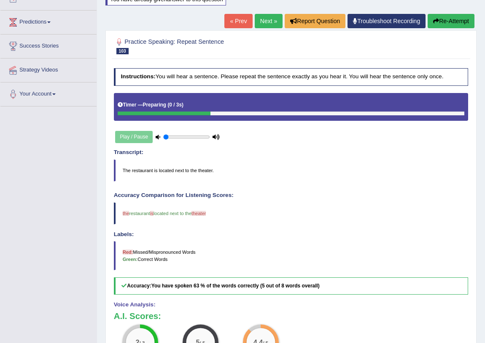
scroll to position [27, 0]
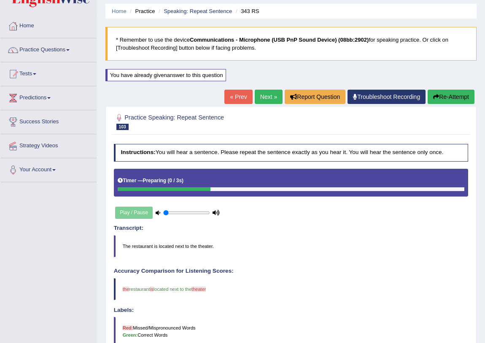
click at [263, 97] on link "Next »" at bounding box center [269, 97] width 28 height 14
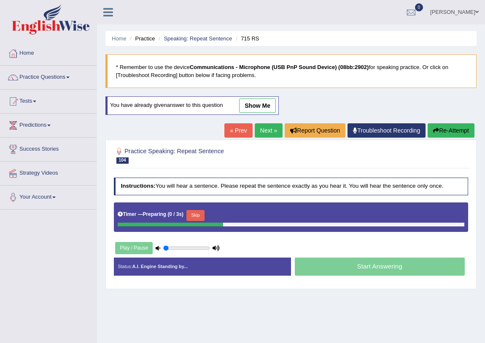
click at [252, 102] on link "show me" at bounding box center [257, 106] width 37 height 14
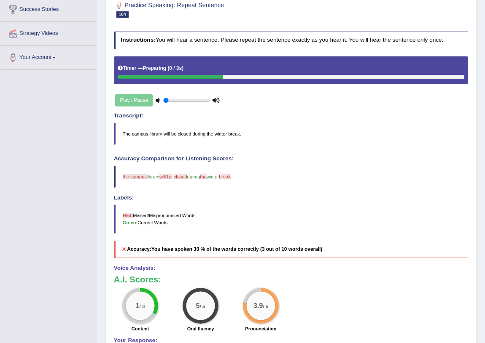
scroll to position [66, 0]
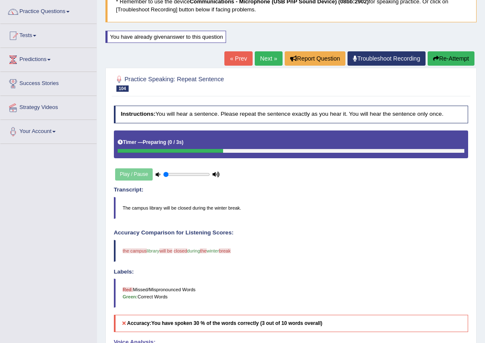
click at [236, 59] on link "« Prev" at bounding box center [238, 58] width 28 height 14
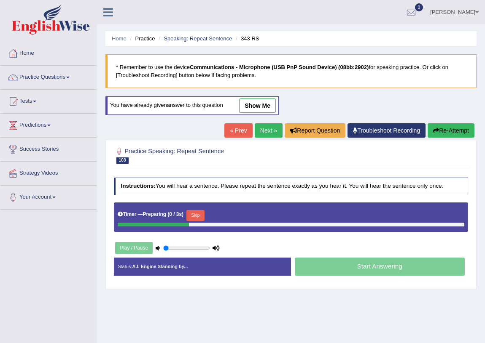
click at [236, 131] on link "« Prev" at bounding box center [238, 130] width 28 height 14
click at [268, 104] on link "show me" at bounding box center [257, 106] width 37 height 14
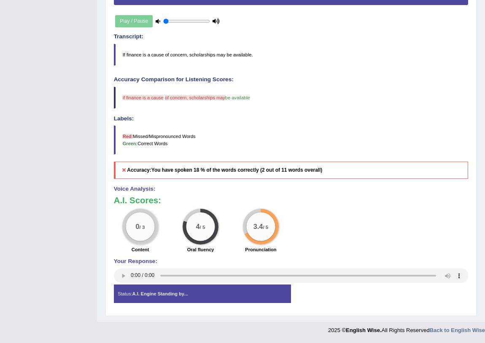
scroll to position [66, 0]
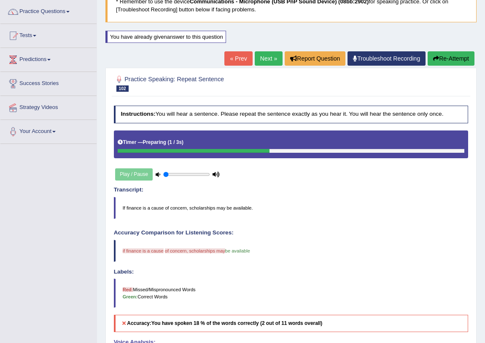
click at [236, 62] on link "« Prev" at bounding box center [238, 58] width 28 height 14
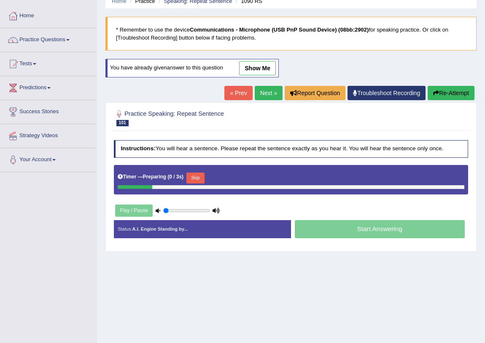
scroll to position [99, 0]
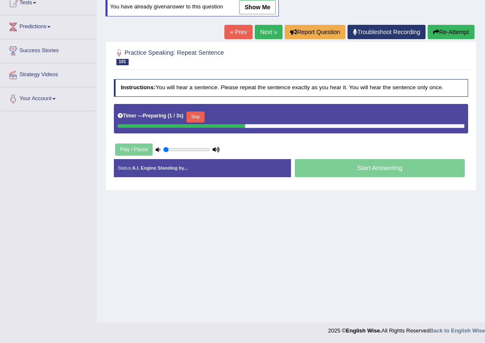
click at [270, 4] on link "show me" at bounding box center [257, 7] width 37 height 14
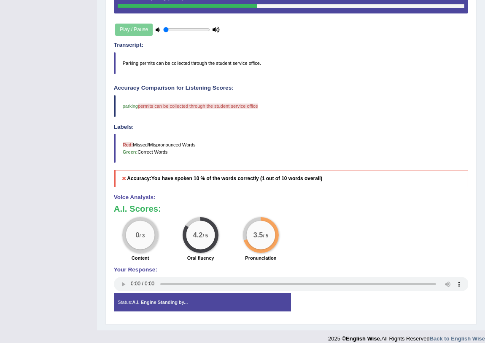
scroll to position [66, 0]
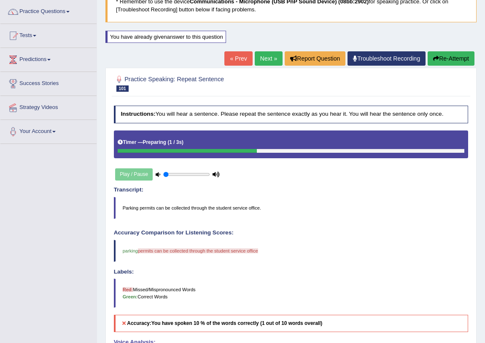
click at [231, 59] on link "« Prev" at bounding box center [238, 58] width 28 height 14
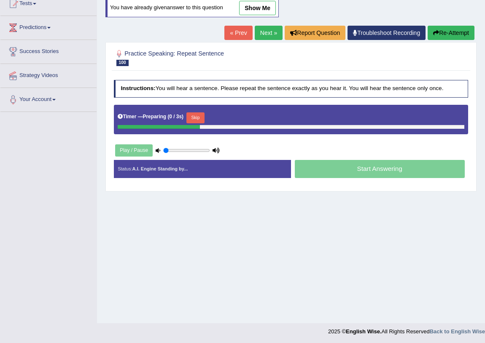
scroll to position [99, 0]
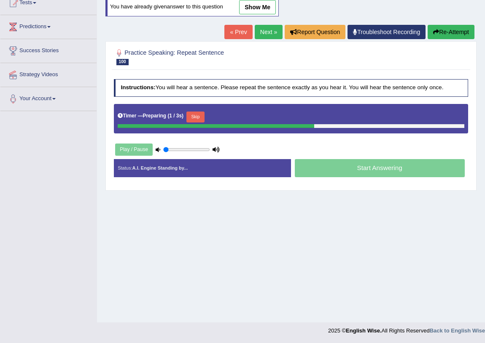
click at [262, 10] on link "show me" at bounding box center [257, 7] width 37 height 14
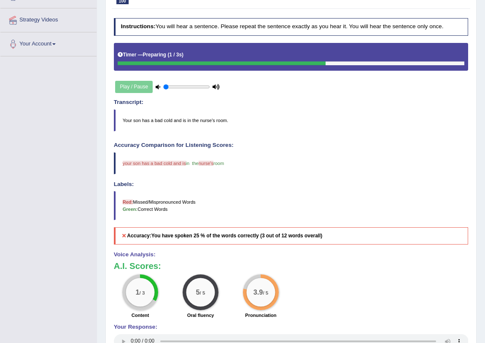
scroll to position [27, 0]
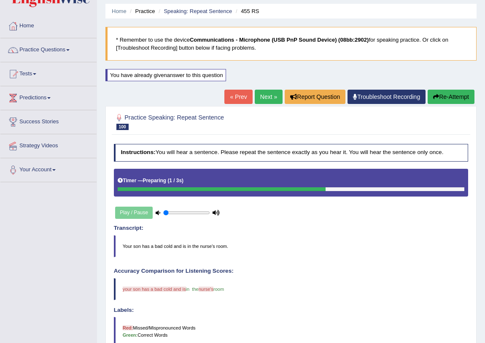
click at [232, 92] on link "« Prev" at bounding box center [238, 97] width 28 height 14
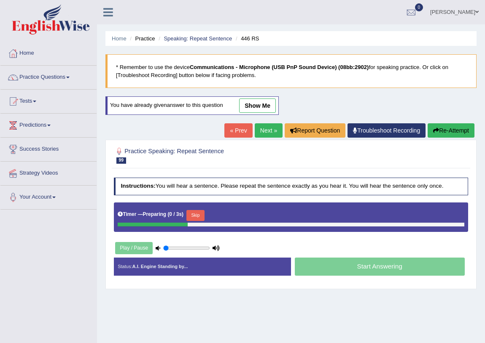
click at [254, 105] on link "show me" at bounding box center [257, 106] width 37 height 14
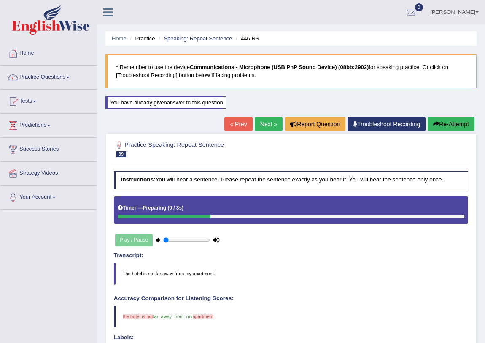
click at [42, 78] on link "Practice Questions" at bounding box center [48, 76] width 96 height 21
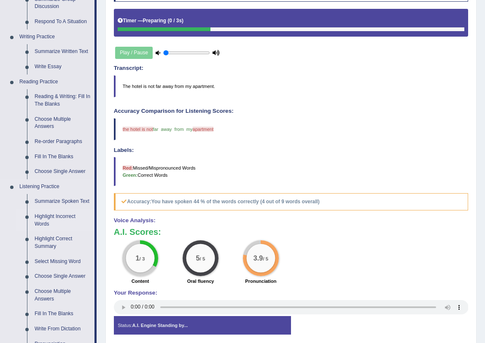
scroll to position [306, 0]
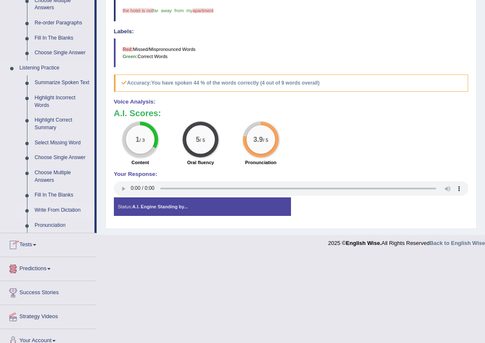
click at [52, 212] on link "Write From Dictation" at bounding box center [63, 210] width 64 height 15
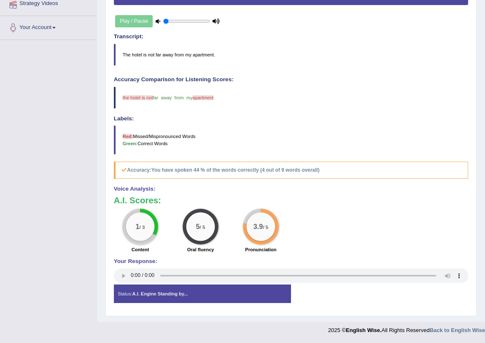
scroll to position [111, 0]
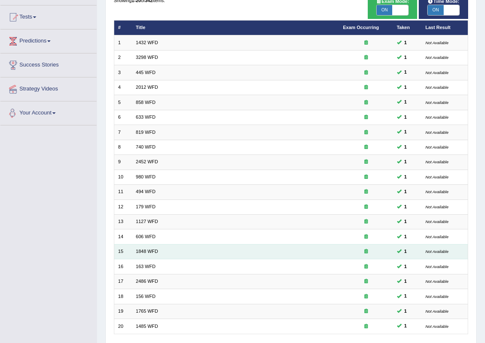
scroll to position [142, 0]
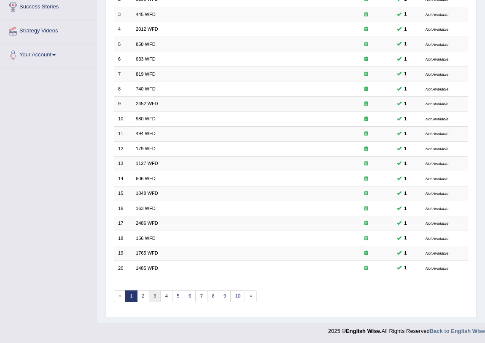
click at [151, 295] on link "3" at bounding box center [155, 297] width 12 height 12
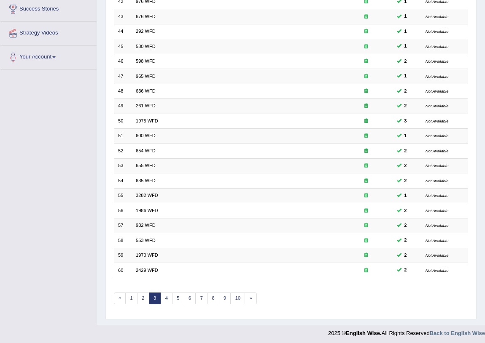
scroll to position [142, 0]
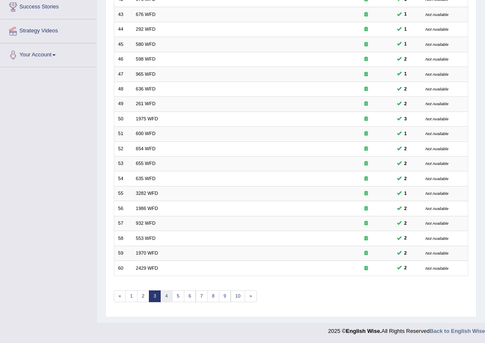
click at [167, 298] on link "4" at bounding box center [166, 297] width 12 height 12
click at [176, 296] on link "5" at bounding box center [178, 297] width 12 height 12
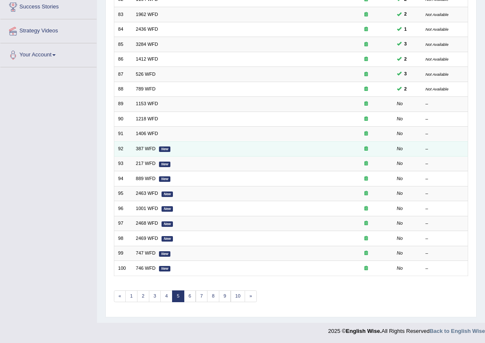
scroll to position [142, 0]
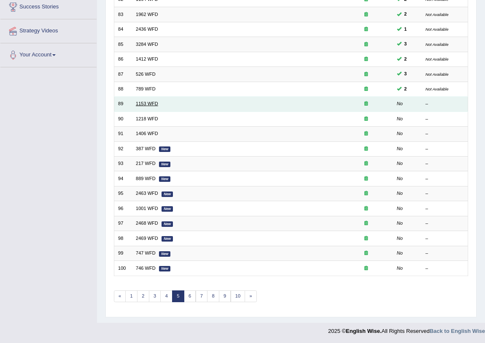
click at [149, 104] on link "1153 WFD" at bounding box center [147, 103] width 22 height 5
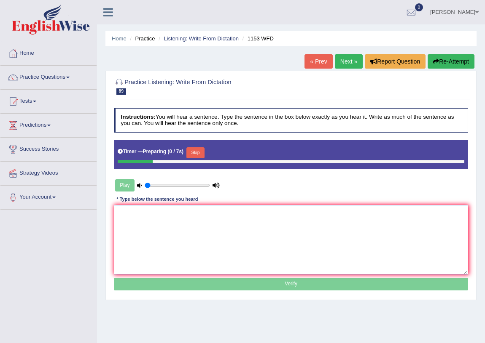
click at [179, 241] on textarea at bounding box center [291, 240] width 354 height 70
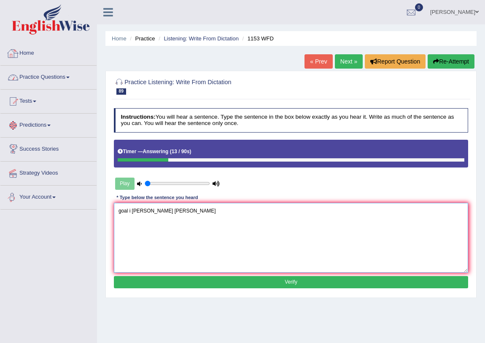
type textarea "goal i [PERSON_NAME] [PERSON_NAME]"
click at [35, 25] on img at bounding box center [51, 19] width 78 height 30
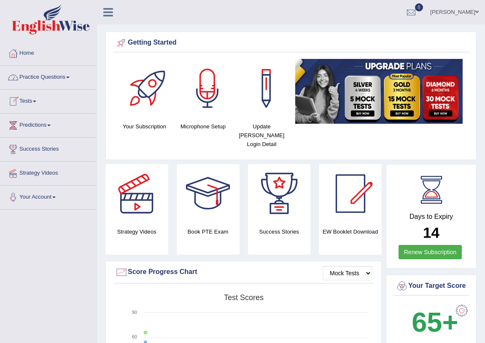
click at [37, 83] on link "Practice Questions" at bounding box center [48, 76] width 96 height 21
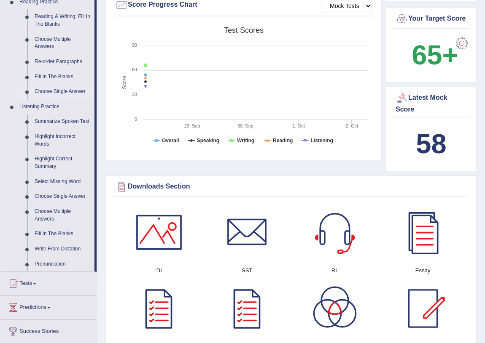
scroll to position [345, 0]
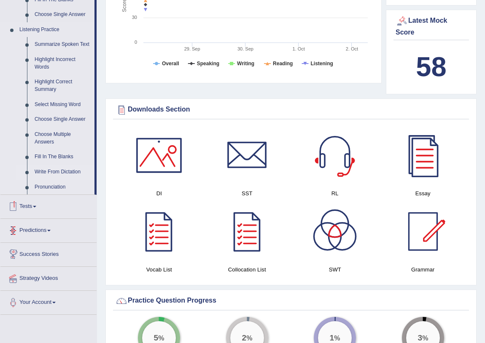
click at [59, 172] on link "Write From Dictation" at bounding box center [63, 172] width 64 height 15
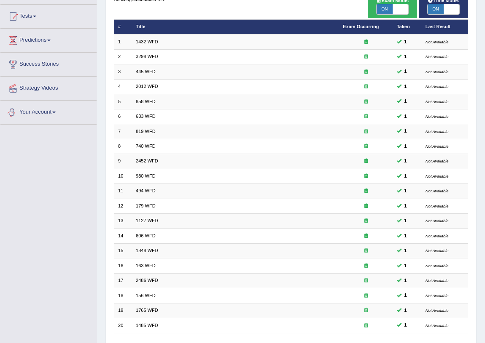
scroll to position [142, 0]
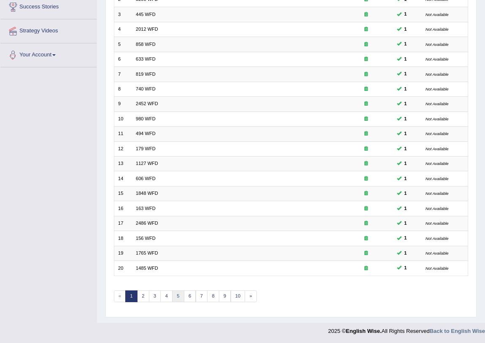
click at [177, 291] on link "5" at bounding box center [178, 297] width 12 height 12
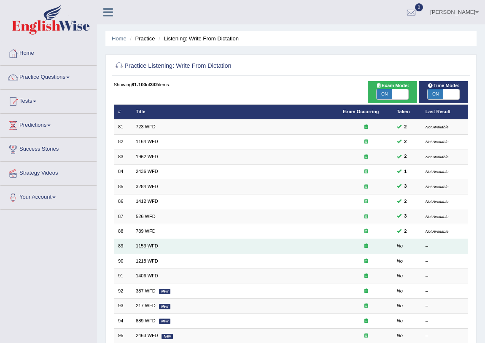
click at [156, 246] on link "1153 WFD" at bounding box center [147, 246] width 22 height 5
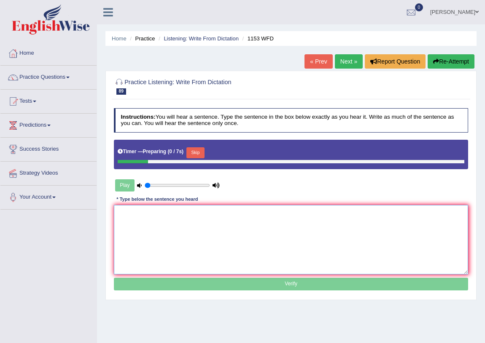
click at [180, 230] on textarea at bounding box center [291, 240] width 354 height 70
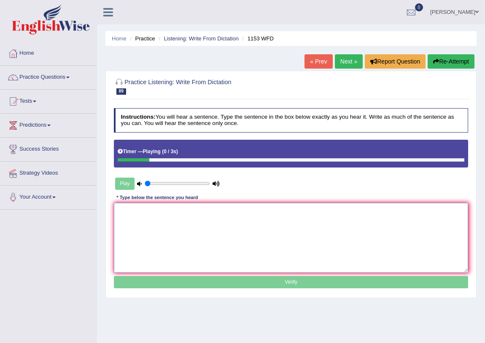
click at [292, 222] on textarea at bounding box center [291, 238] width 354 height 70
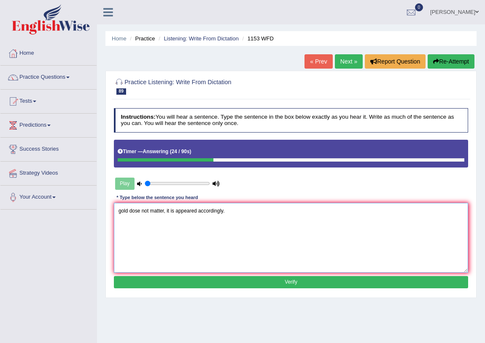
type textarea "gold dose not matter, it is appeared accordingly."
click at [314, 282] on button "Verify" at bounding box center [291, 282] width 354 height 12
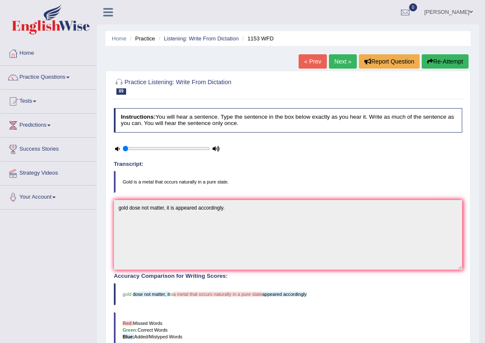
click at [432, 56] on button "Re-Attempt" at bounding box center [444, 61] width 47 height 14
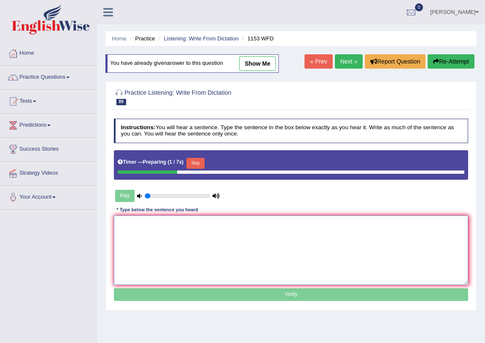
click at [135, 244] on textarea at bounding box center [291, 251] width 354 height 70
click at [182, 250] on textarea at bounding box center [291, 251] width 354 height 70
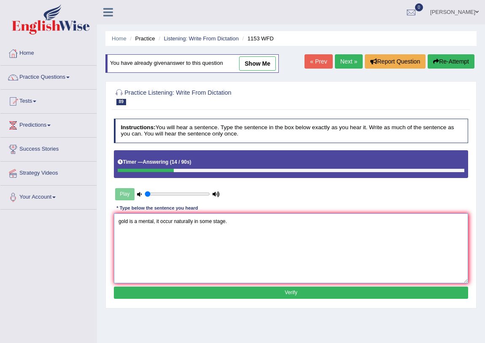
type textarea "gold is a mental, it occur naturally in some stage."
click at [217, 292] on button "Verify" at bounding box center [291, 293] width 354 height 12
